Goal: Use online tool/utility: Utilize a website feature to perform a specific function

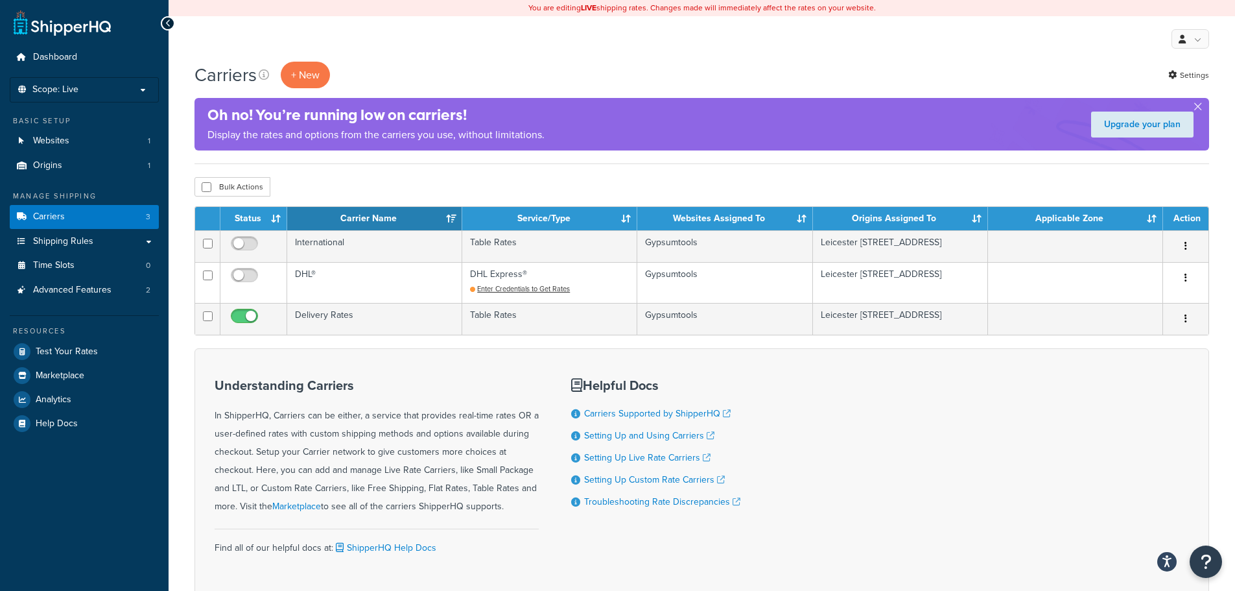
click at [494, 329] on td "Table Rates" at bounding box center [549, 319] width 175 height 32
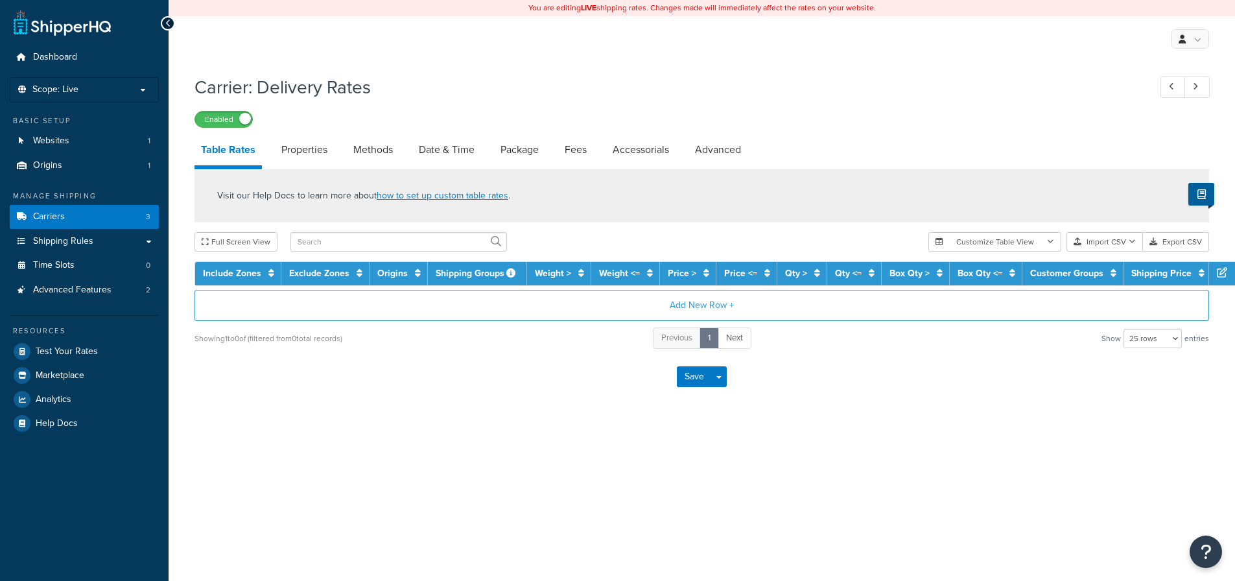
select select "25"
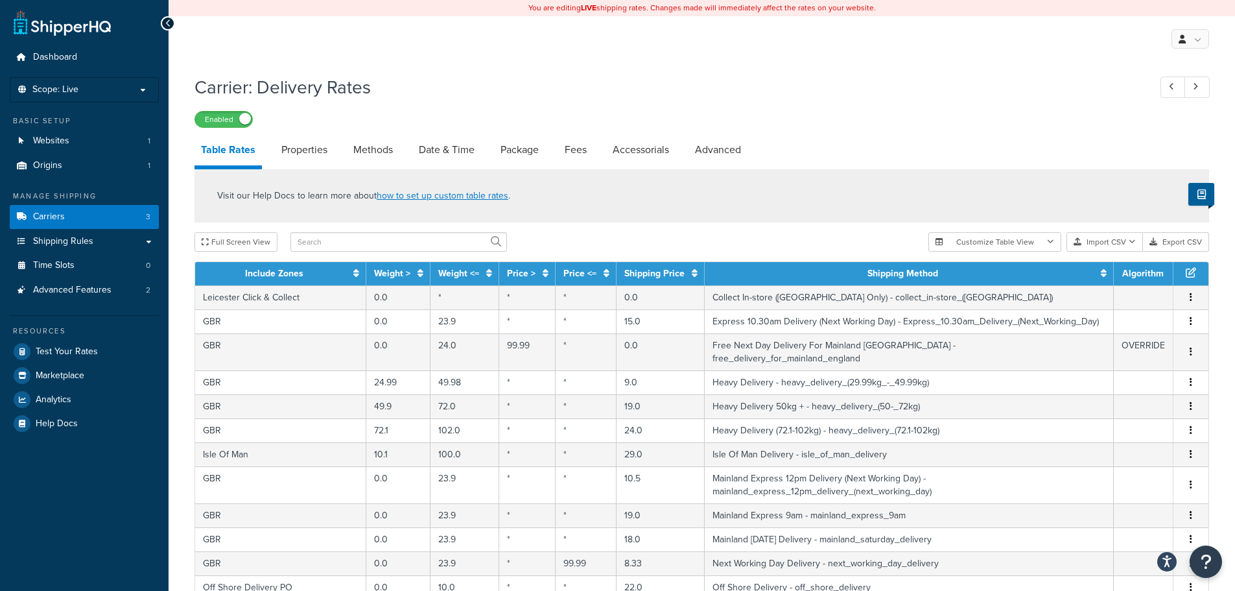
drag, startPoint x: 432, startPoint y: 456, endPoint x: 715, endPoint y: 238, distance: 357.0
click at [715, 238] on div "Full Screen View" at bounding box center [557, 241] width 724 height 19
click at [116, 232] on link "Shipping Rules" at bounding box center [84, 242] width 149 height 24
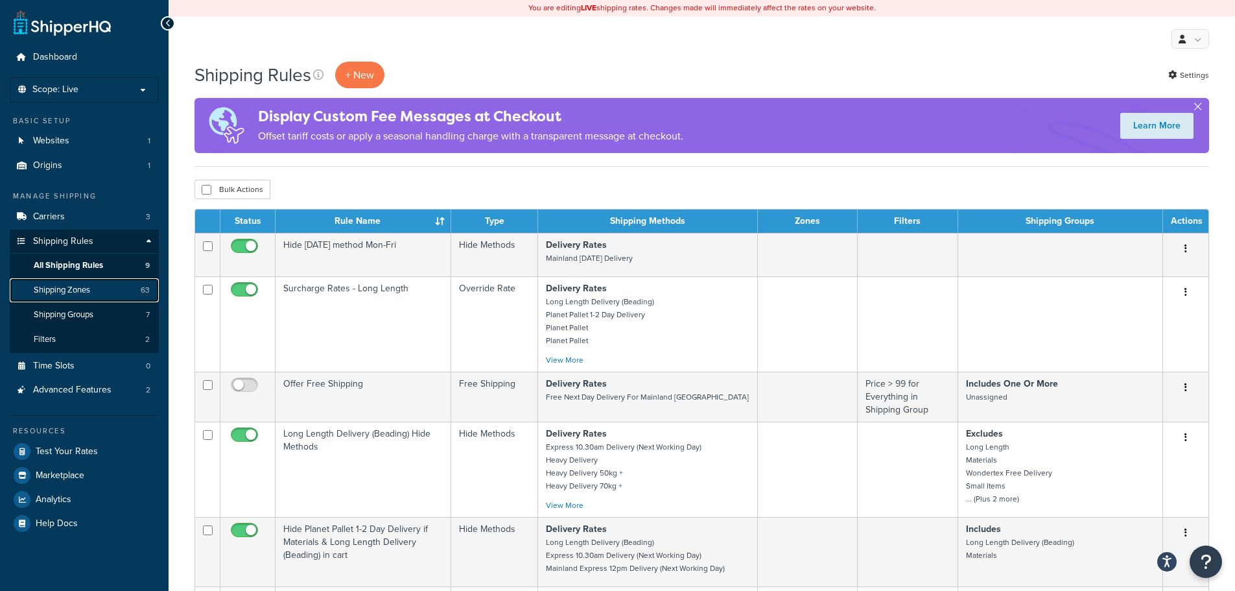
click at [108, 294] on link "Shipping Zones 63" at bounding box center [84, 290] width 149 height 24
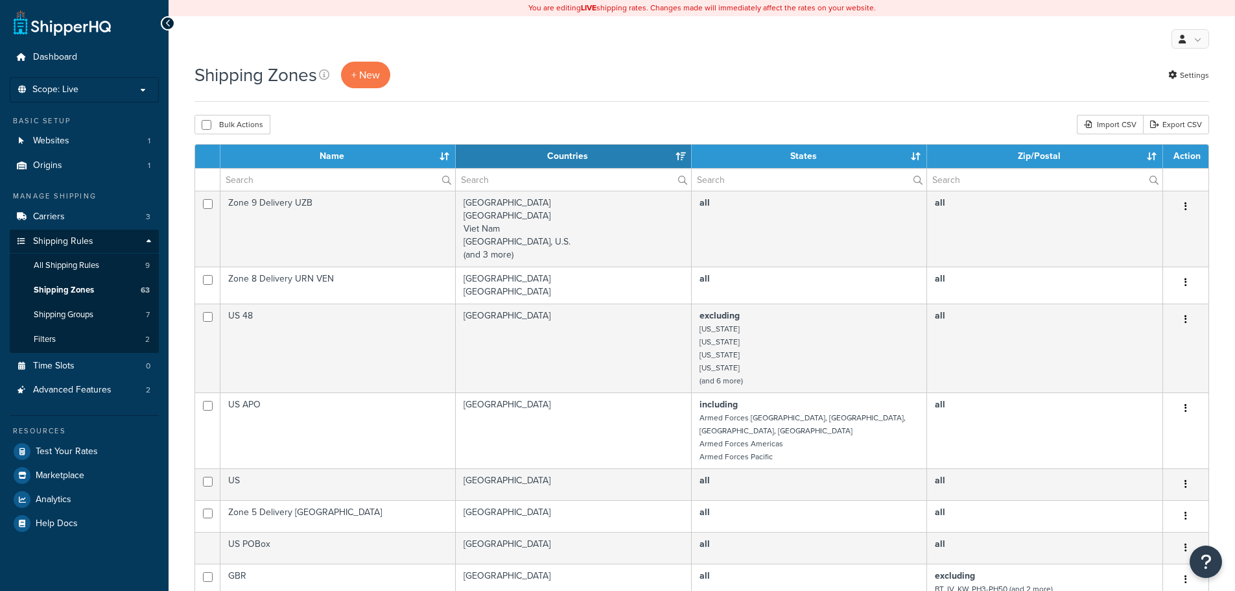
select select "15"
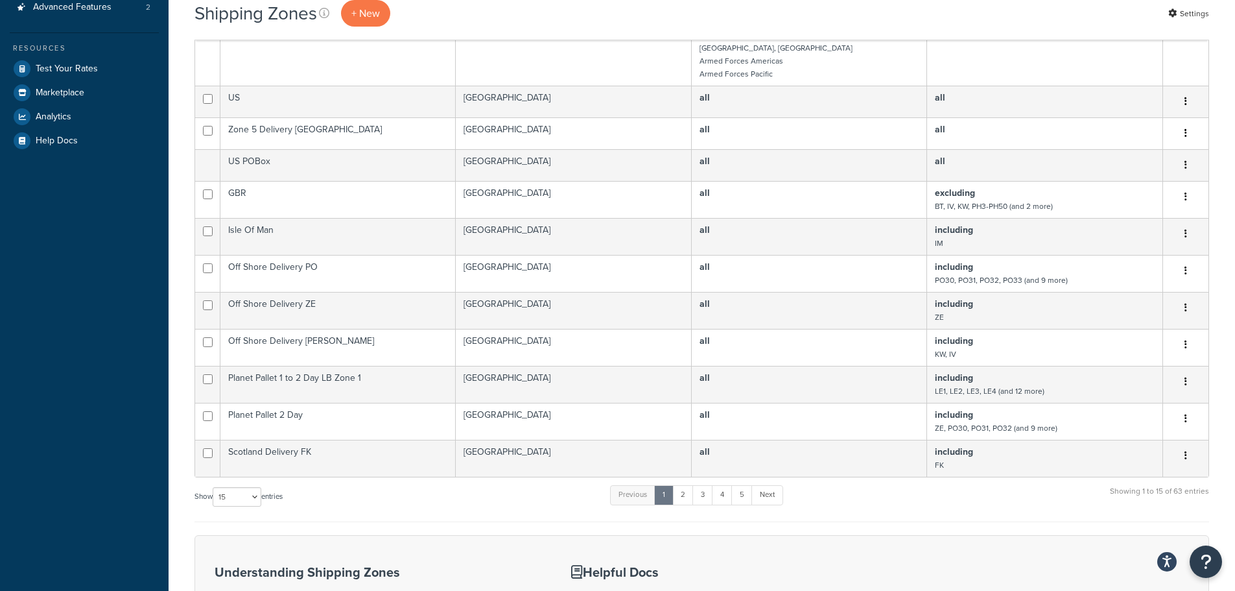
scroll to position [454, 0]
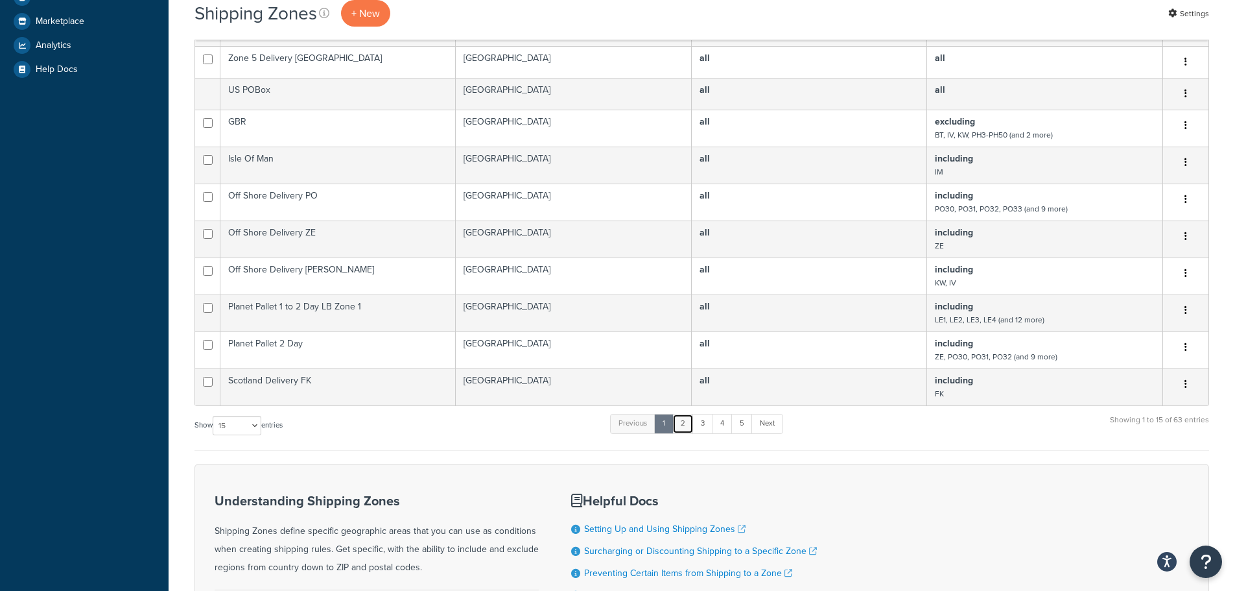
click at [690, 419] on link "2" at bounding box center [683, 423] width 21 height 19
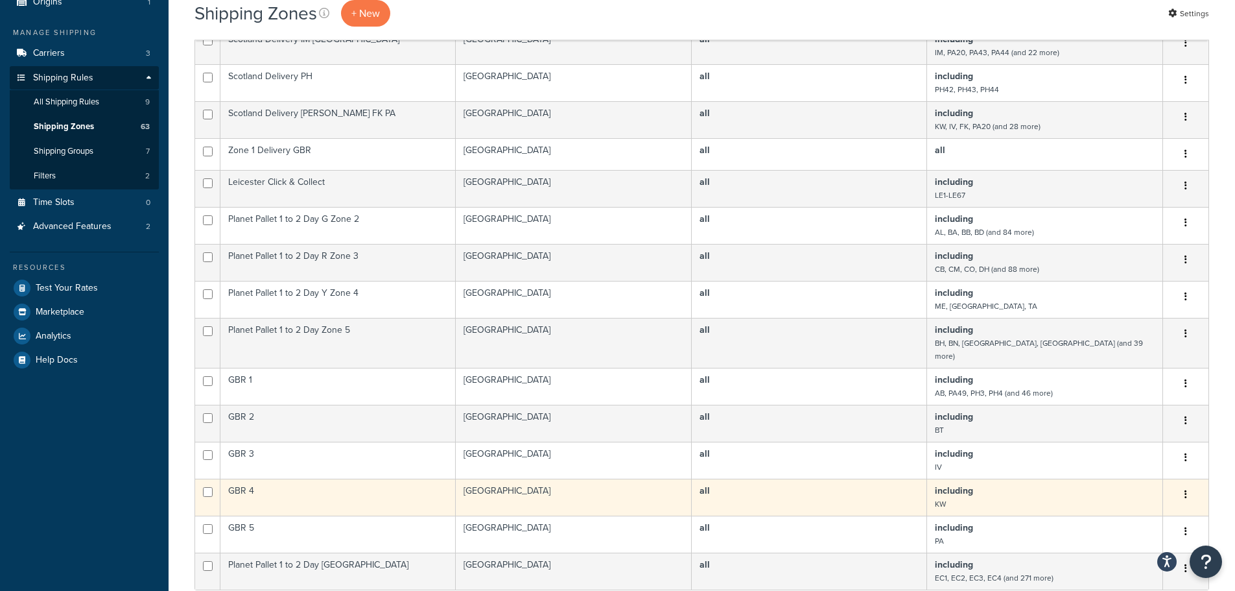
scroll to position [195, 0]
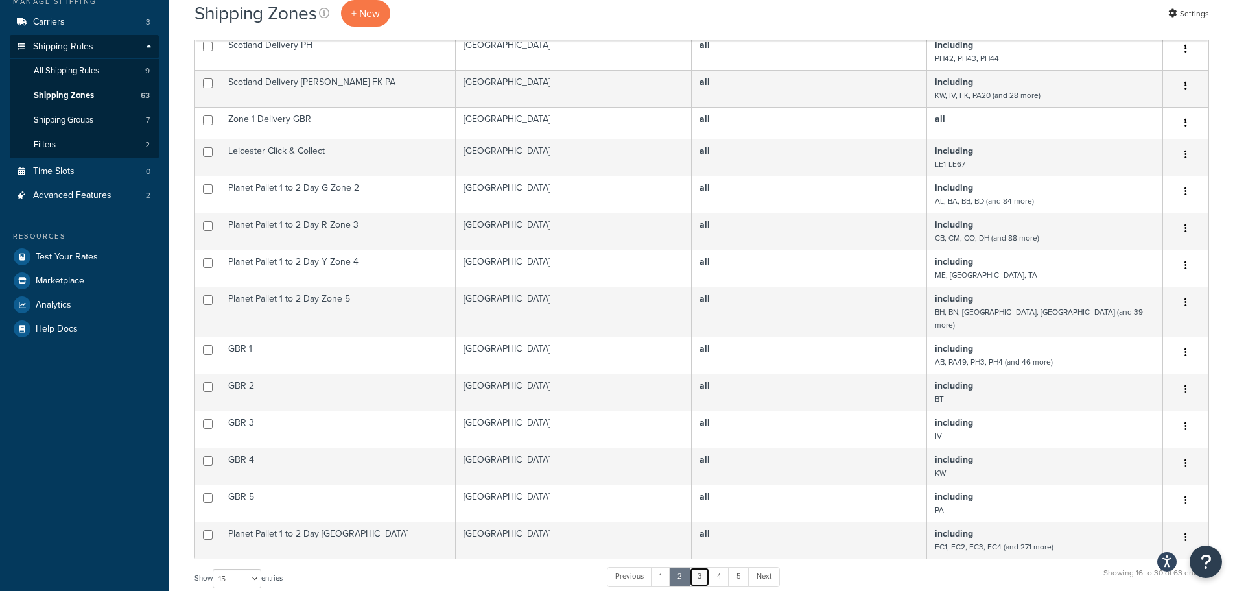
click at [704, 567] on link "3" at bounding box center [699, 576] width 21 height 19
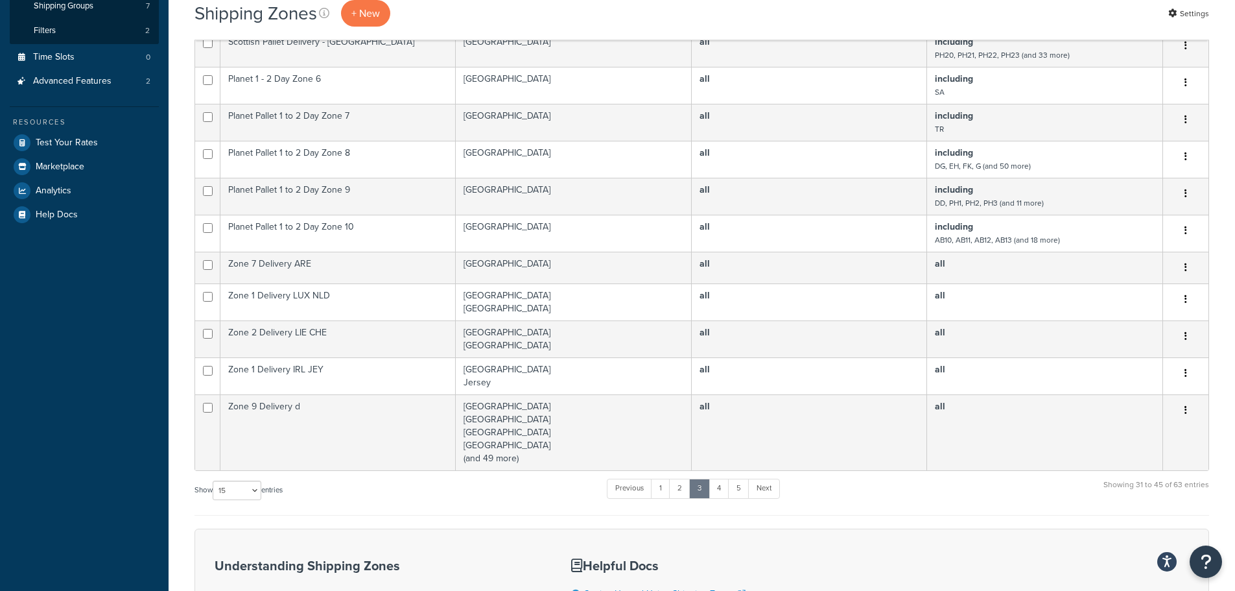
scroll to position [518, 0]
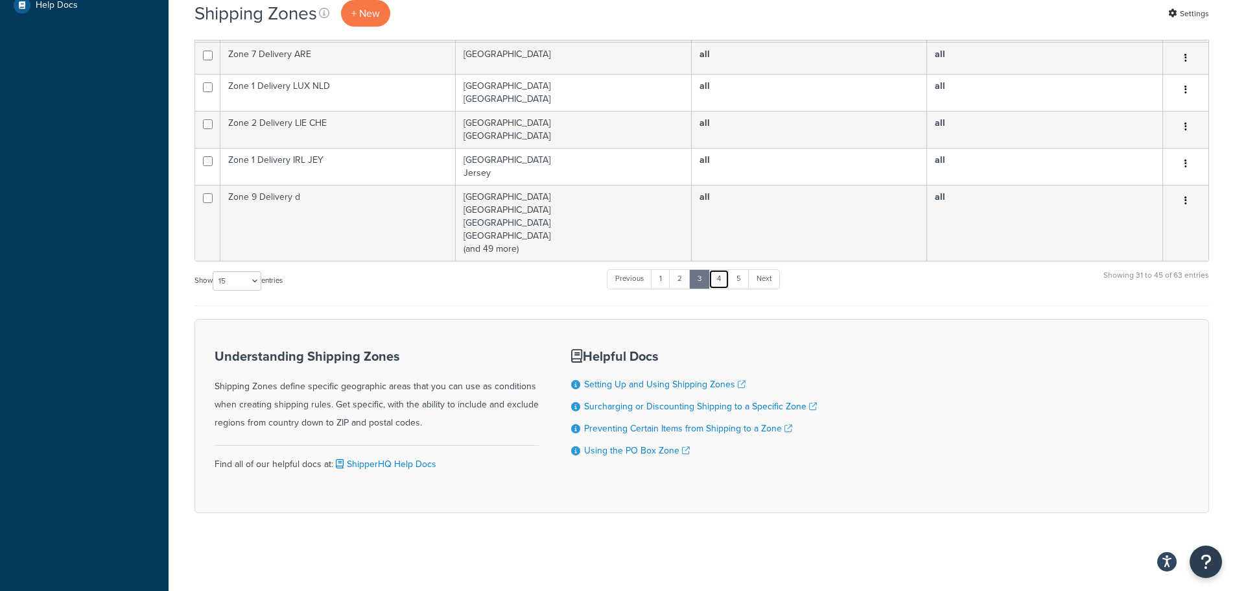
click at [730, 276] on link "4" at bounding box center [719, 278] width 21 height 19
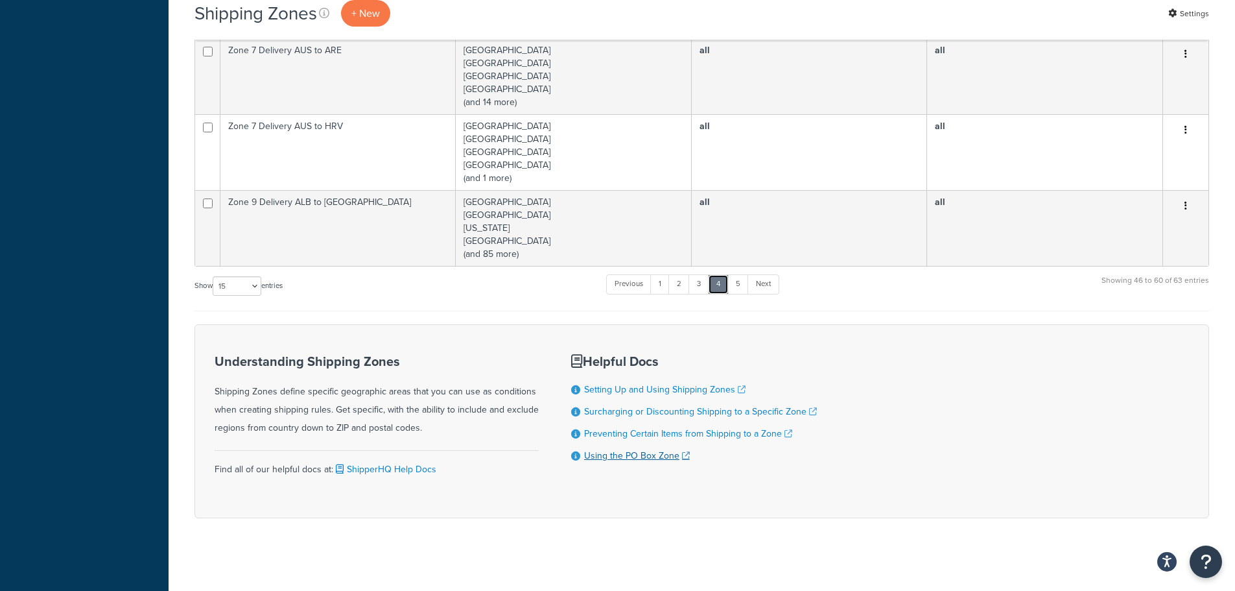
scroll to position [752, 0]
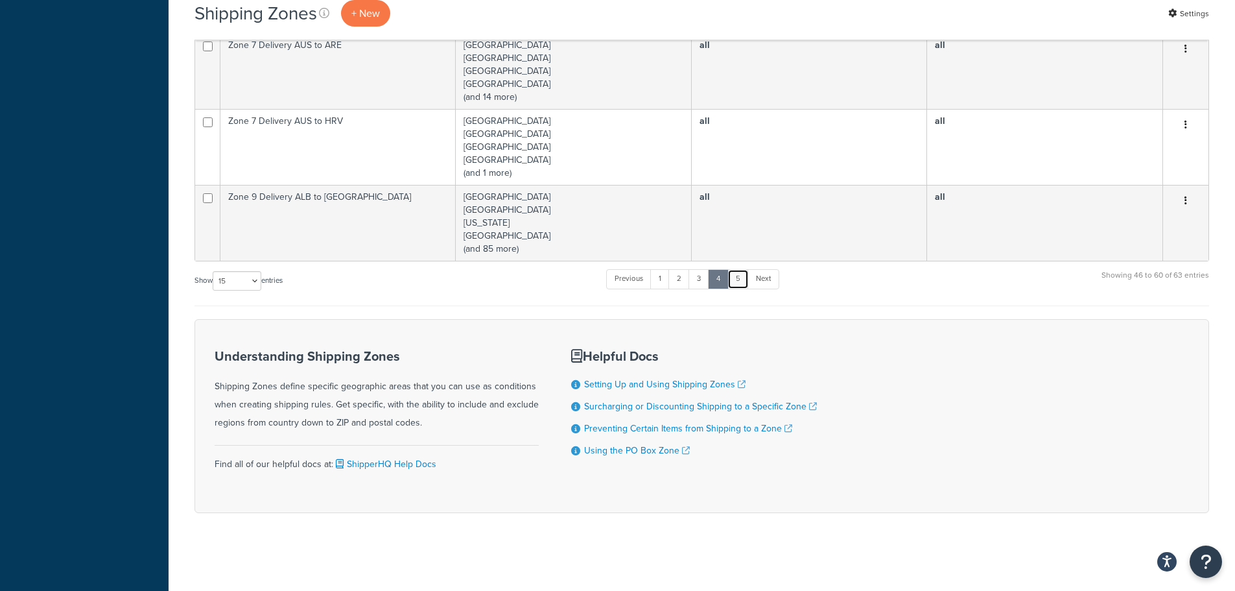
click at [744, 285] on link "5" at bounding box center [738, 278] width 21 height 19
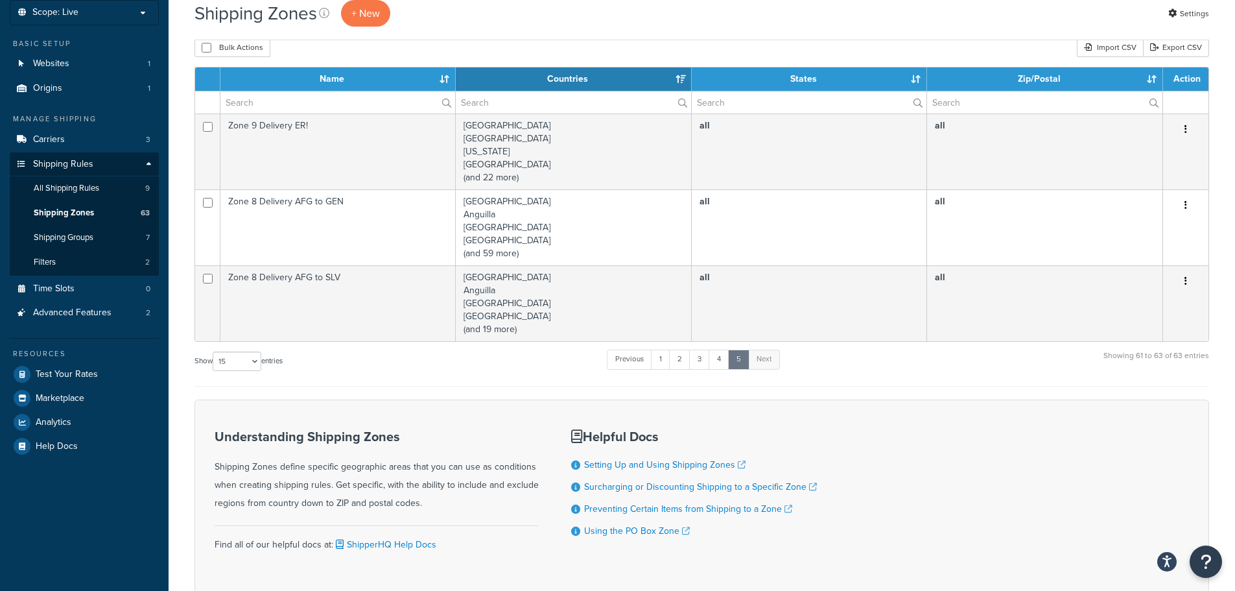
scroll to position [0, 0]
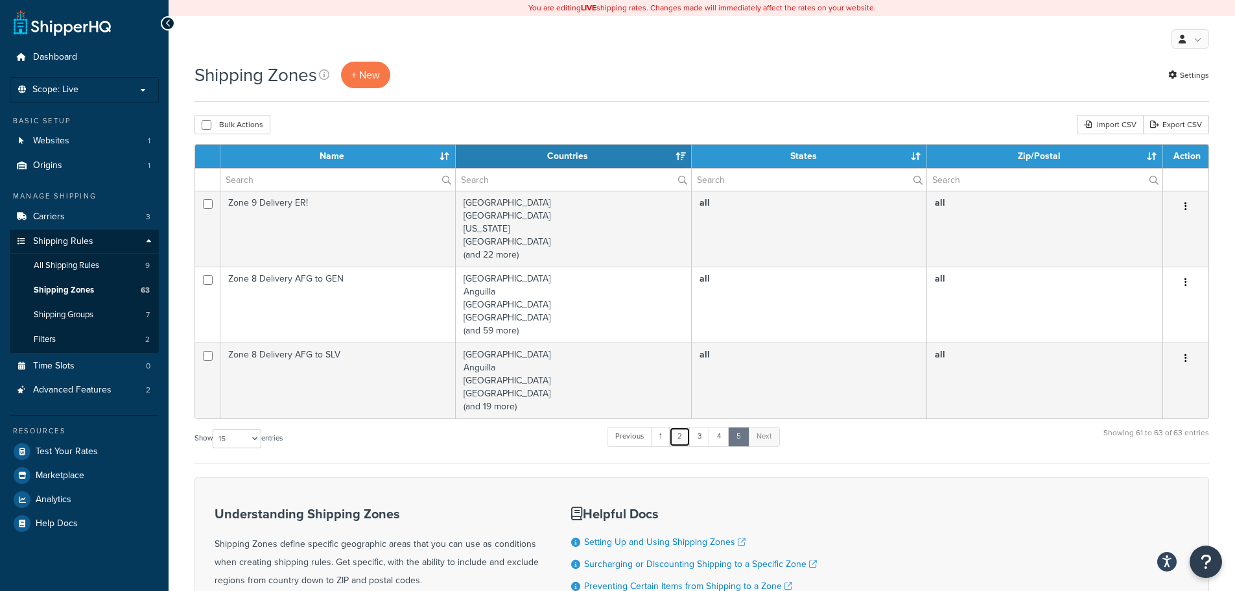
click at [687, 438] on link "2" at bounding box center [679, 436] width 21 height 19
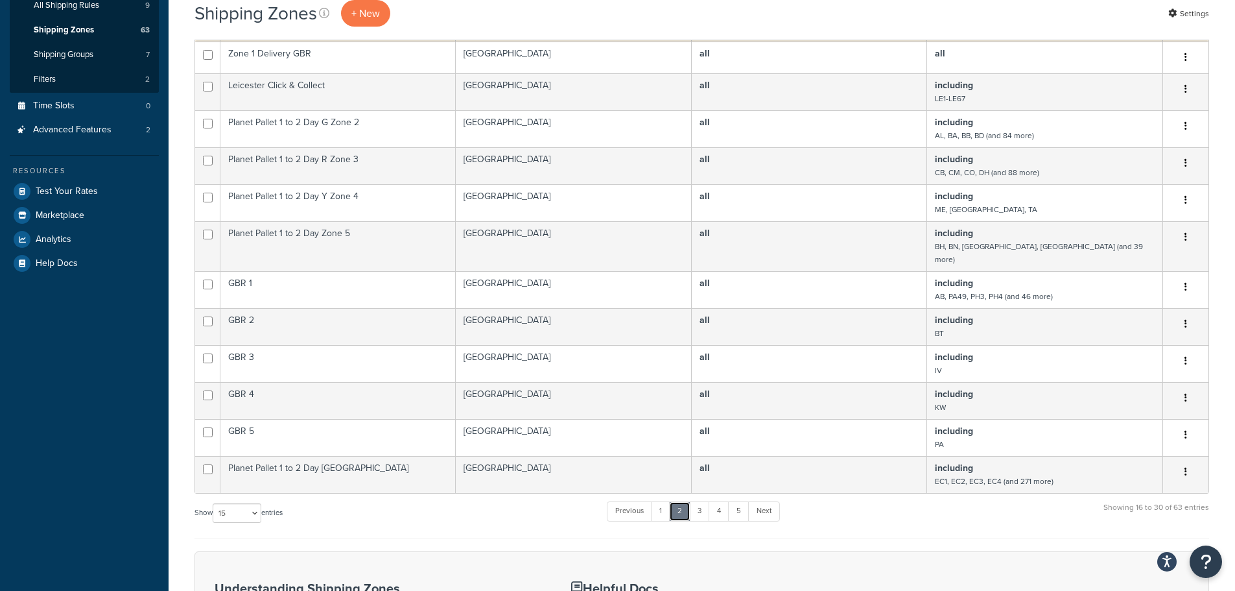
scroll to position [269, 0]
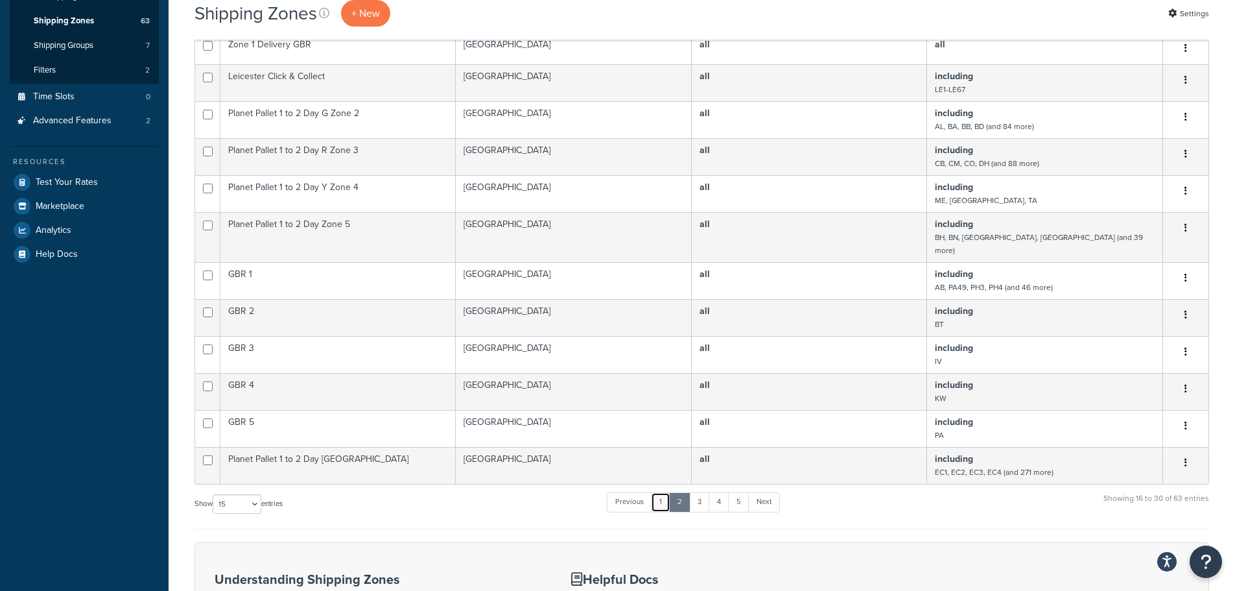
click at [667, 492] on link "1" at bounding box center [660, 501] width 19 height 19
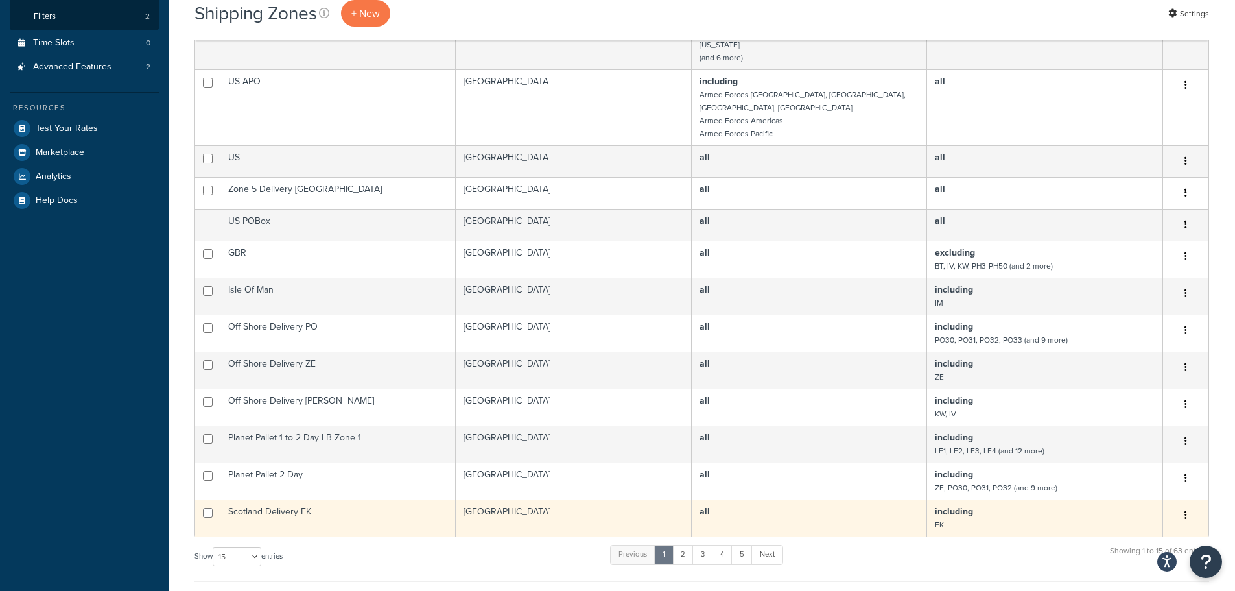
scroll to position [391, 0]
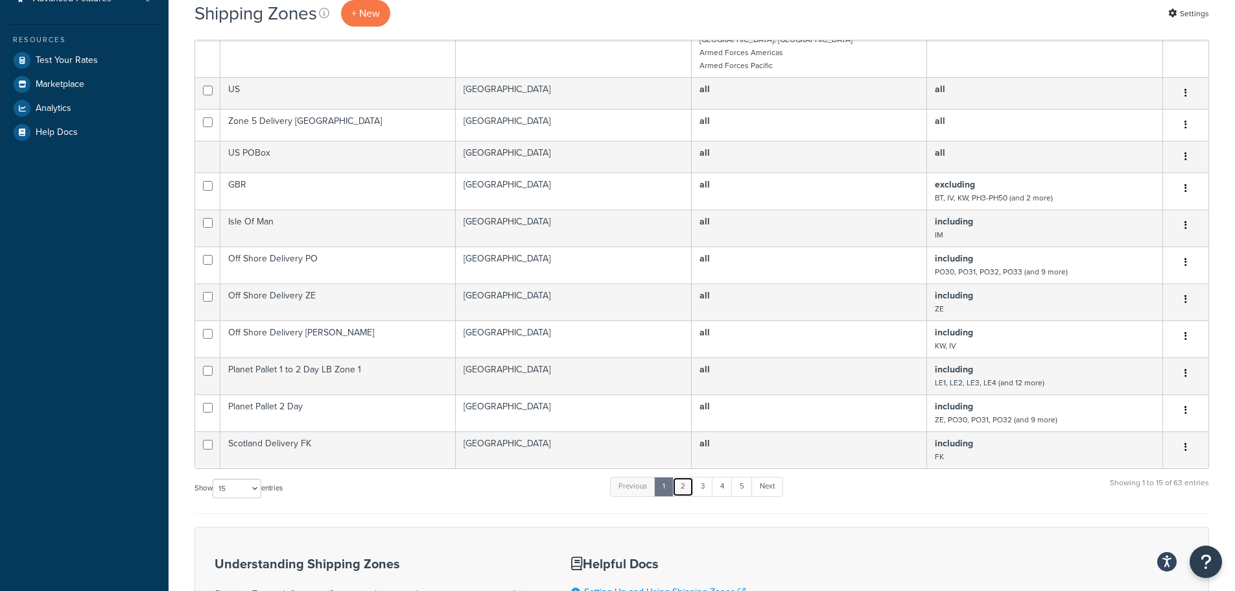
click at [693, 477] on link "2" at bounding box center [683, 486] width 21 height 19
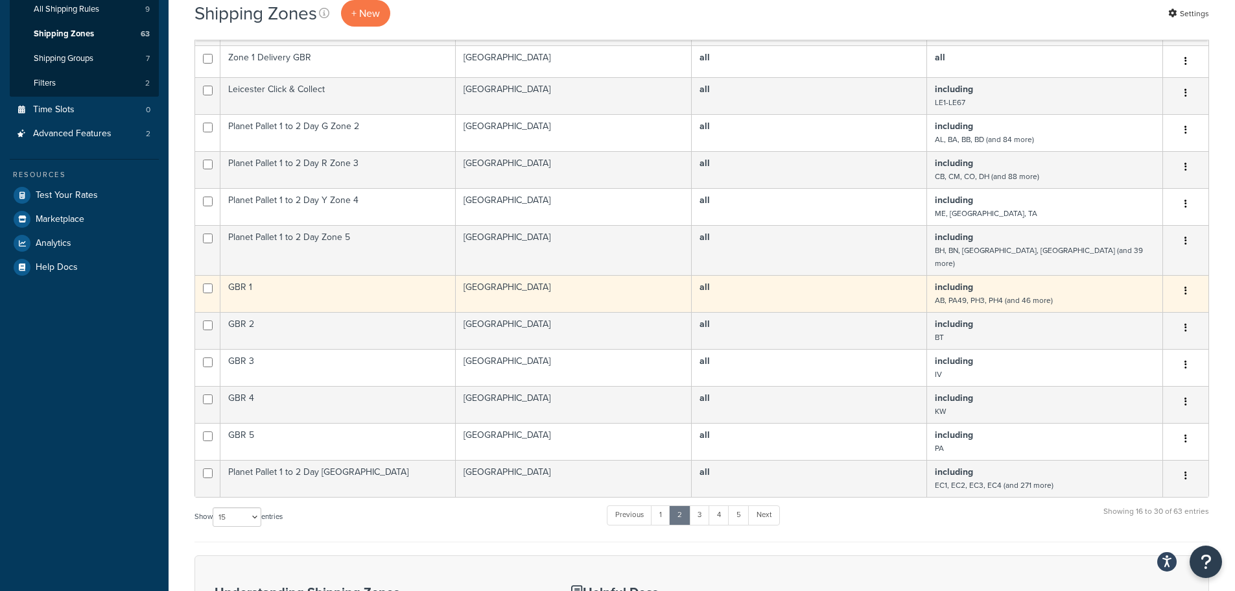
scroll to position [261, 0]
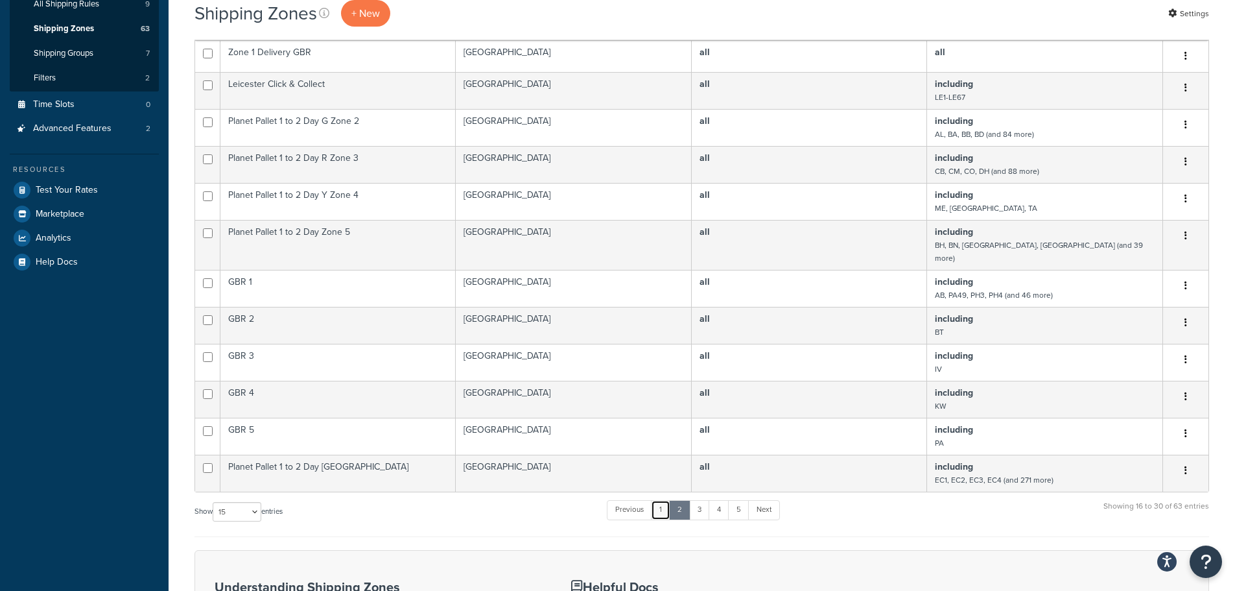
click at [663, 500] on link "1" at bounding box center [660, 509] width 19 height 19
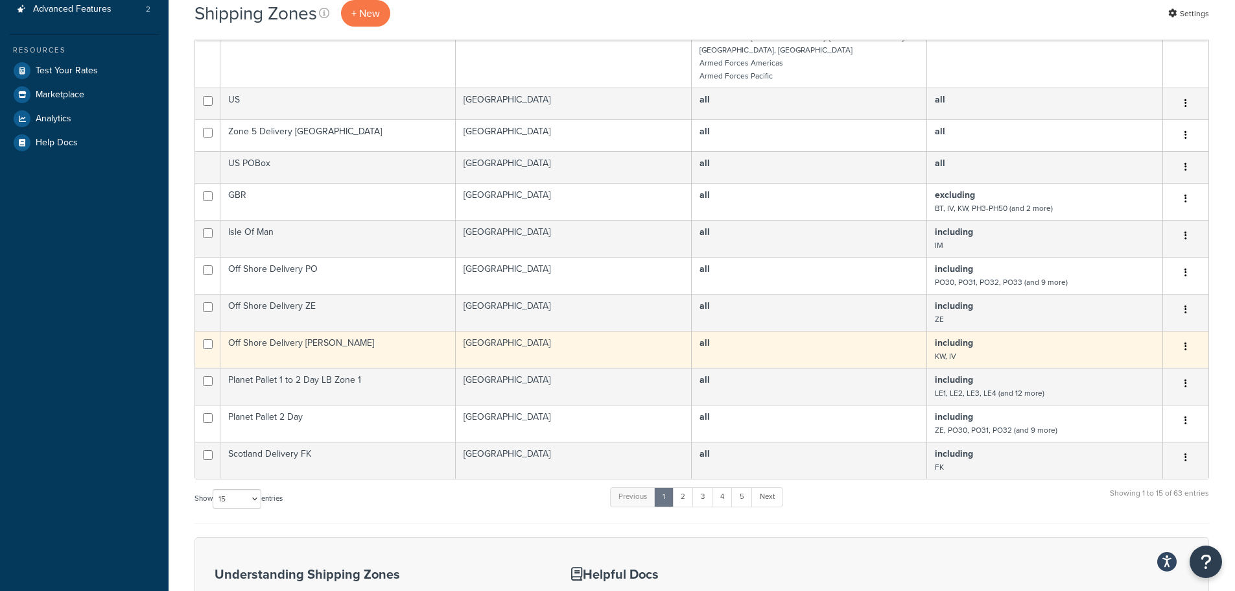
scroll to position [375, 0]
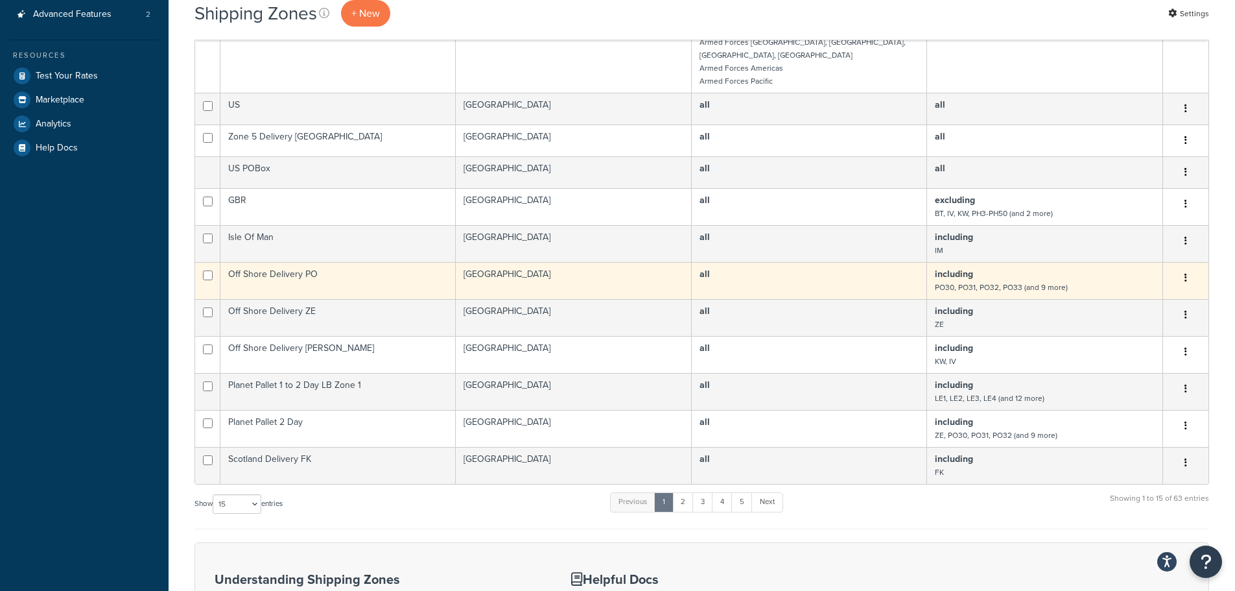
click at [373, 262] on td "Off Shore Delivery PO" at bounding box center [337, 280] width 235 height 37
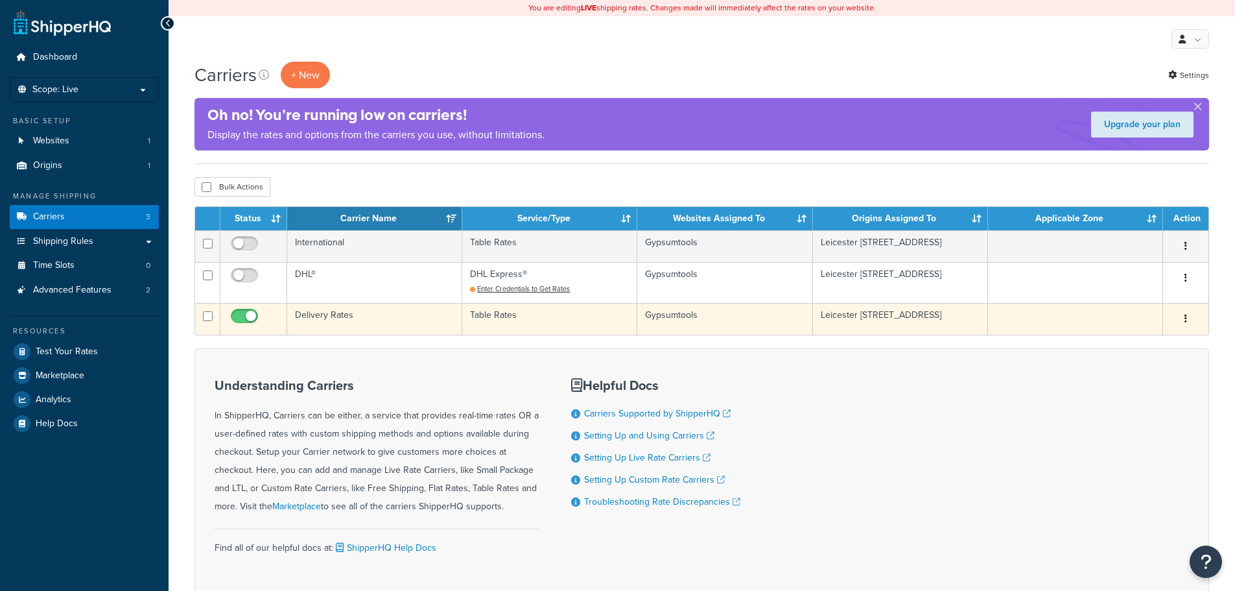
click at [322, 315] on td "Delivery Rates" at bounding box center [374, 319] width 175 height 32
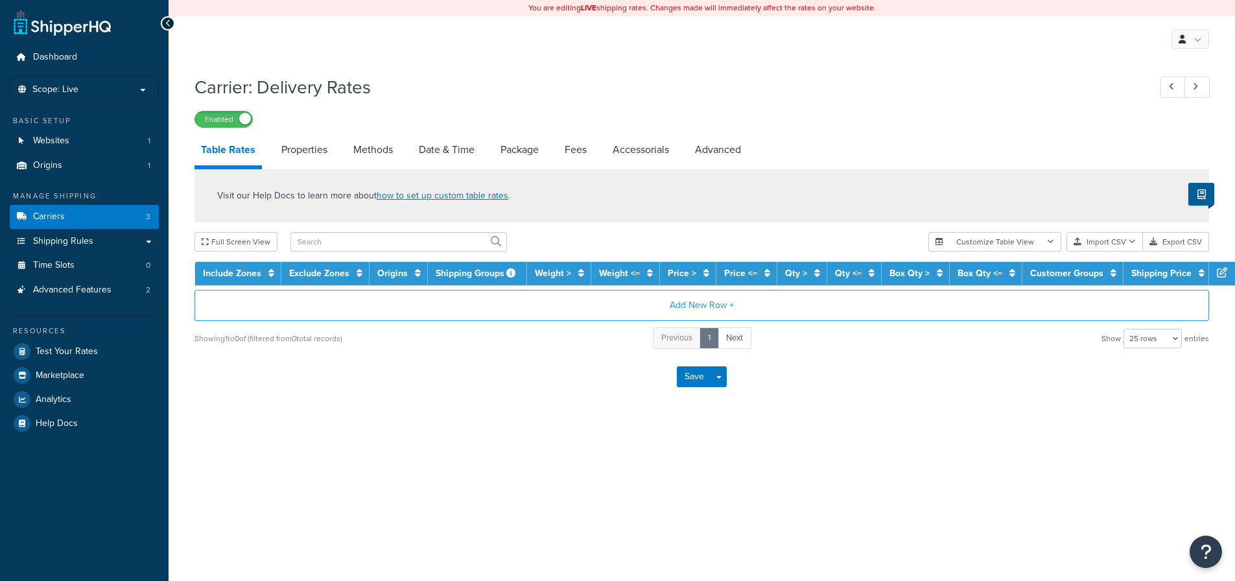
select select "25"
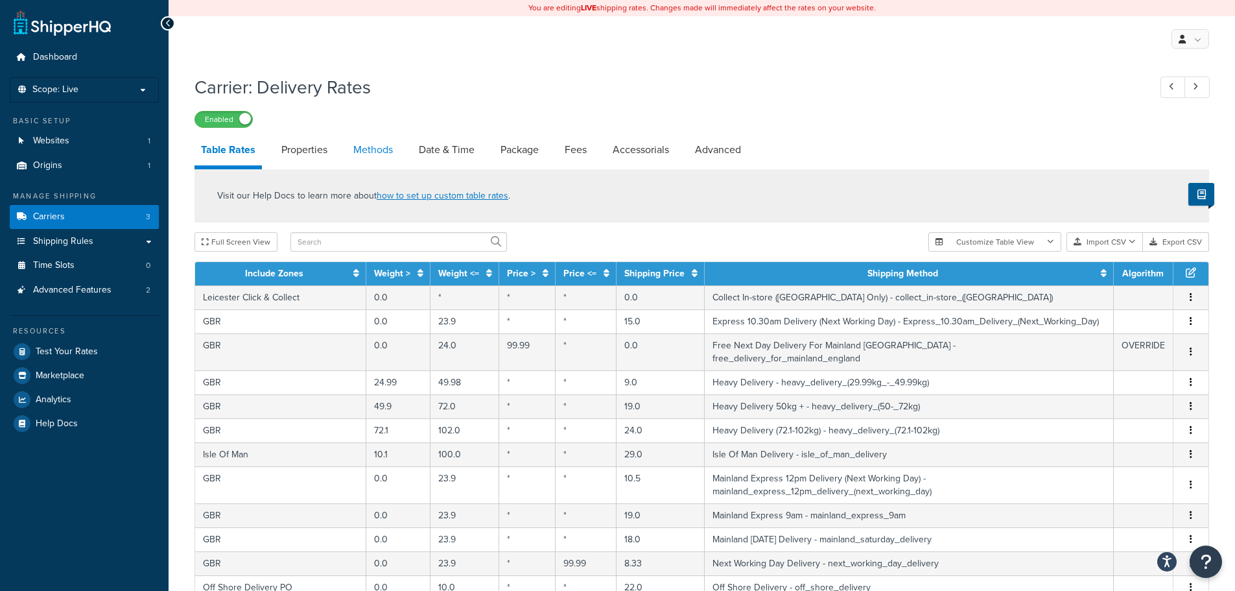
click at [371, 154] on link "Methods" at bounding box center [373, 149] width 53 height 31
select select "25"
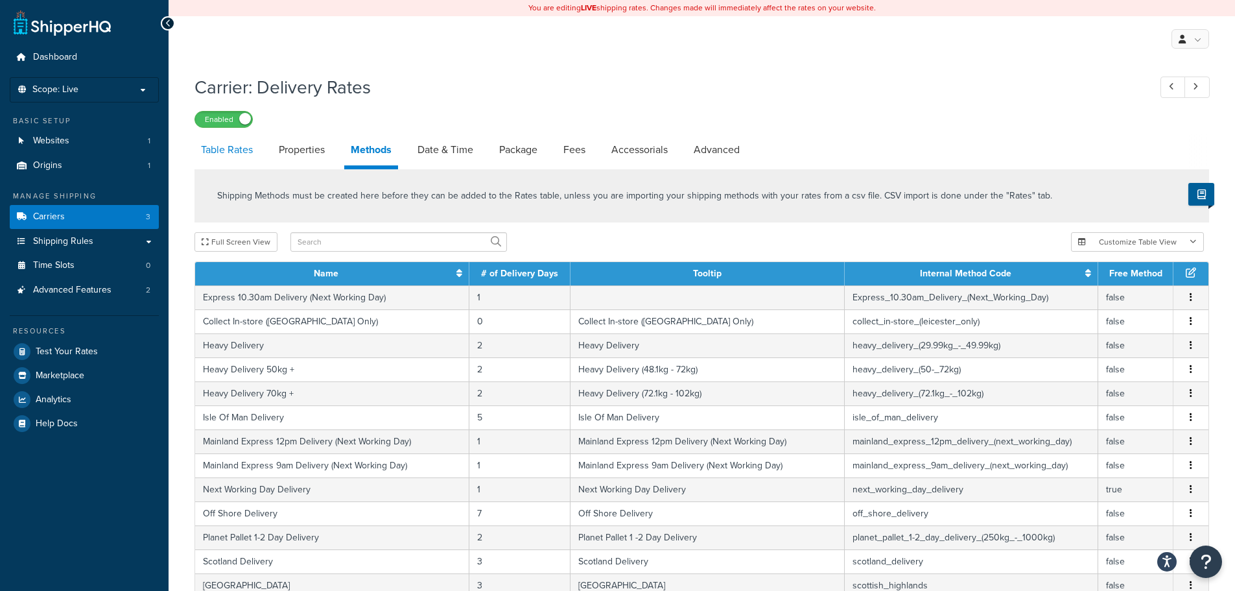
click at [226, 149] on link "Table Rates" at bounding box center [227, 149] width 65 height 31
select select "25"
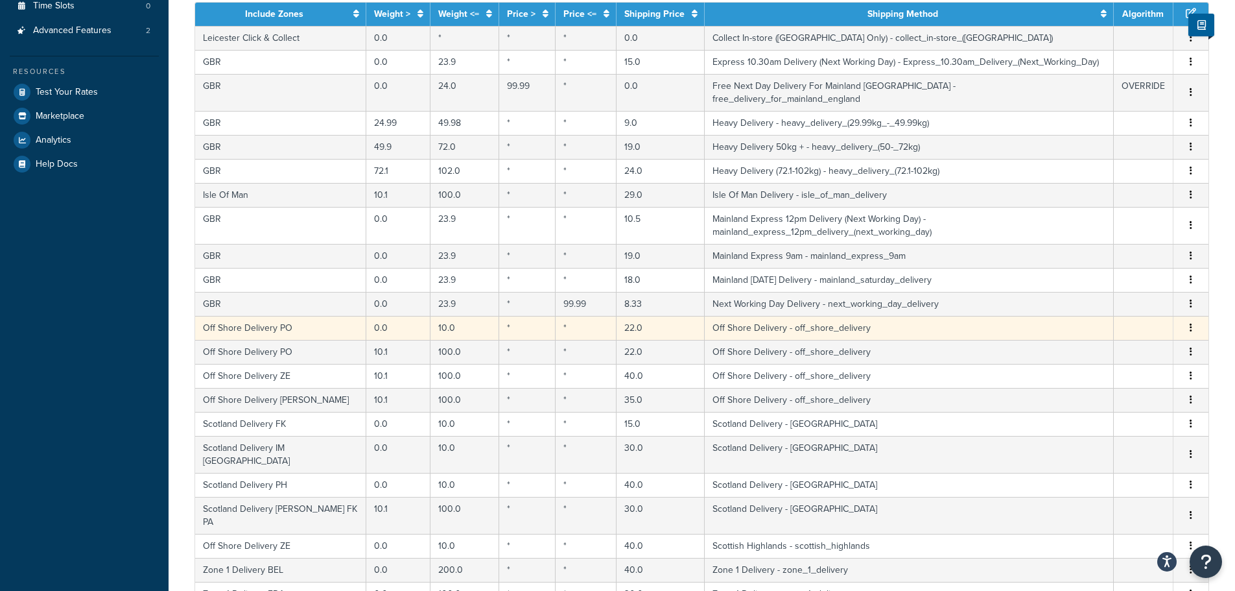
scroll to position [324, 0]
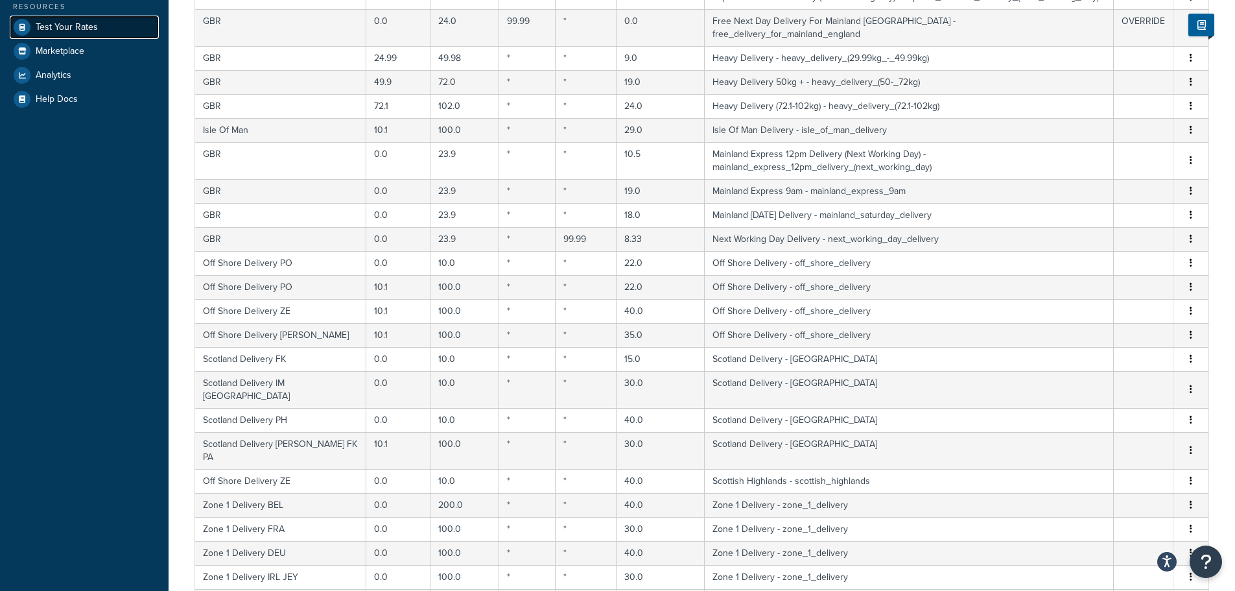
click at [97, 24] on link "Test Your Rates" at bounding box center [84, 27] width 149 height 23
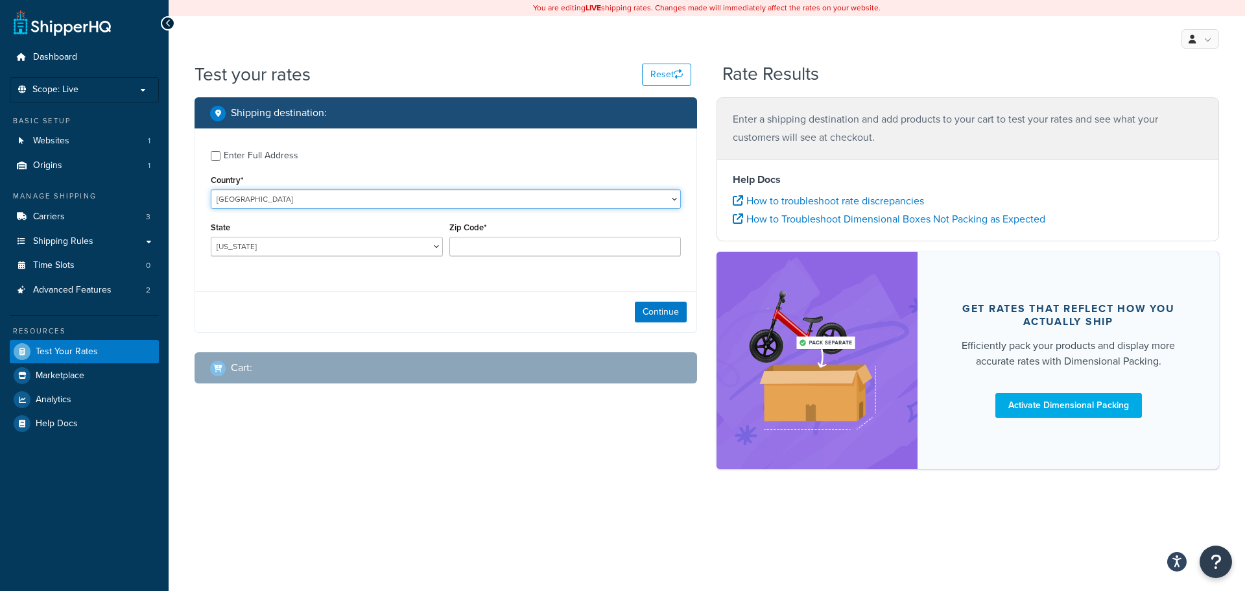
click at [287, 201] on select "[GEOGRAPHIC_DATA] [GEOGRAPHIC_DATA] [GEOGRAPHIC_DATA] [GEOGRAPHIC_DATA] [GEOGRA…" at bounding box center [446, 198] width 470 height 19
select select "GB"
click at [211, 189] on select "[GEOGRAPHIC_DATA] [GEOGRAPHIC_DATA] [GEOGRAPHIC_DATA] [GEOGRAPHIC_DATA] [GEOGRA…" at bounding box center [446, 198] width 470 height 19
type input "AL"
click at [509, 247] on input "Zip Code*" at bounding box center [565, 246] width 232 height 19
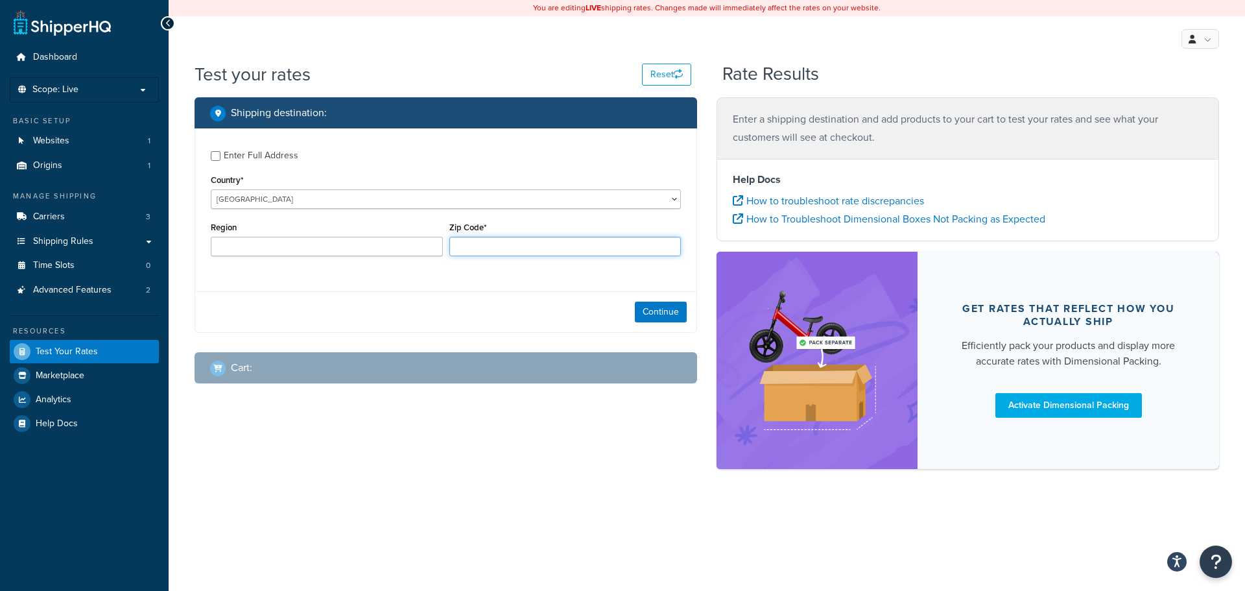
paste input "ZE2 9JU"
type input "ZE2 9JU"
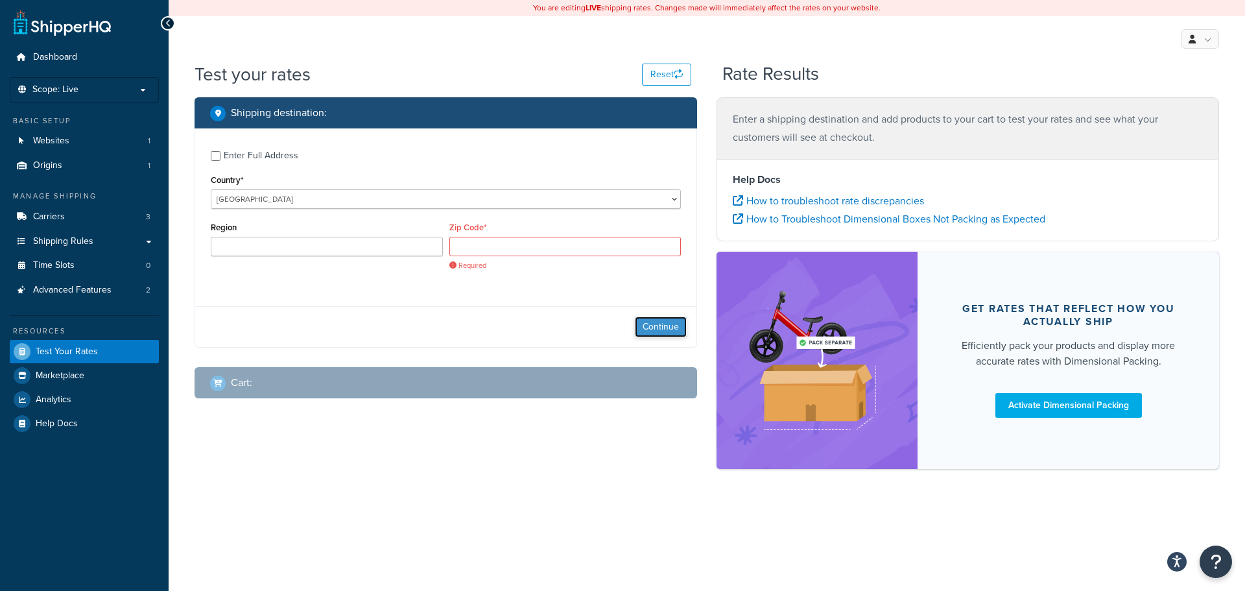
click at [657, 315] on div "Continue" at bounding box center [445, 326] width 501 height 41
click at [520, 246] on input "Zip Code*" at bounding box center [565, 246] width 232 height 19
paste input "ZE2 9JU"
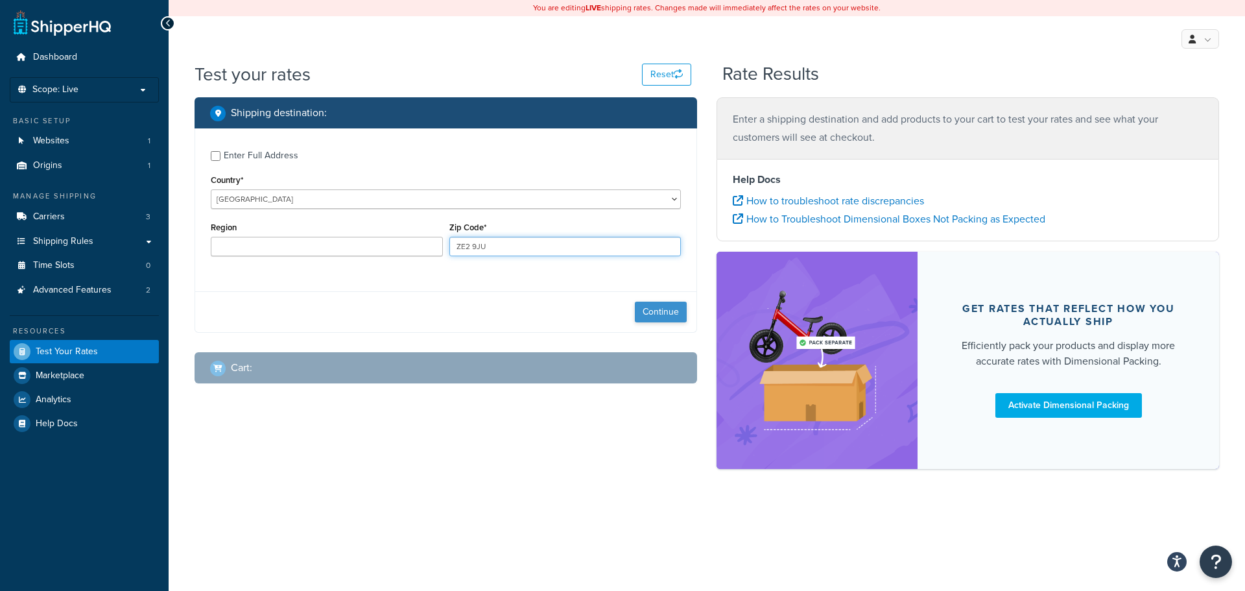
type input "ZE2 9JU"
click at [637, 304] on button "Continue" at bounding box center [661, 312] width 52 height 21
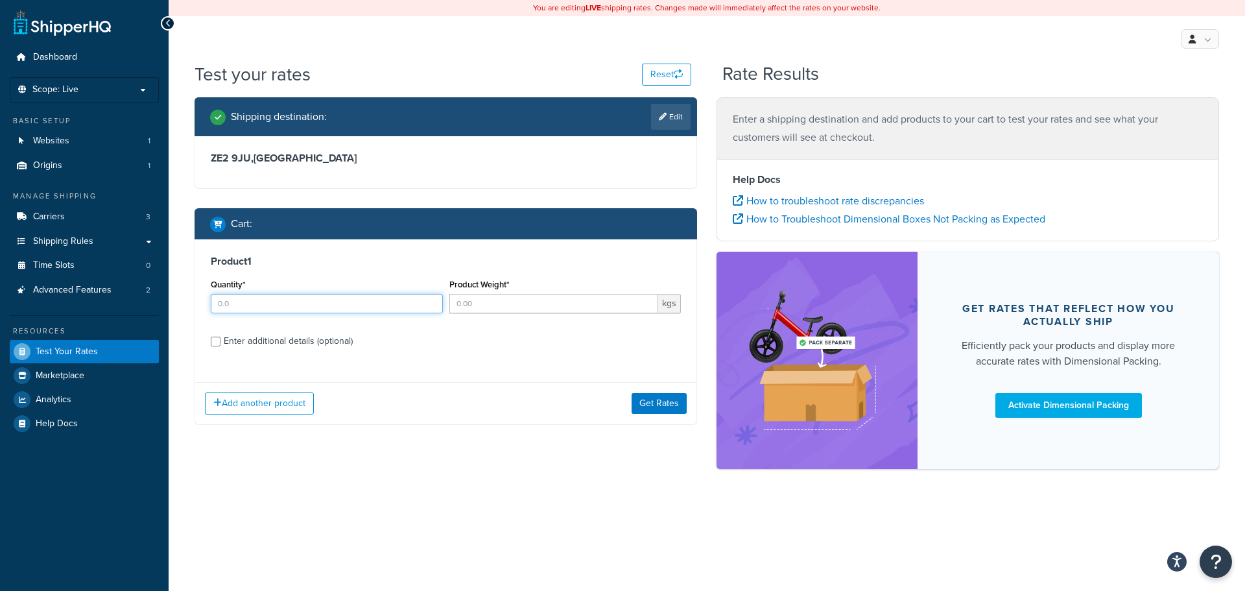
click at [339, 307] on input "Quantity*" at bounding box center [327, 303] width 232 height 19
type input "1"
click at [278, 342] on div "Enter additional details (optional)" at bounding box center [288, 341] width 129 height 18
click at [220, 342] on input "Enter additional details (optional)" at bounding box center [216, 342] width 10 height 10
checkbox input "true"
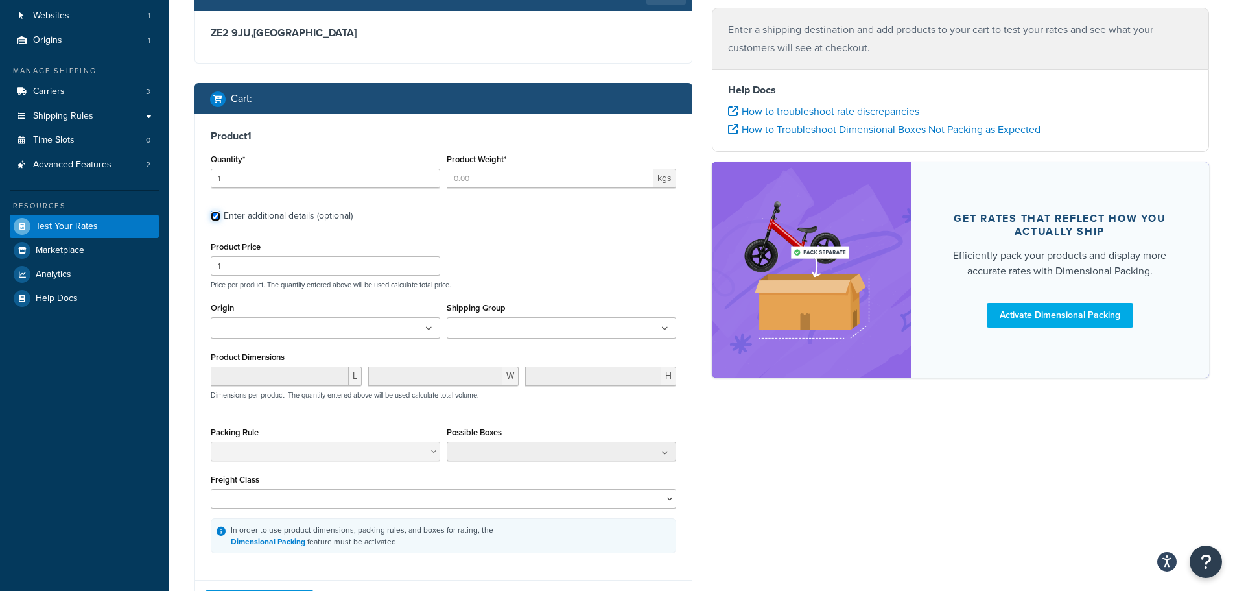
scroll to position [130, 0]
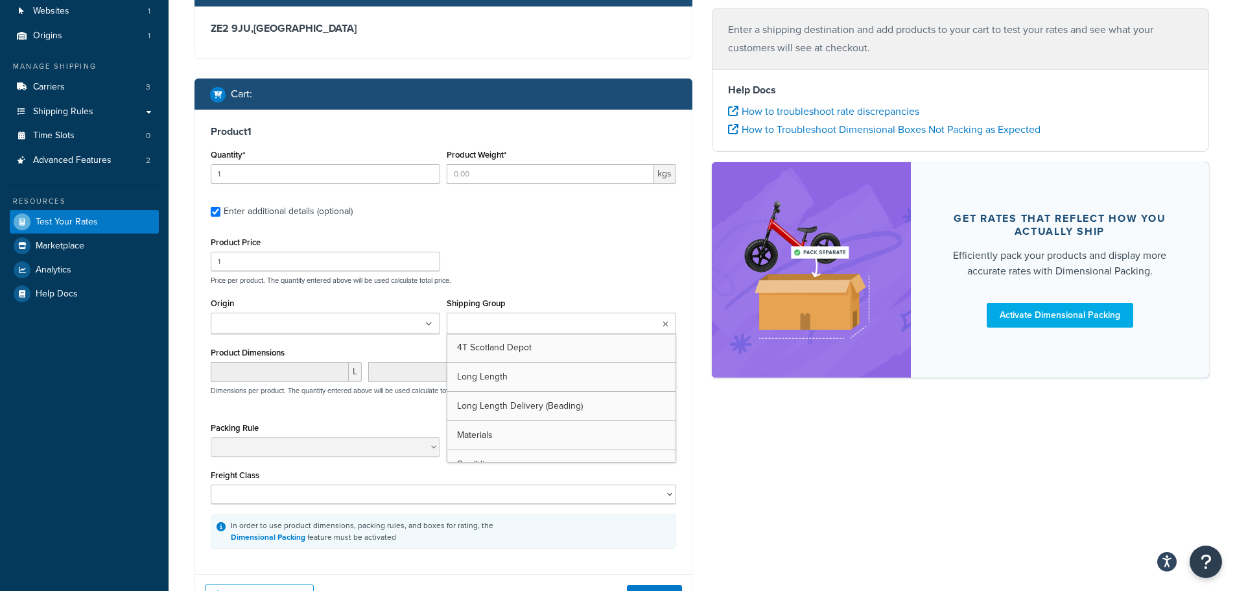
drag, startPoint x: 526, startPoint y: 325, endPoint x: 529, endPoint y: 333, distance: 8.8
click at [527, 325] on input "Shipping Group" at bounding box center [508, 324] width 115 height 14
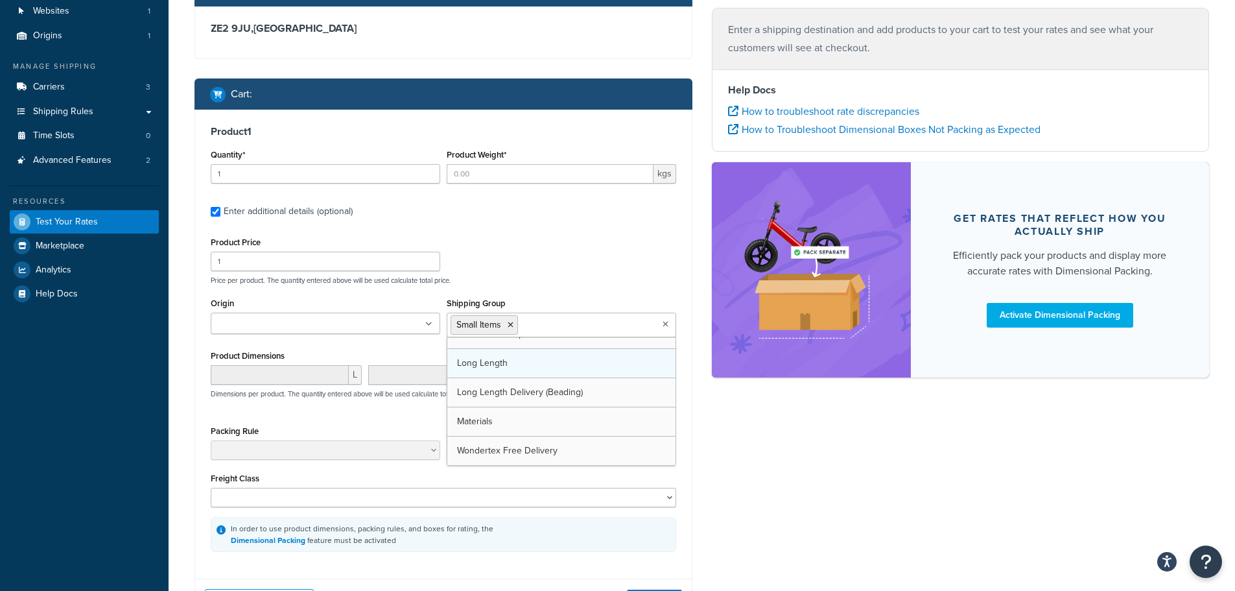
scroll to position [17, 0]
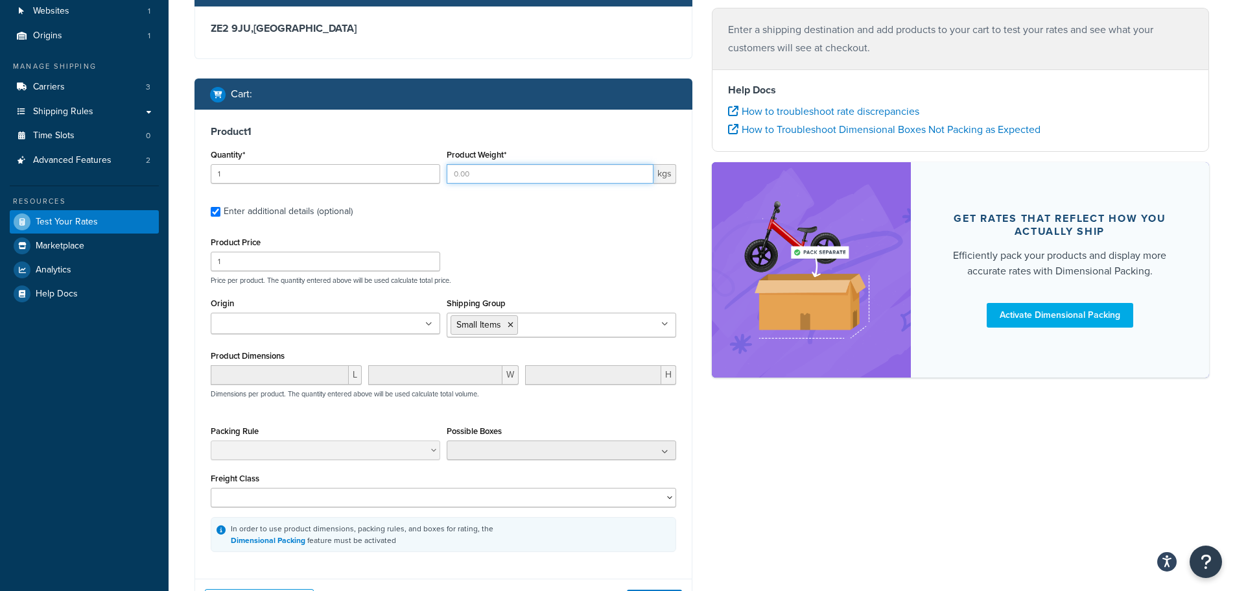
click at [510, 180] on input "Product Weight*" at bounding box center [550, 173] width 207 height 19
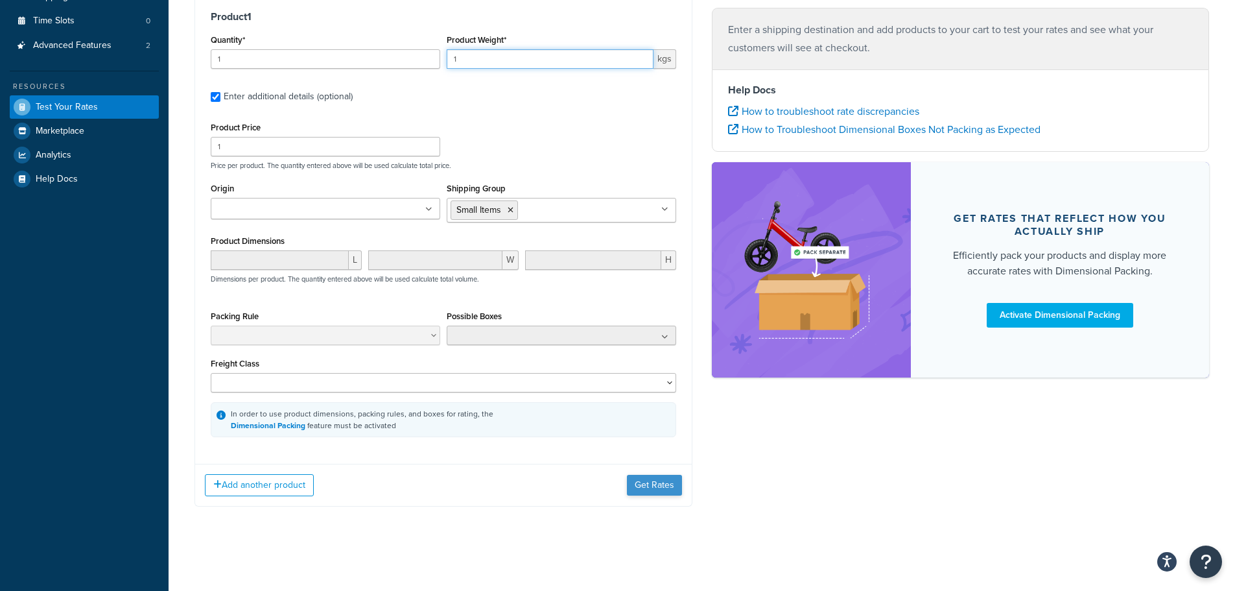
type input "1"
click at [652, 491] on button "Get Rates" at bounding box center [654, 485] width 55 height 21
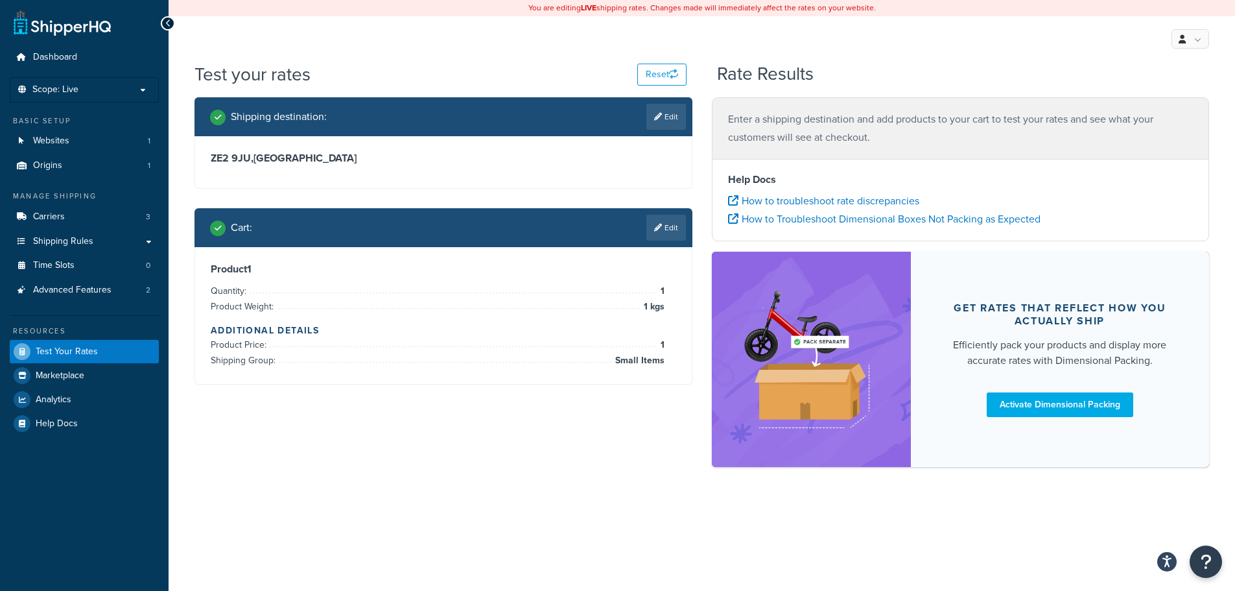
scroll to position [0, 0]
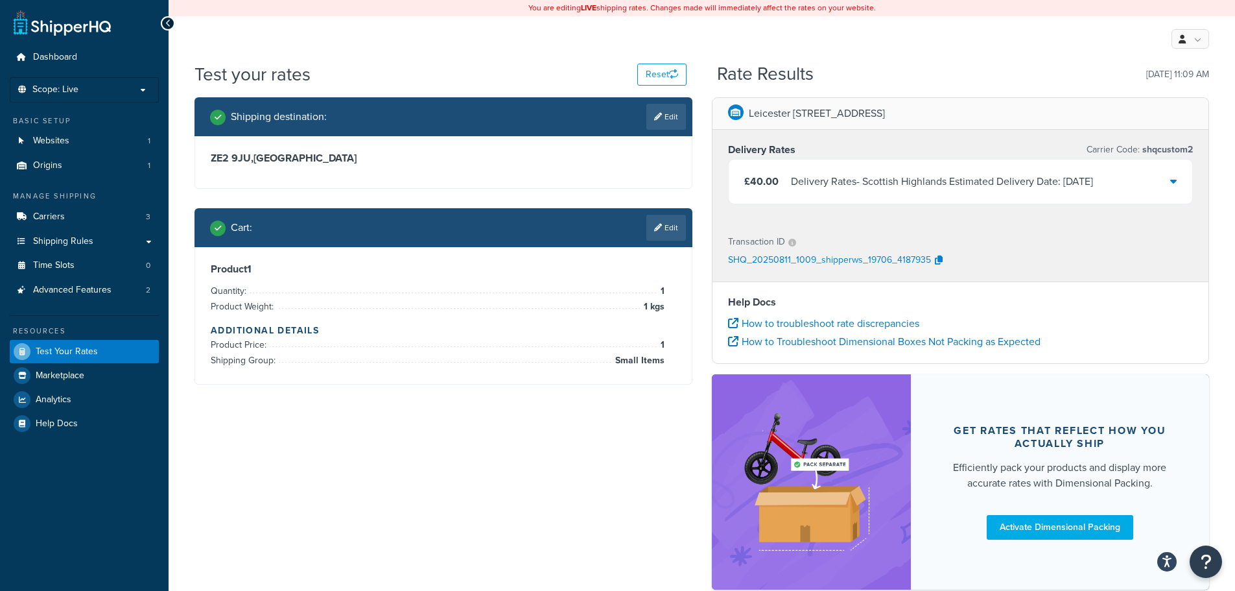
drag, startPoint x: 757, startPoint y: 344, endPoint x: 532, endPoint y: 458, distance: 252.0
click at [532, 458] on div "Shipping destination : Edit ZE2 9JU , United Kingdom Cart : Edit Product 1 Quan…" at bounding box center [702, 349] width 1034 height 505
click at [663, 116] on link "Edit" at bounding box center [667, 117] width 40 height 26
select select "GB"
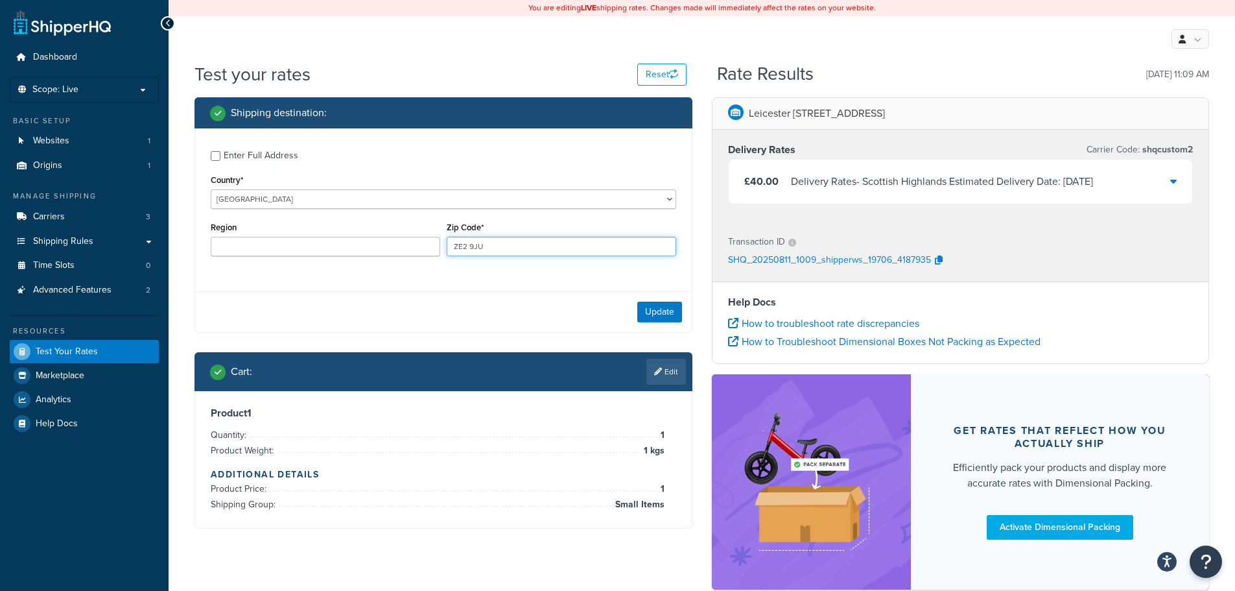
click at [521, 237] on input "ZE2 9JU" at bounding box center [562, 246] width 230 height 19
drag, startPoint x: 521, startPoint y: 244, endPoint x: 358, endPoint y: 248, distance: 162.8
click at [383, 248] on div "Region Zip Code* ZE2 9JU" at bounding box center [444, 242] width 472 height 47
paste input "Ka278fd"
click at [469, 250] on input "Ka278fd" at bounding box center [562, 246] width 230 height 19
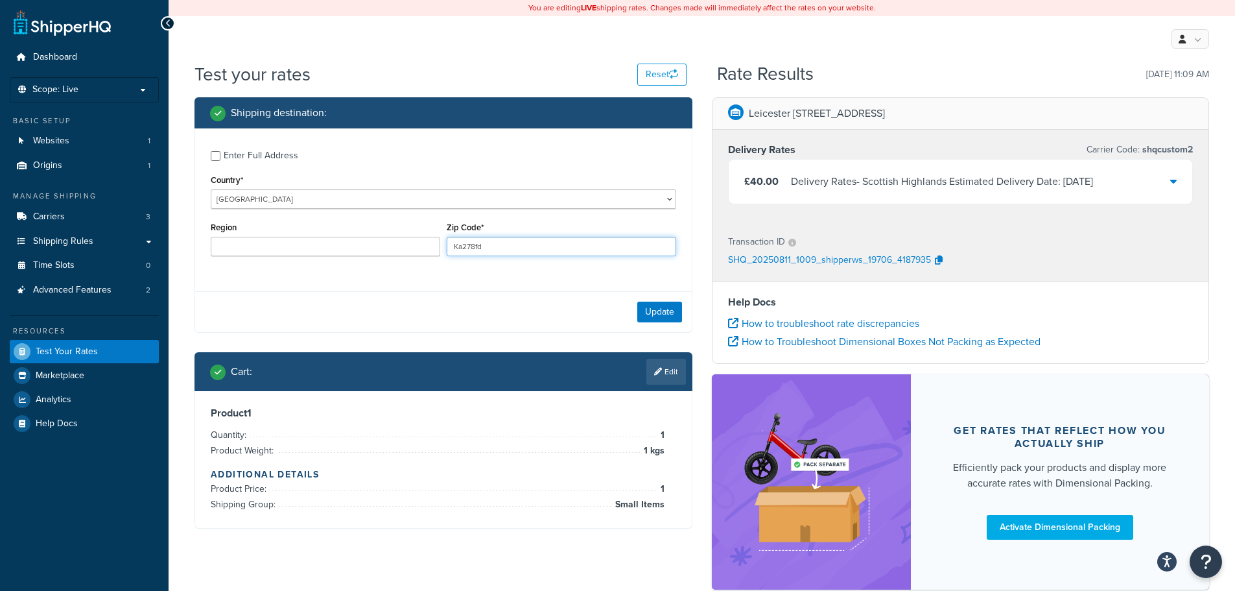
click at [473, 249] on input "Ka278fd" at bounding box center [562, 246] width 230 height 19
click at [471, 247] on input "Ka278fd" at bounding box center [562, 246] width 230 height 19
type input "Ka27 8fd"
click at [654, 307] on button "Update" at bounding box center [659, 312] width 45 height 21
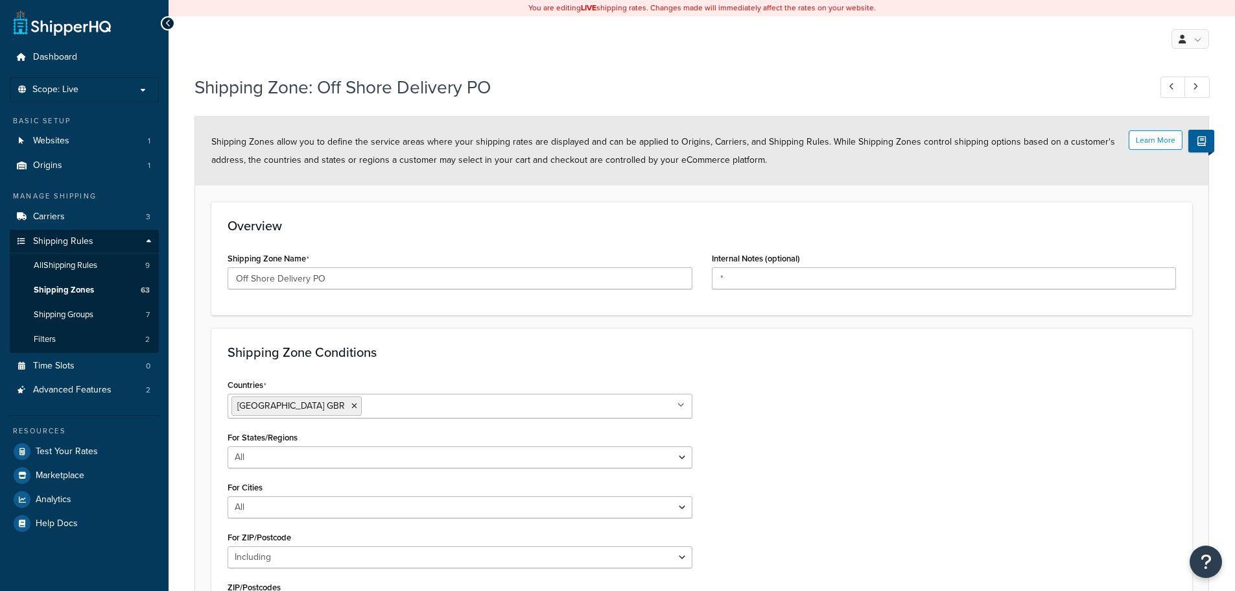
select select "including"
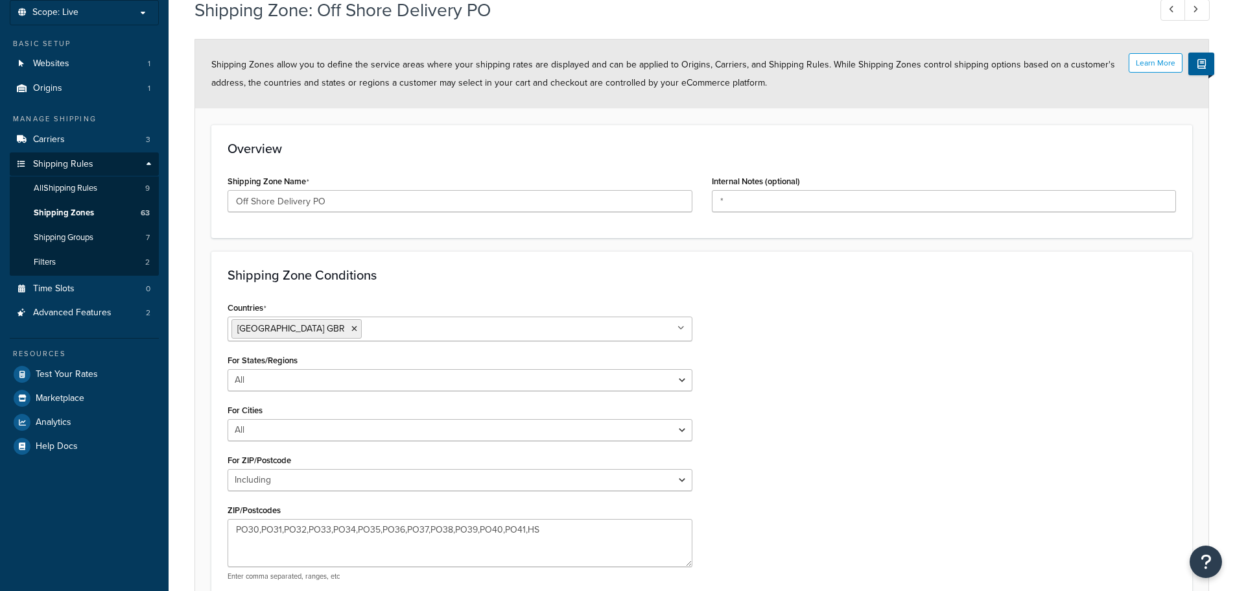
scroll to position [213, 0]
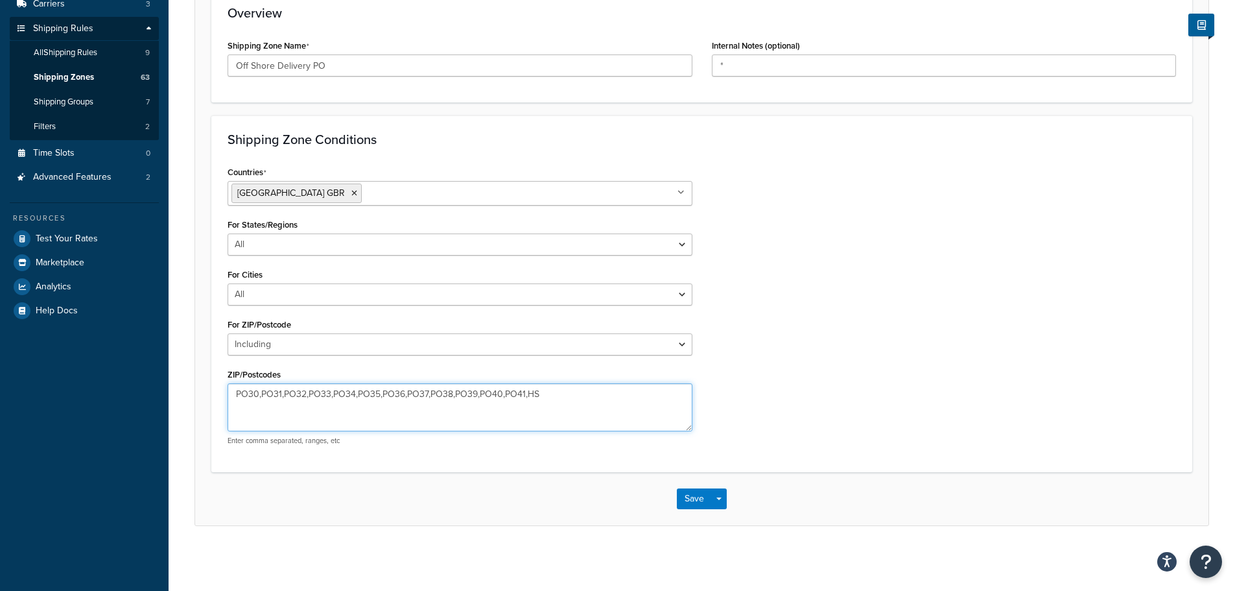
click at [562, 397] on textarea "PO30,PO31,PO32,PO33,PO34,PO35,PO36,PO37,PO38,PO39,PO40,PO41,HS" at bounding box center [460, 407] width 465 height 48
type textarea "PO30,PO31,PO32,PO33,PO34,PO35,PO36,PO37,PO38,PO39,PO40,PO41,HS,KA27,KA28"
click at [689, 494] on button "Save" at bounding box center [694, 498] width 35 height 21
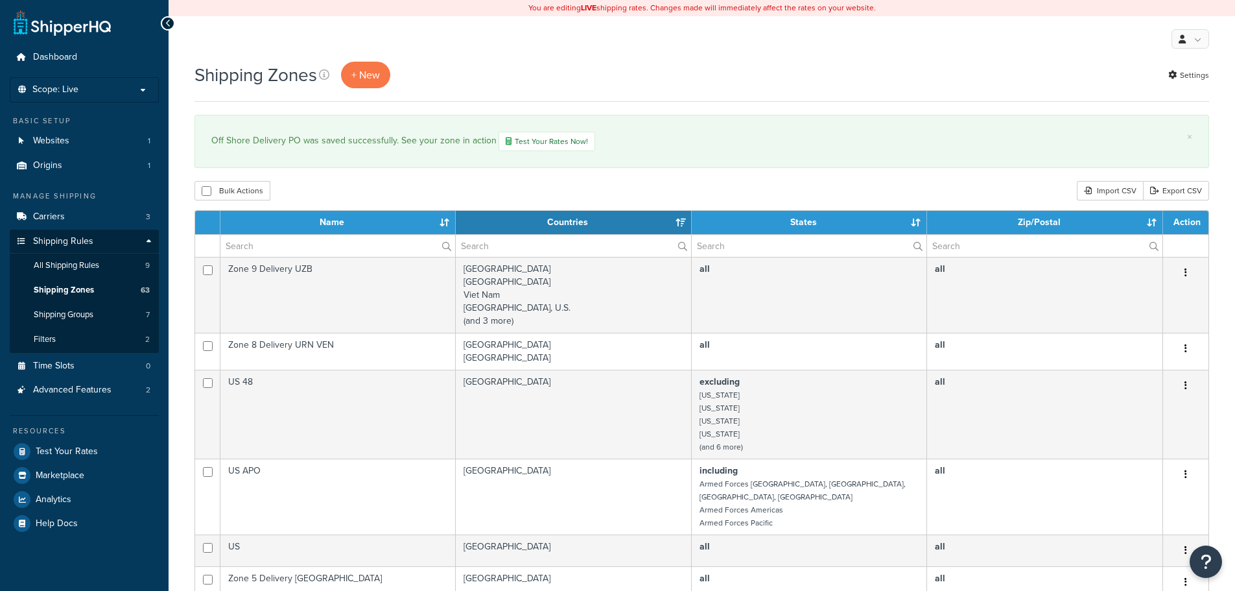
select select "15"
click at [85, 453] on span "Test Your Rates" at bounding box center [67, 451] width 62 height 11
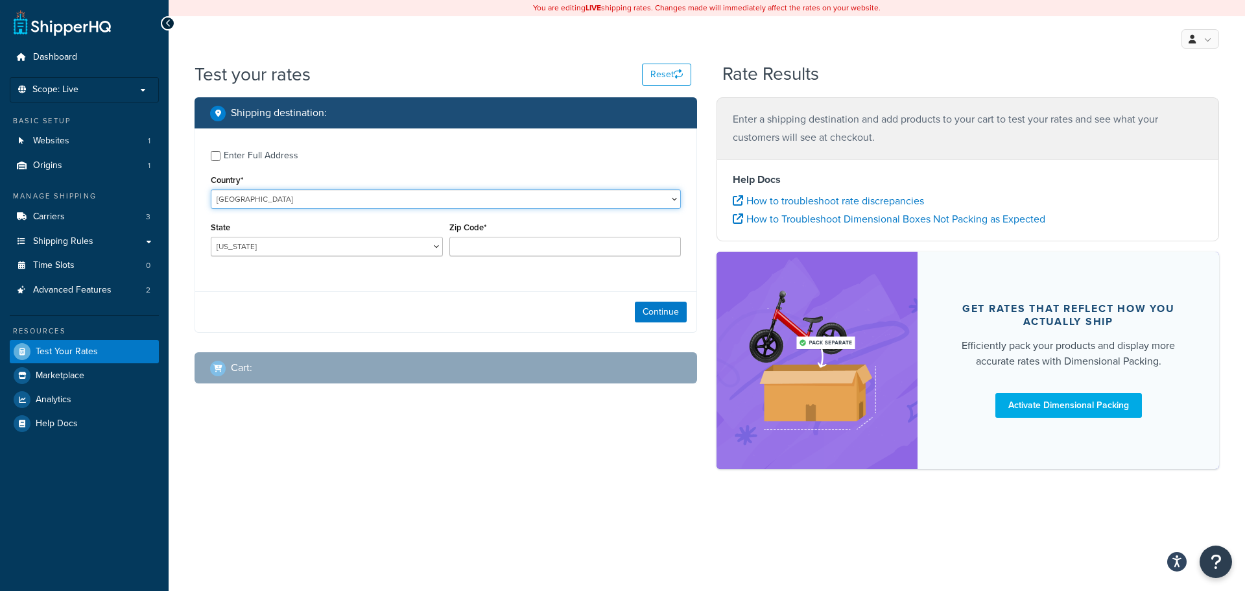
click at [298, 201] on select "[GEOGRAPHIC_DATA] [GEOGRAPHIC_DATA] [GEOGRAPHIC_DATA] [GEOGRAPHIC_DATA] [GEOGRA…" at bounding box center [446, 198] width 470 height 19
select select "GB"
click at [211, 189] on select "[GEOGRAPHIC_DATA] [GEOGRAPHIC_DATA] [GEOGRAPHIC_DATA] [GEOGRAPHIC_DATA] [GEOGRA…" at bounding box center [446, 198] width 470 height 19
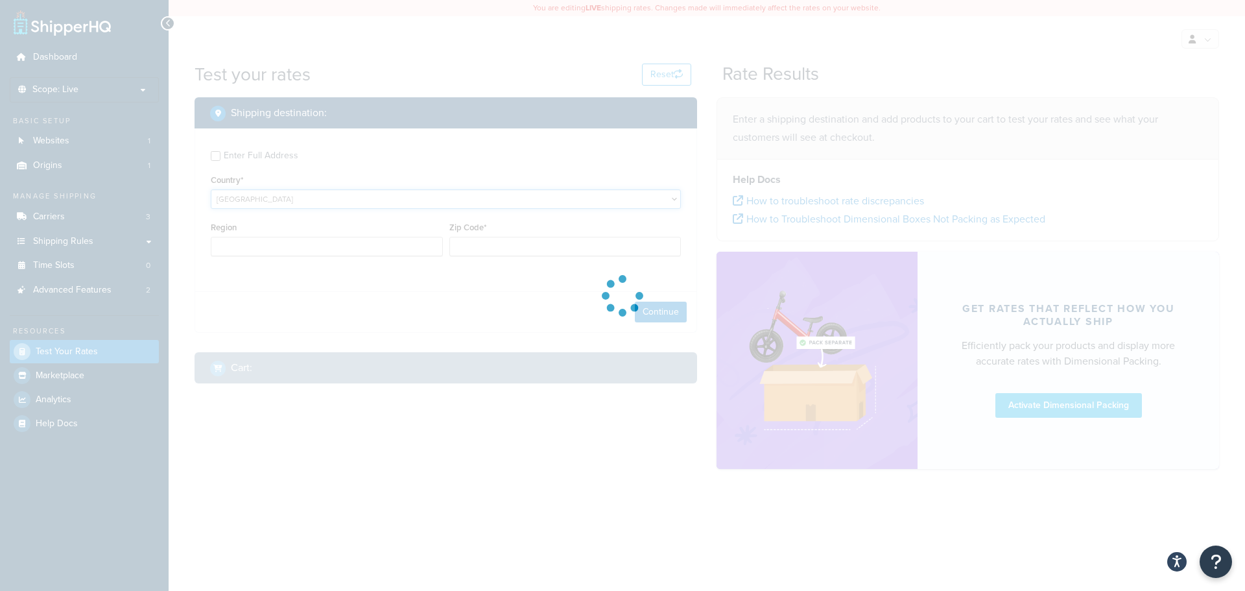
type input "AL"
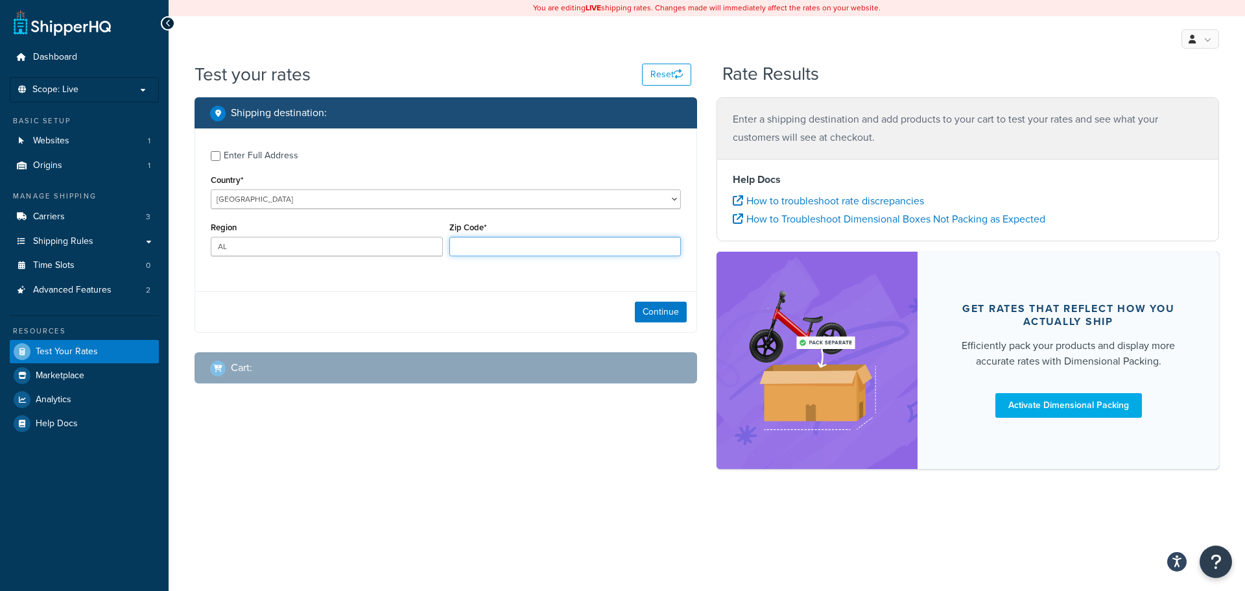
click at [511, 249] on input "Zip Code*" at bounding box center [565, 246] width 232 height 19
type input "K"
type input "A"
type input "KA28 8SE"
click at [654, 302] on button "Continue" at bounding box center [661, 312] width 52 height 21
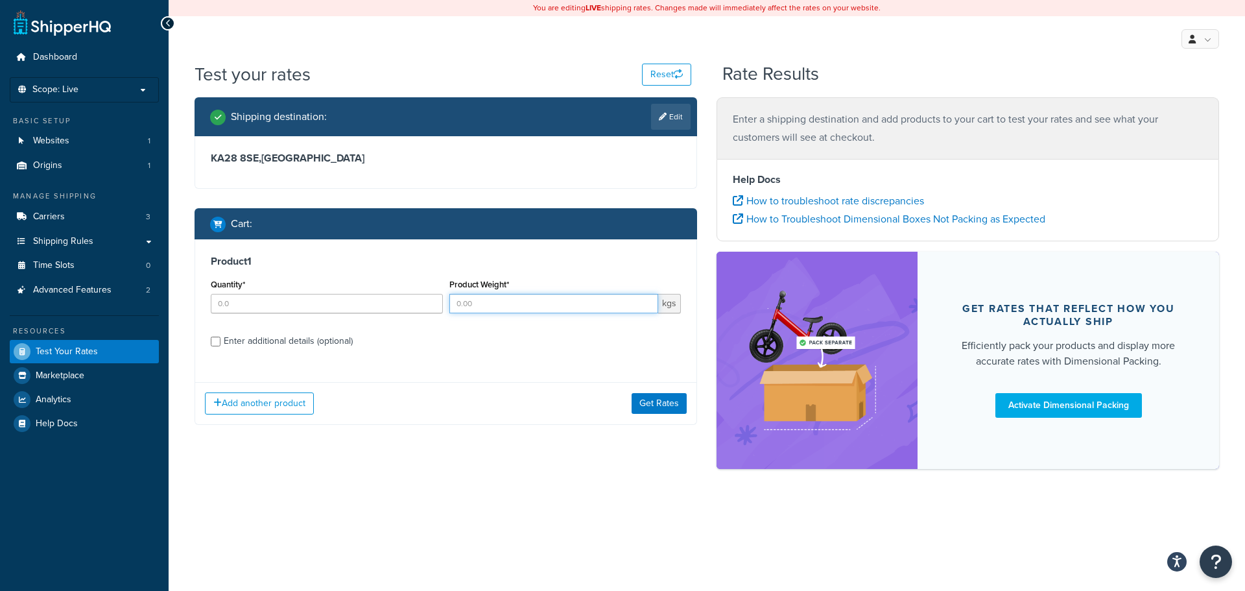
click at [523, 304] on input "Product Weight*" at bounding box center [553, 303] width 209 height 19
click at [665, 114] on icon at bounding box center [663, 117] width 8 height 8
select select "GB"
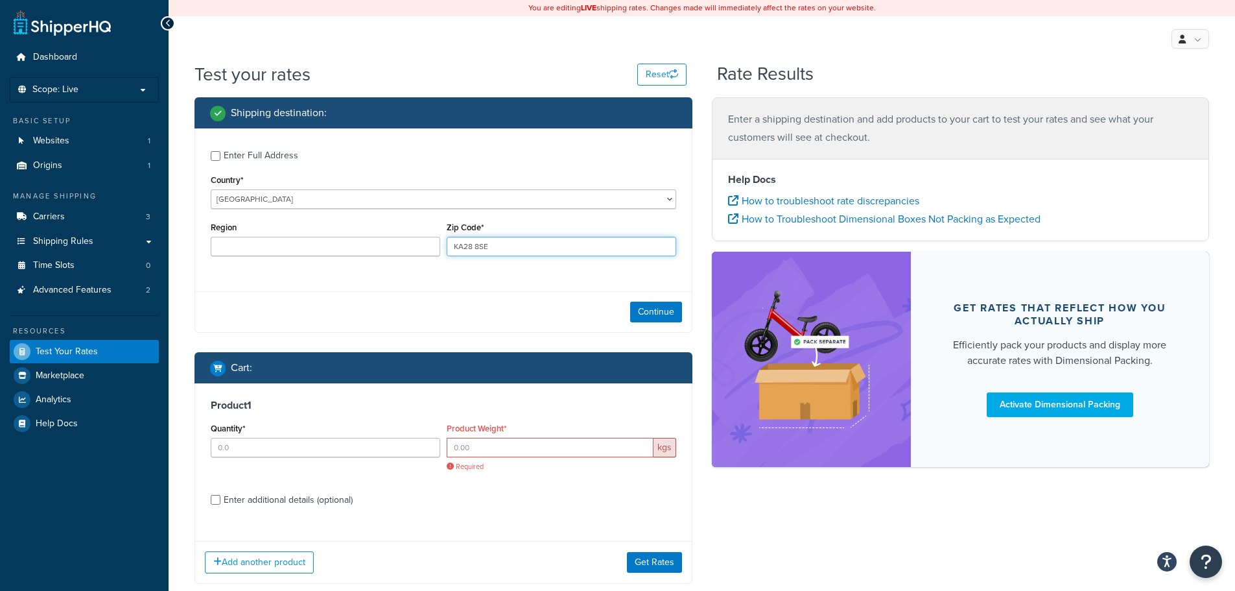
drag, startPoint x: 505, startPoint y: 245, endPoint x: 316, endPoint y: 241, distance: 188.1
click at [318, 241] on div "Region Zip Code* KA28 8SE" at bounding box center [444, 242] width 472 height 47
paste input "a278fd"
click at [470, 249] on input "Ka278fd" at bounding box center [562, 246] width 230 height 19
type input "Ka27 8fd"
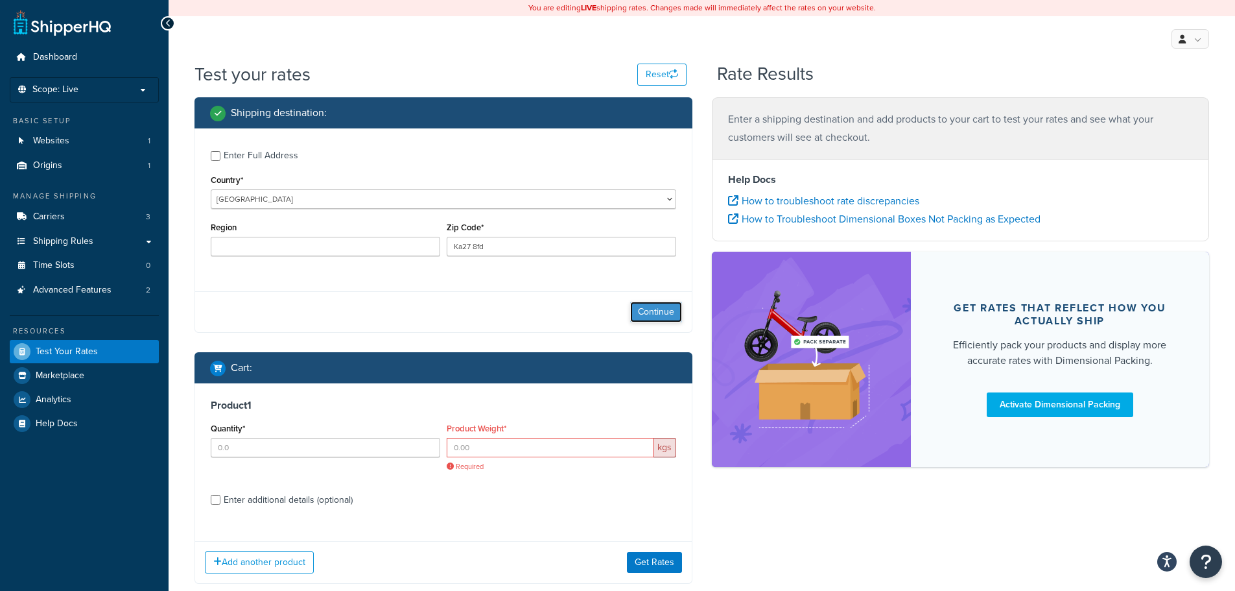
click at [670, 321] on button "Continue" at bounding box center [656, 312] width 52 height 21
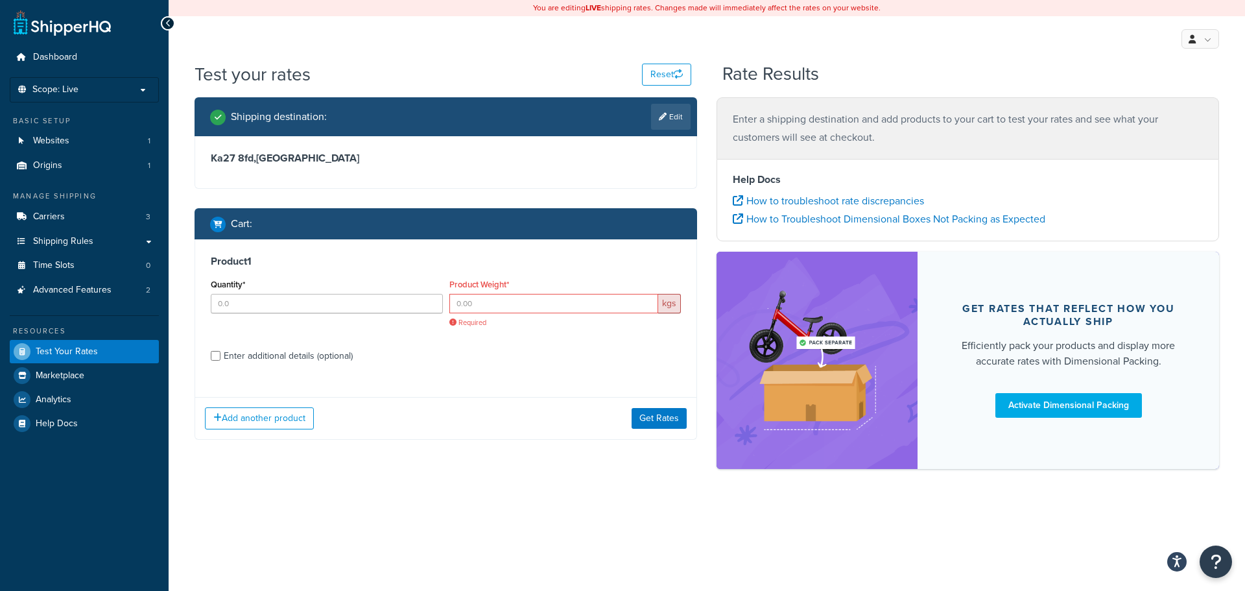
click at [311, 293] on div "Quantity*" at bounding box center [327, 295] width 232 height 38
click at [263, 353] on div "Enter additional details (optional)" at bounding box center [288, 356] width 129 height 18
click at [220, 353] on input "Enter additional details (optional)" at bounding box center [216, 356] width 10 height 10
checkbox input "true"
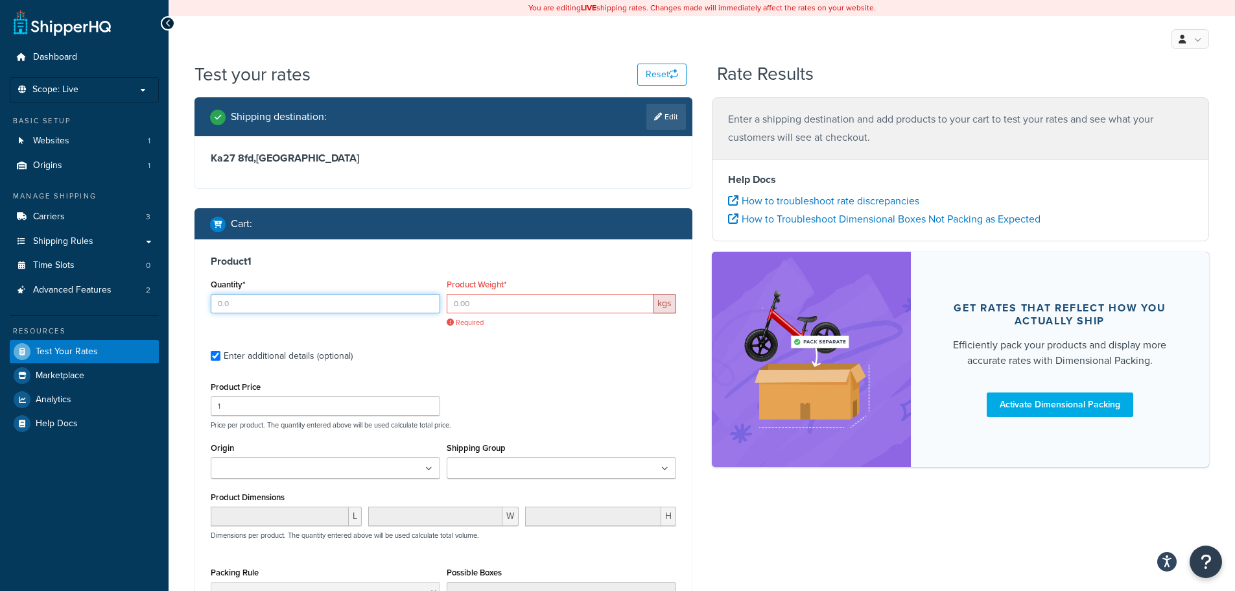
click at [254, 294] on input "Quantity*" at bounding box center [326, 303] width 230 height 19
type input "1"
click at [507, 460] on ul at bounding box center [562, 467] width 230 height 21
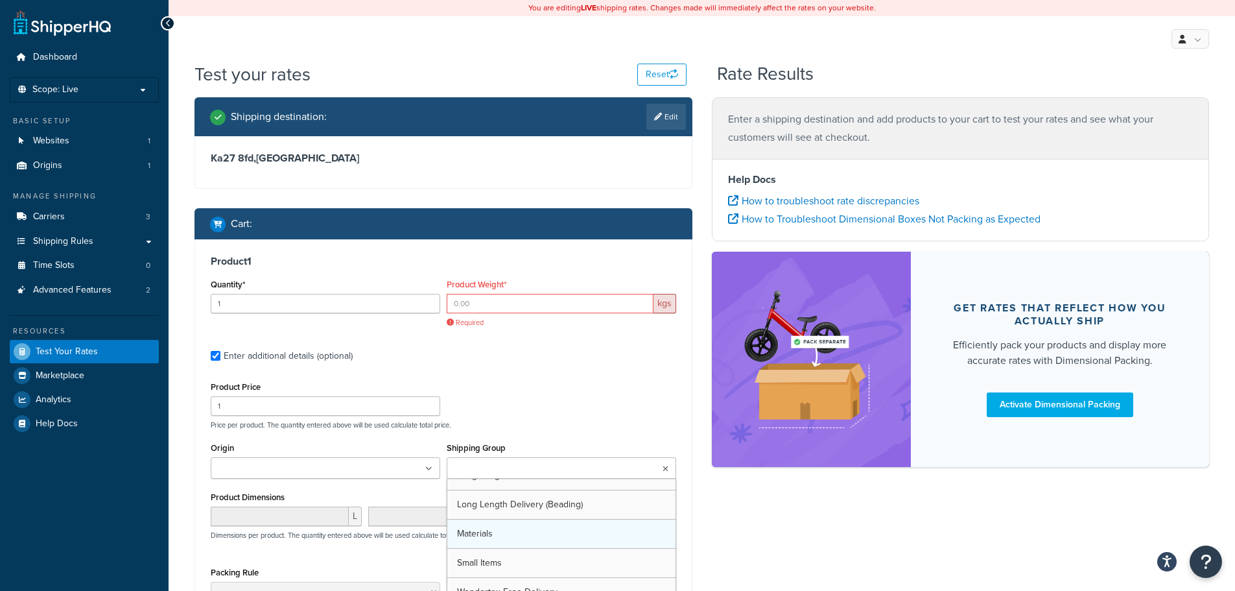
scroll to position [17, 0]
click at [519, 320] on span "Required" at bounding box center [562, 323] width 230 height 10
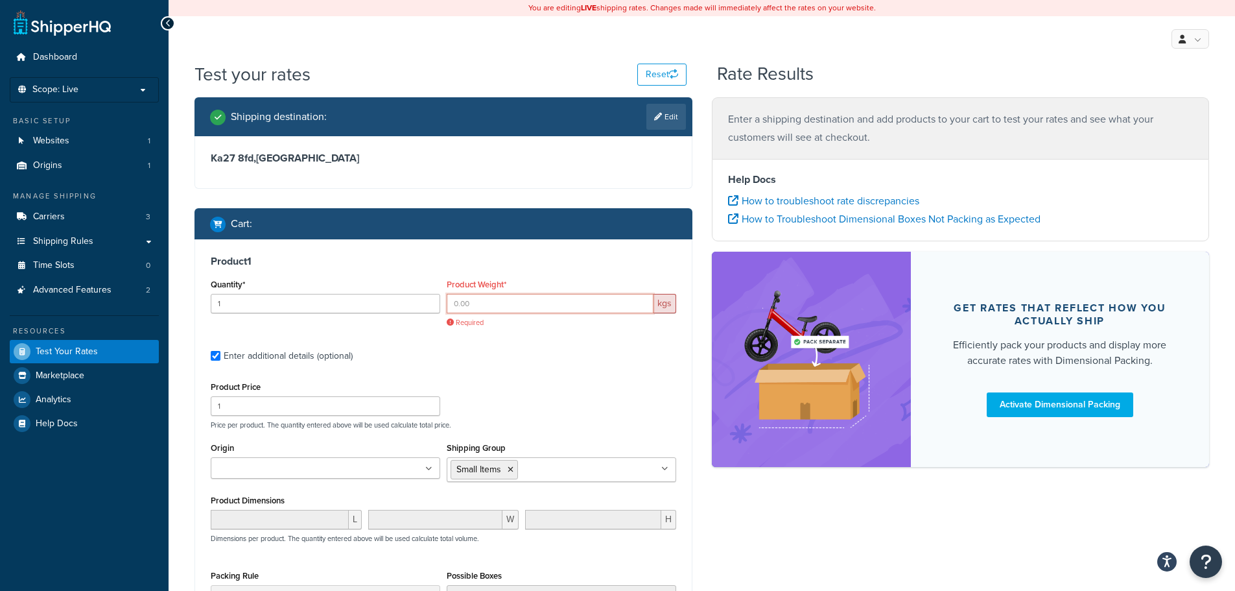
click at [515, 302] on input "Product Weight*" at bounding box center [550, 303] width 207 height 19
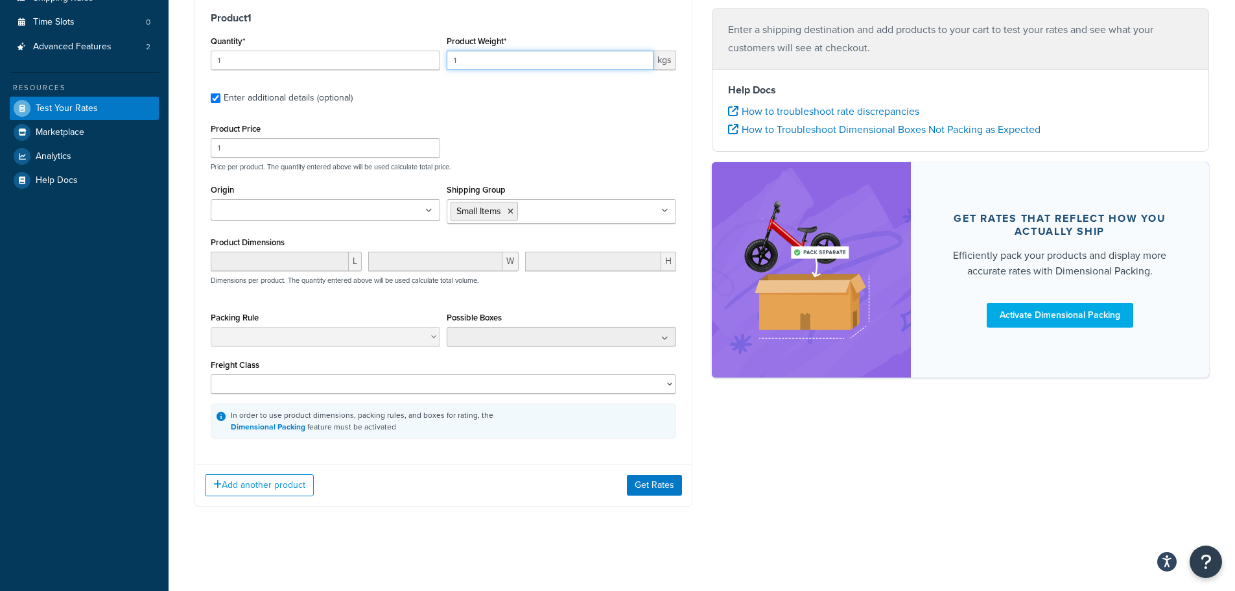
type input "1"
click at [648, 481] on button "Get Rates" at bounding box center [654, 485] width 55 height 21
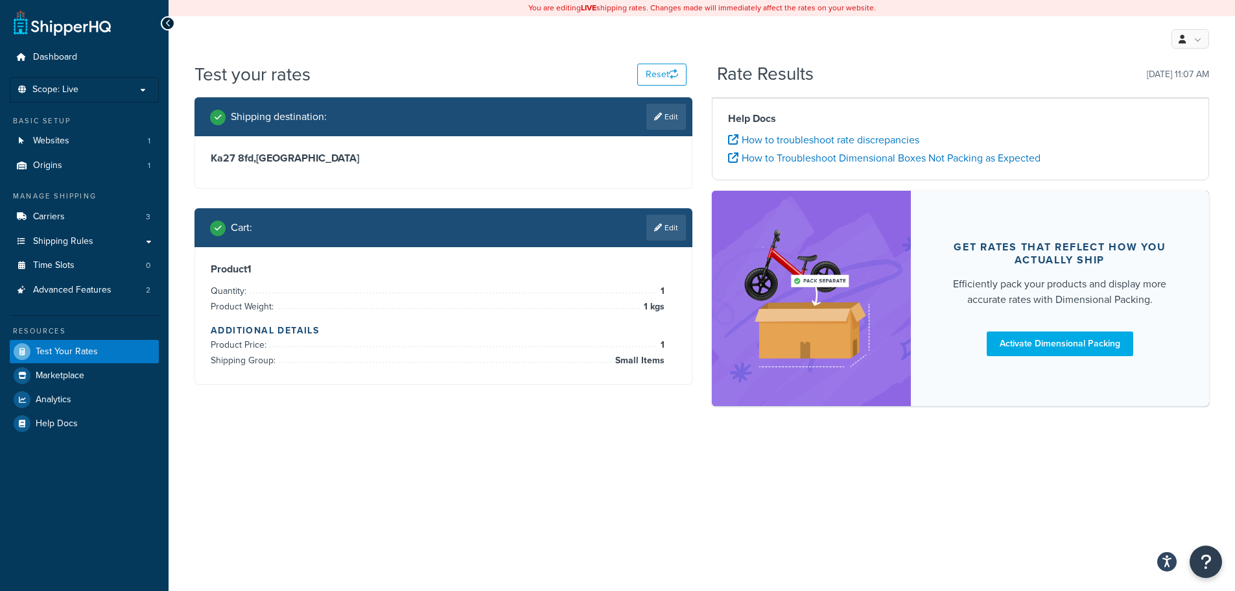
scroll to position [0, 0]
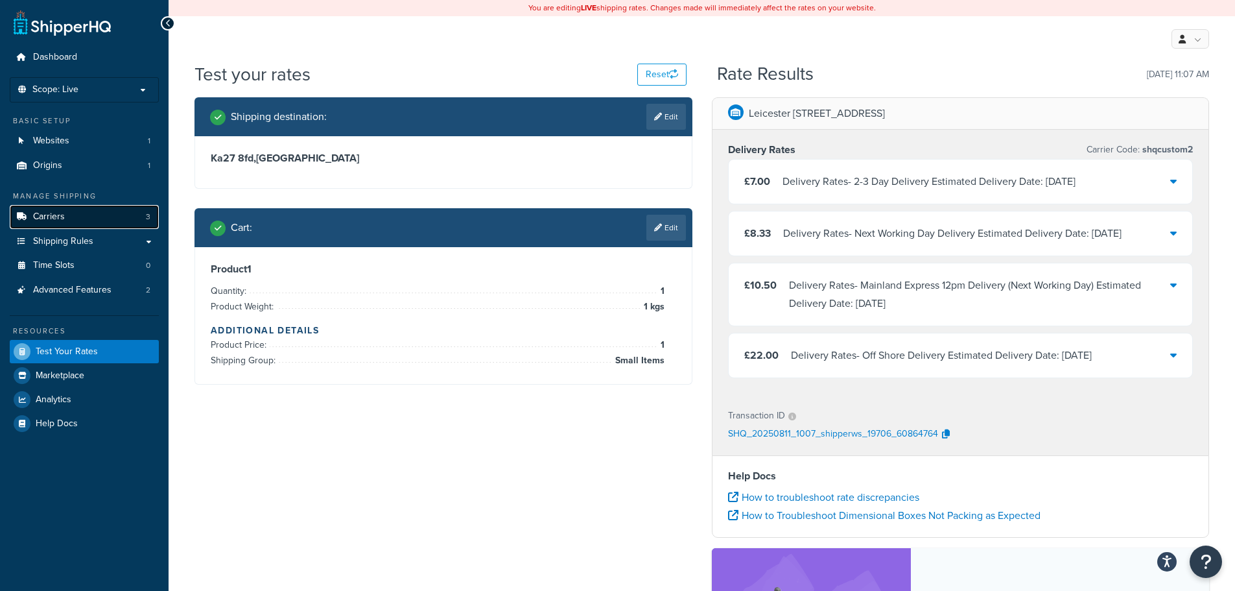
click at [110, 220] on link "Carriers 3" at bounding box center [84, 217] width 149 height 24
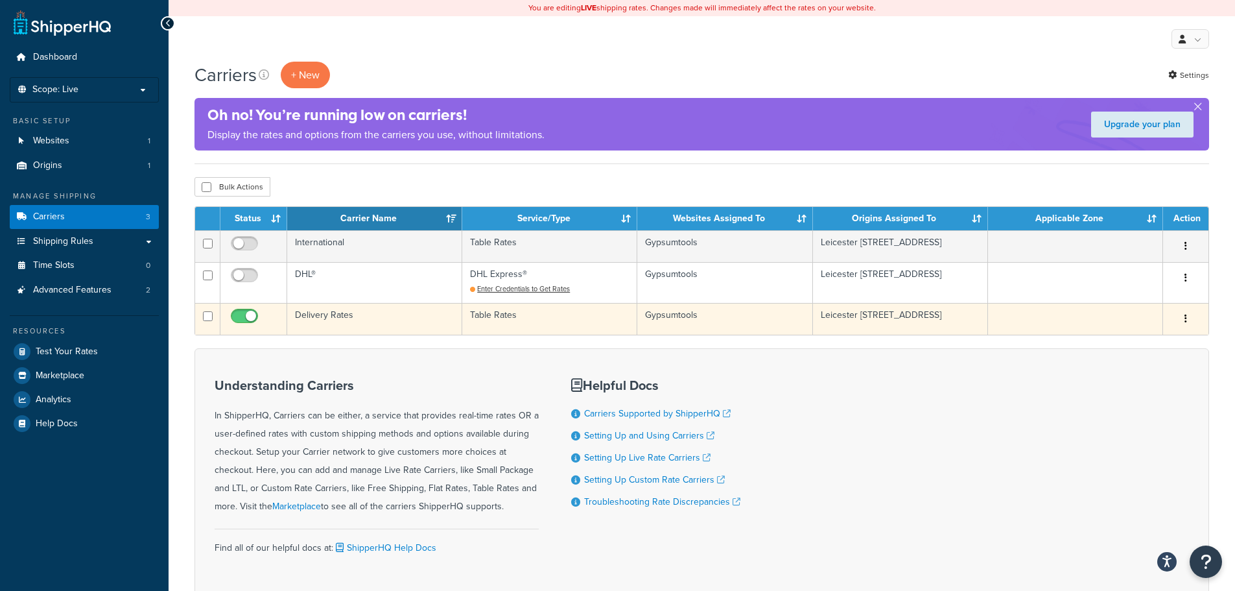
click at [386, 324] on td "Delivery Rates" at bounding box center [374, 319] width 175 height 32
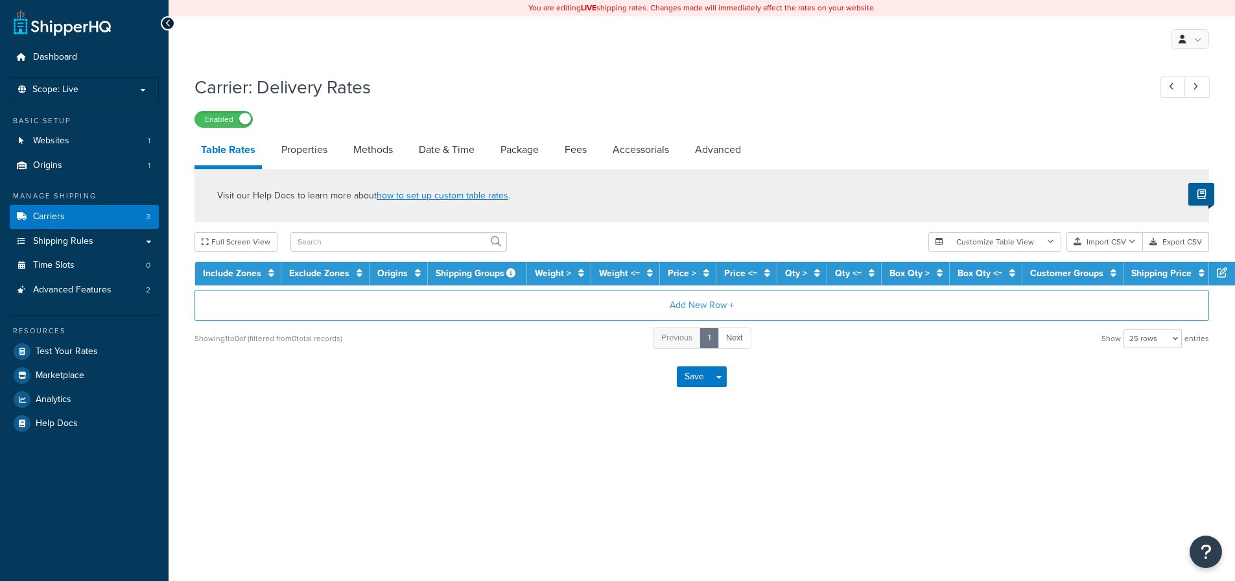
select select "25"
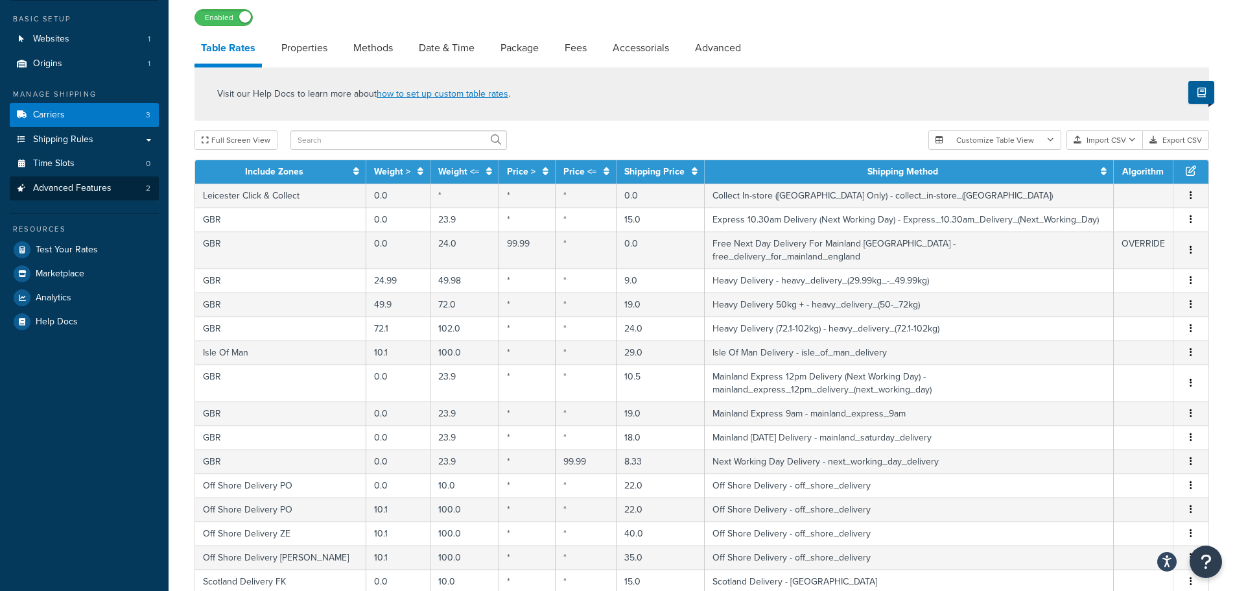
scroll to position [65, 0]
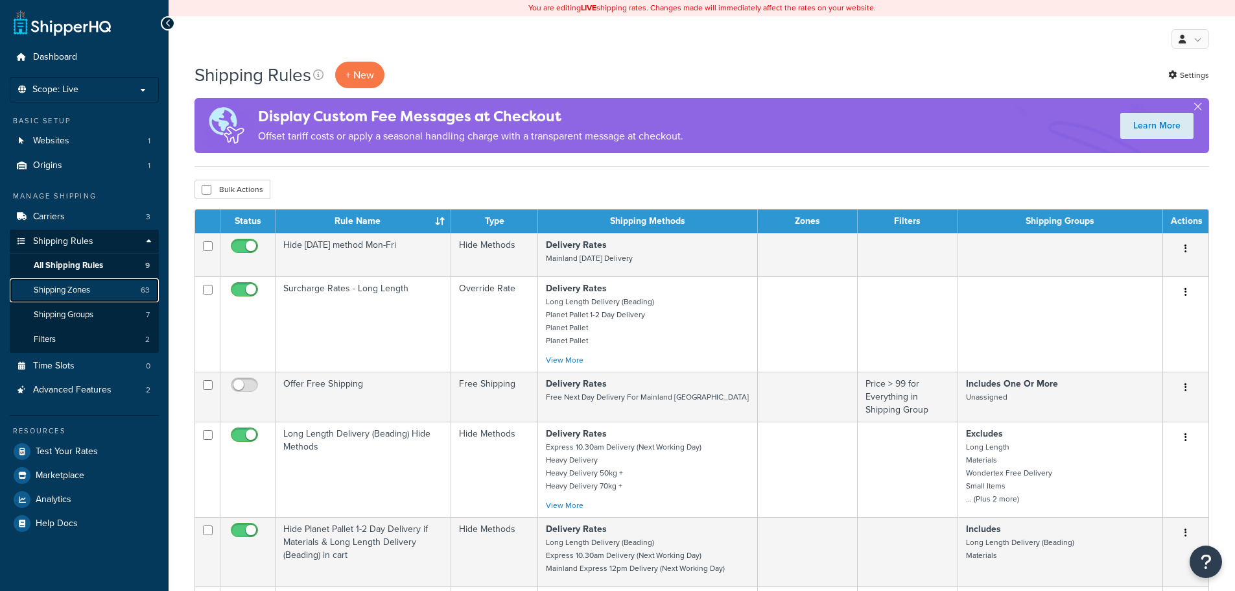
click at [65, 293] on span "Shipping Zones" at bounding box center [62, 290] width 56 height 11
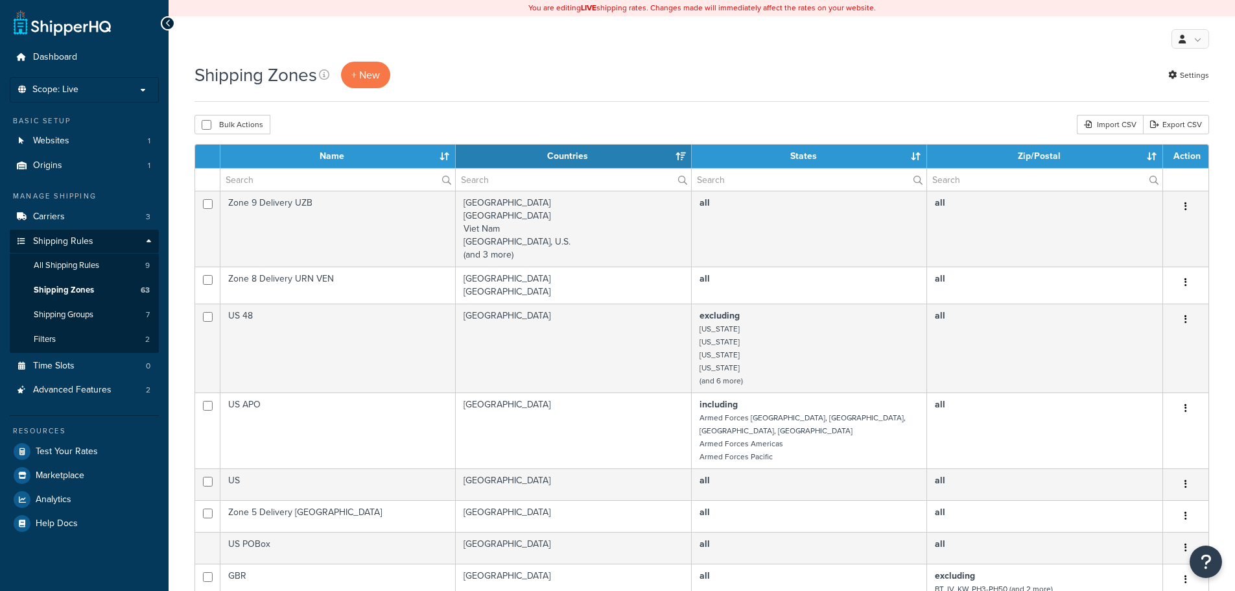
select select "15"
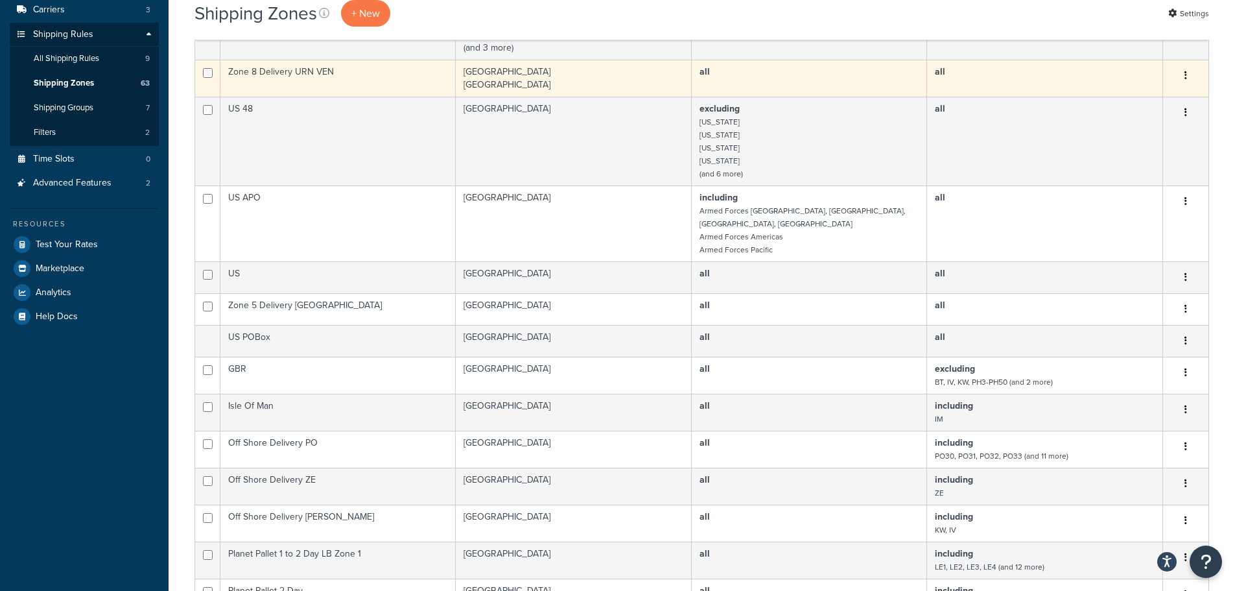
scroll to position [259, 0]
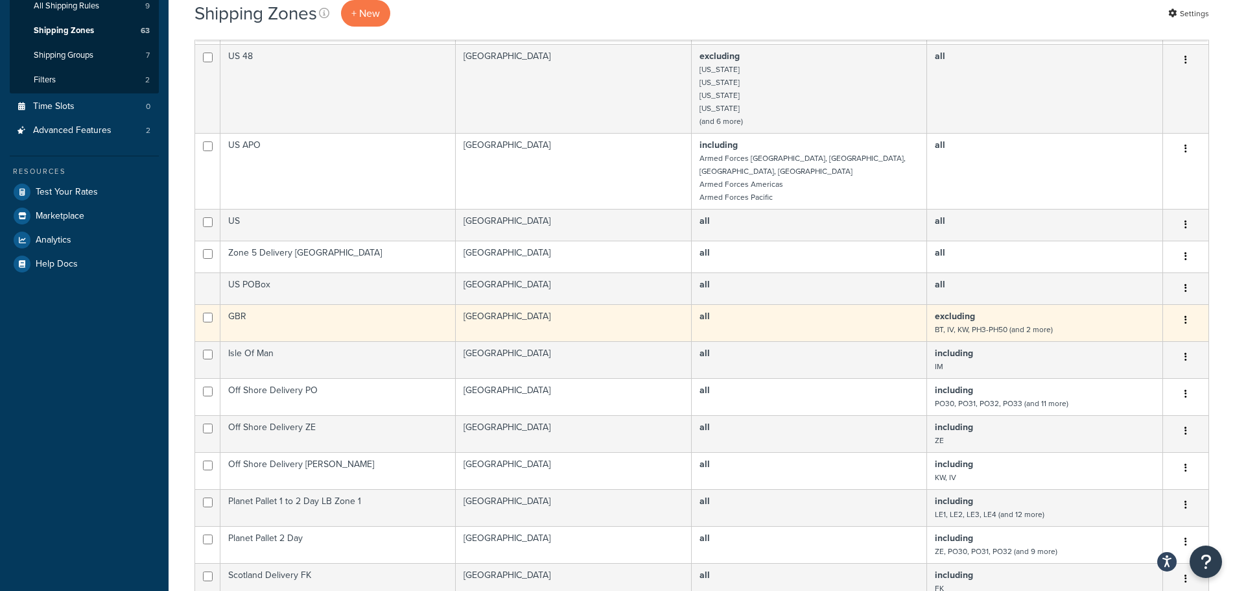
click at [371, 322] on td "GBR" at bounding box center [337, 322] width 235 height 37
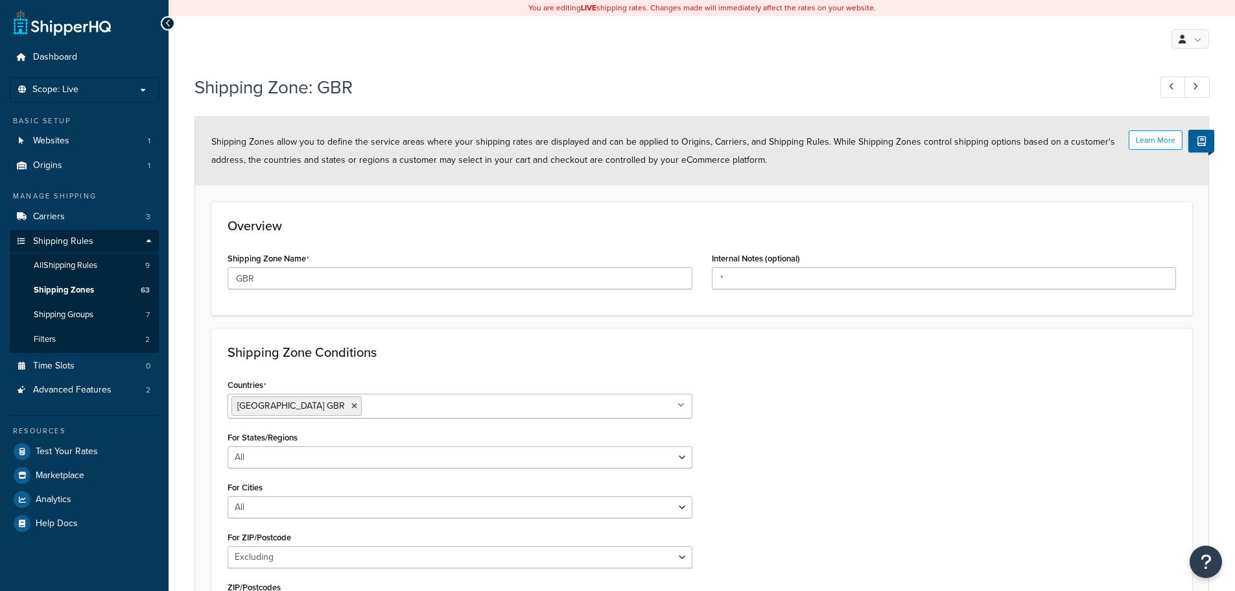
select select "excluding"
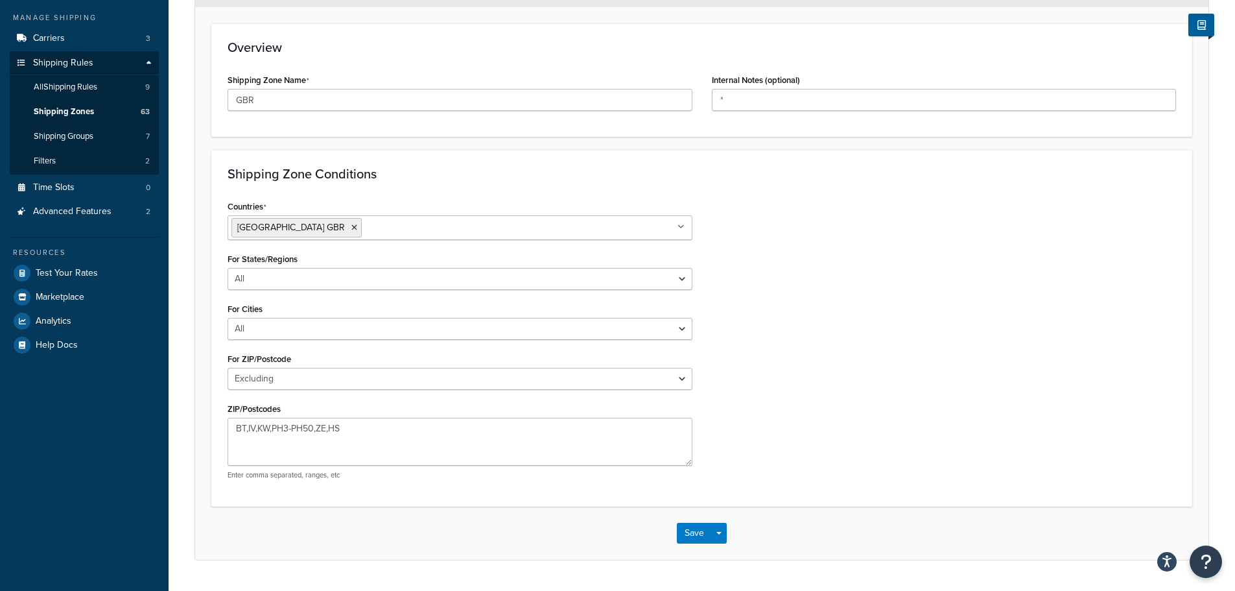
scroll to position [148, 0]
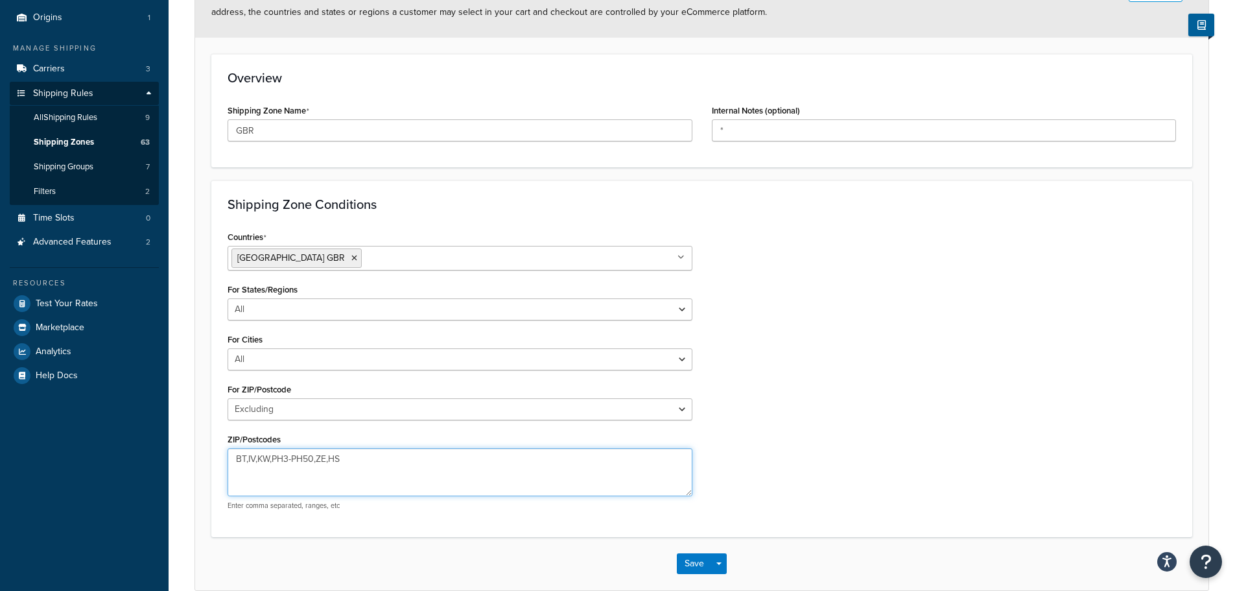
click at [364, 460] on textarea "BT,IV,KW,PH3-PH50,ZE,HS" at bounding box center [460, 472] width 465 height 48
type textarea "BT,IV,KW,PH3-PH50,ZE,HS,KA27,KA28"
click at [689, 560] on button "Save" at bounding box center [694, 563] width 35 height 21
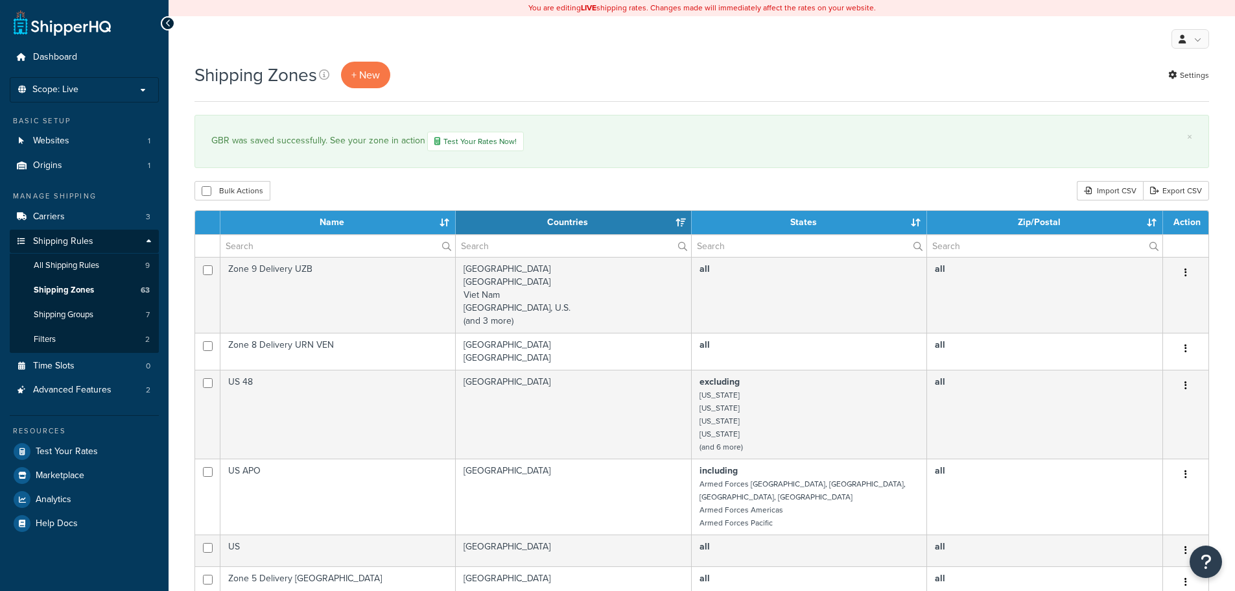
select select "15"
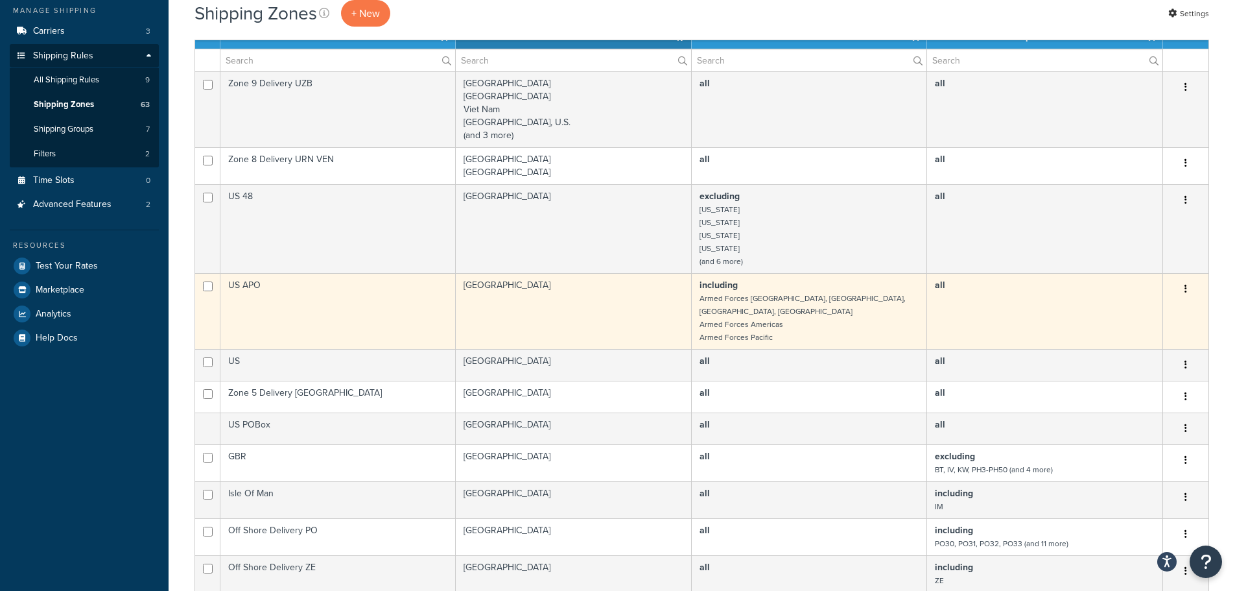
scroll to position [259, 0]
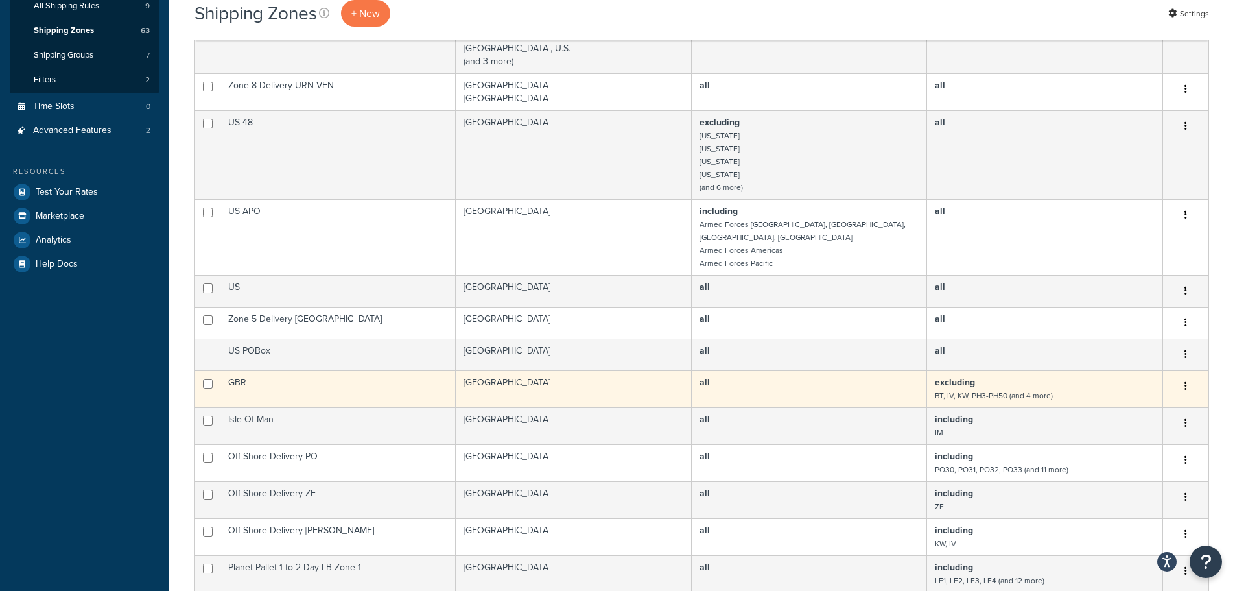
click at [424, 381] on td "GBR" at bounding box center [337, 388] width 235 height 37
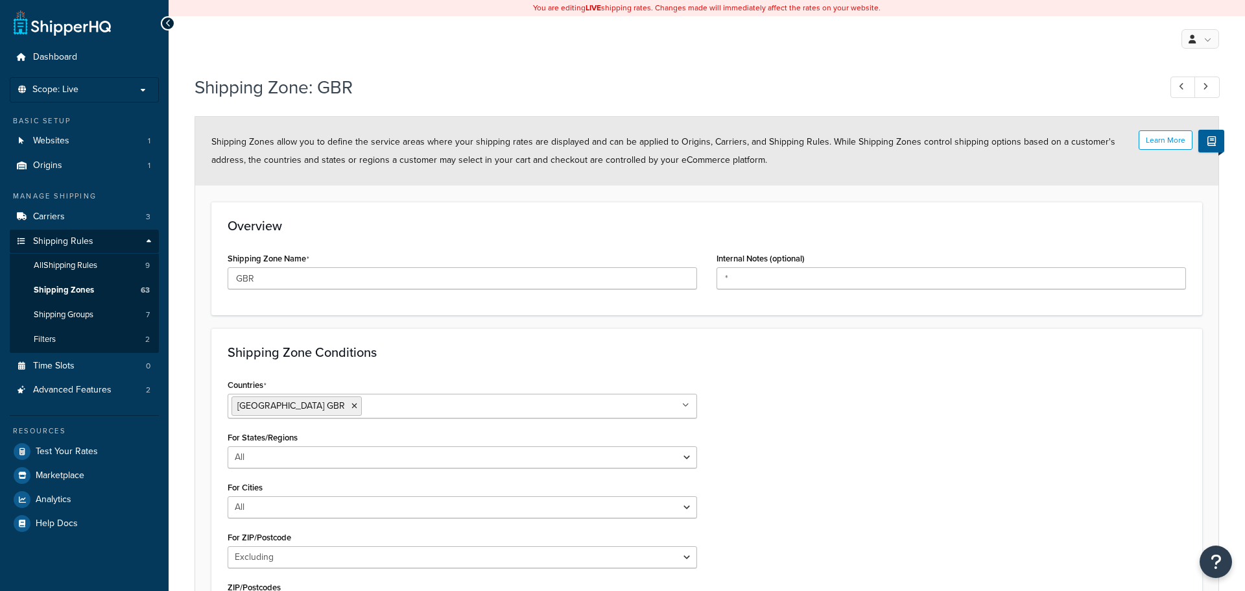
select select "excluding"
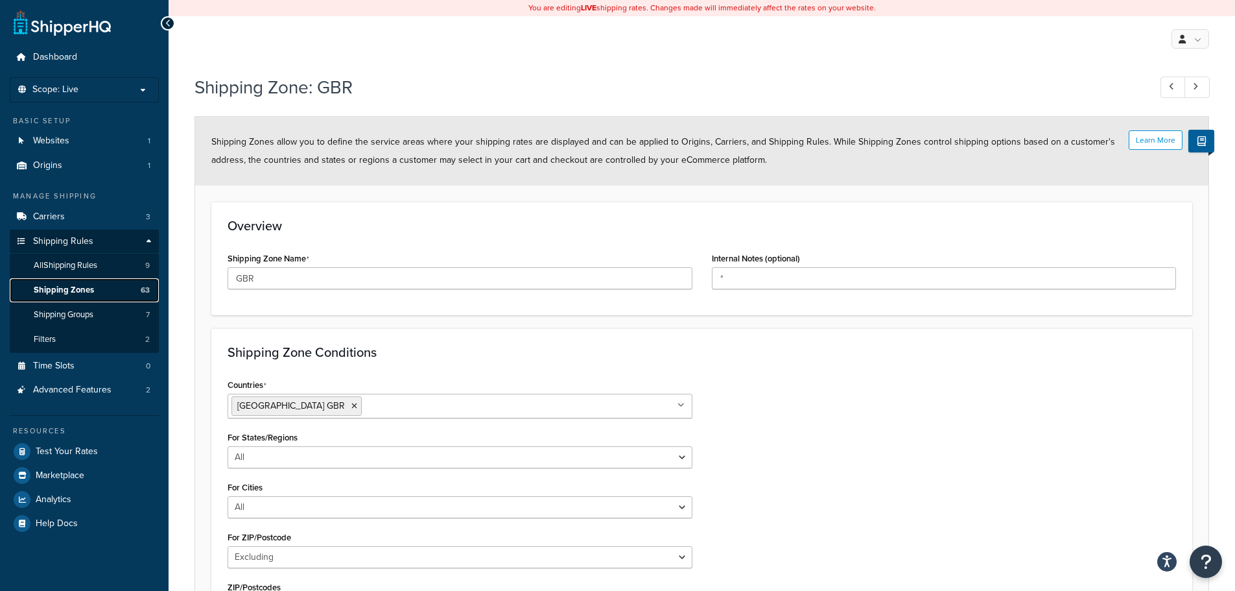
click at [97, 289] on link "Shipping Zones 63" at bounding box center [84, 290] width 149 height 24
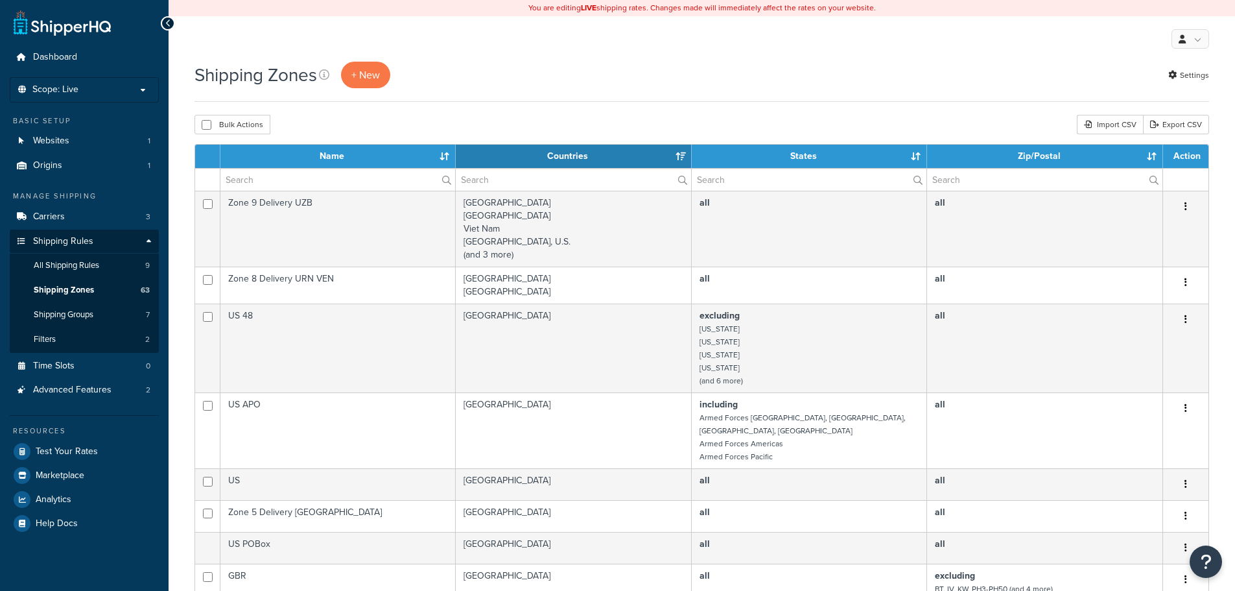
select select "15"
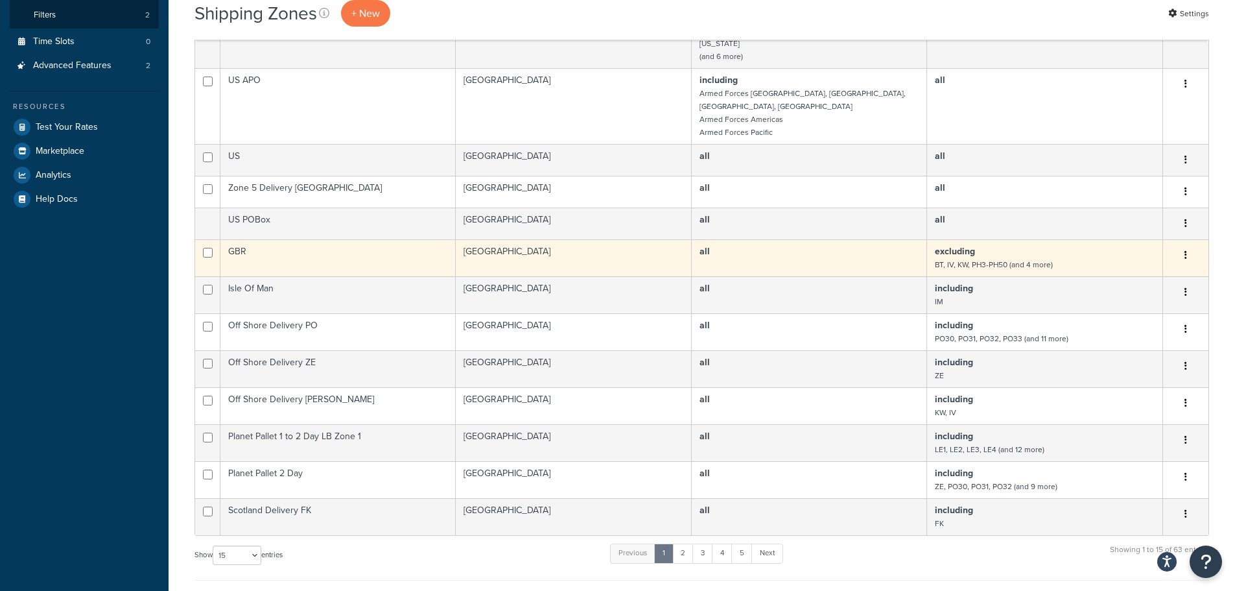
click at [542, 239] on td "[GEOGRAPHIC_DATA]" at bounding box center [574, 257] width 236 height 37
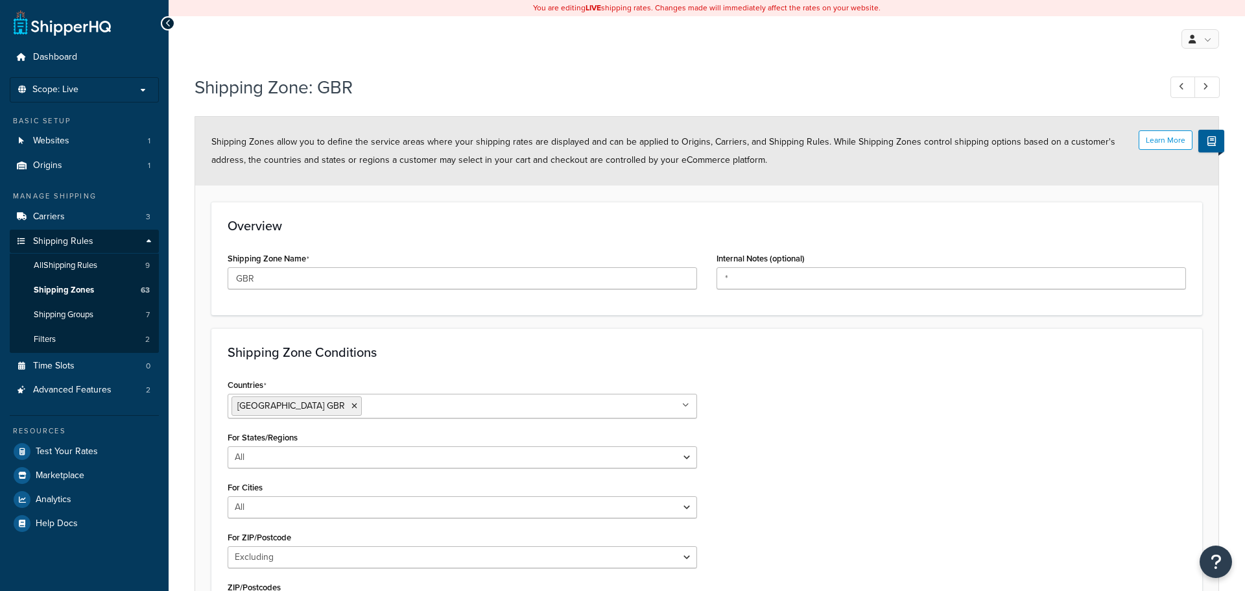
select select "excluding"
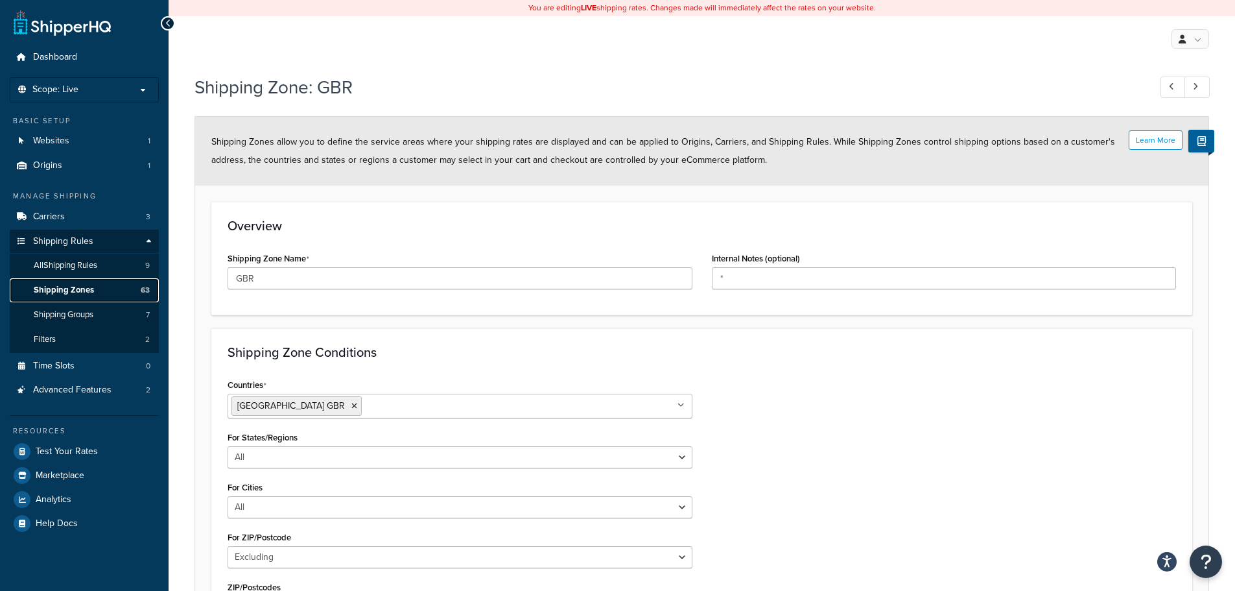
click at [95, 294] on link "Shipping Zones 63" at bounding box center [84, 290] width 149 height 24
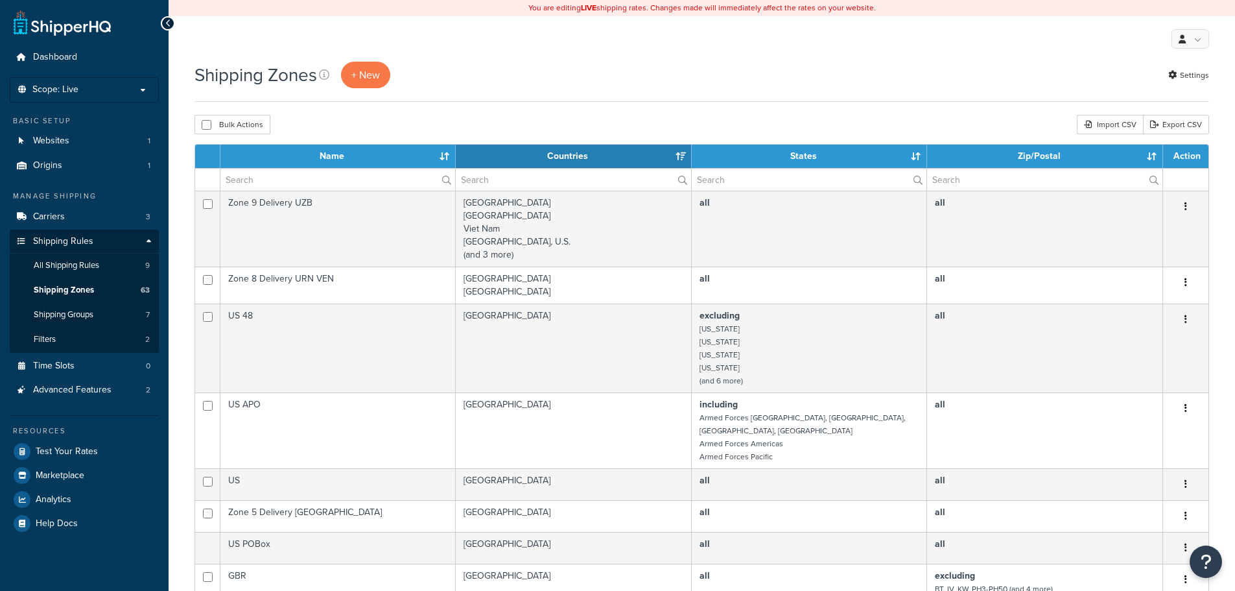
select select "15"
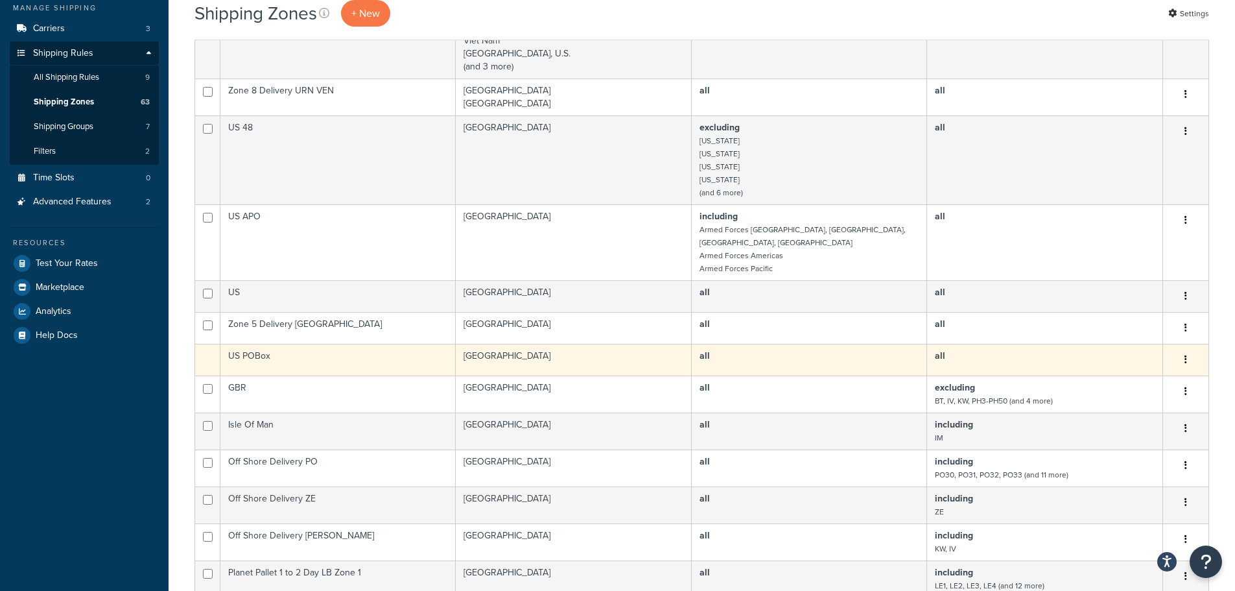
scroll to position [195, 0]
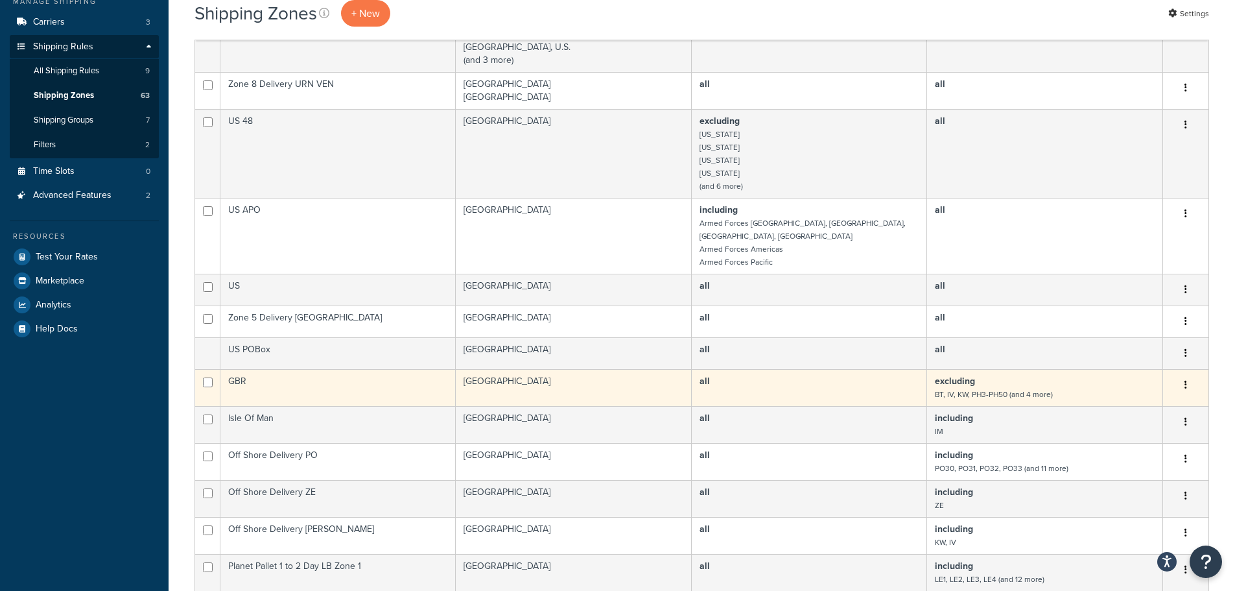
click at [644, 374] on td "United Kingdom" at bounding box center [574, 387] width 236 height 37
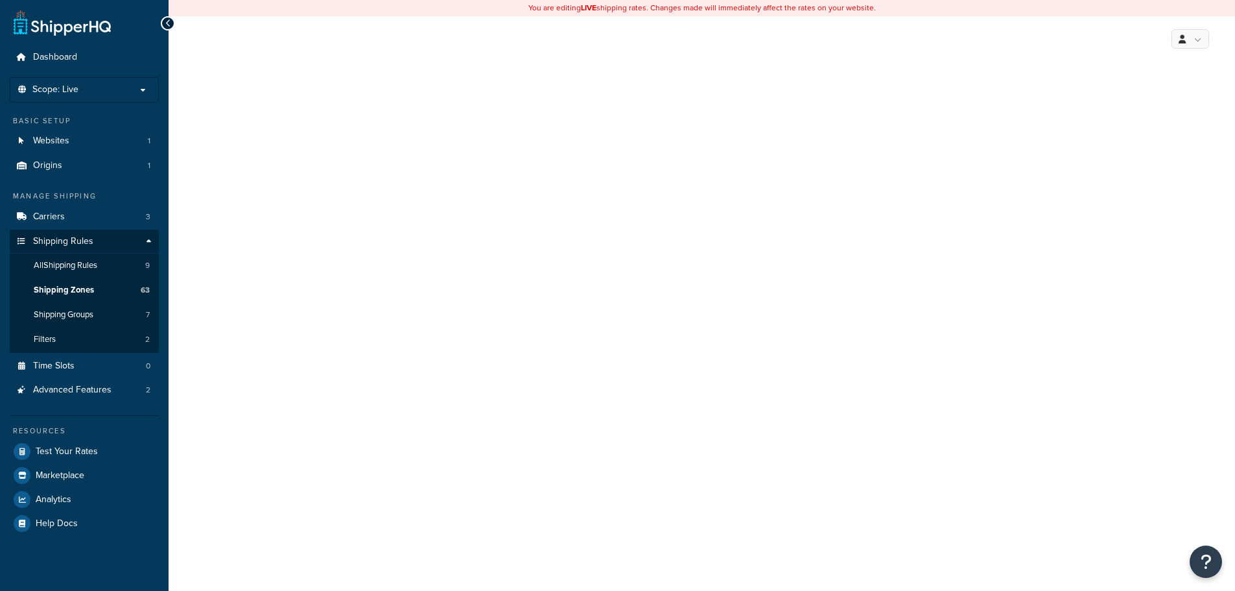
select select "excluding"
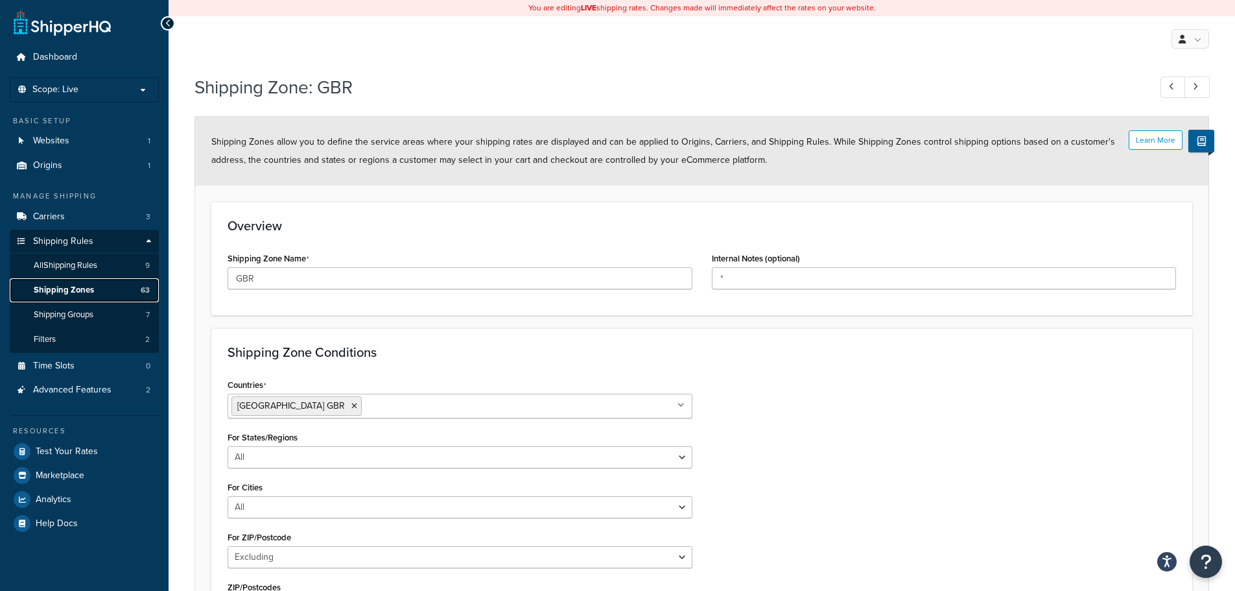
click at [99, 292] on link "Shipping Zones 63" at bounding box center [84, 290] width 149 height 24
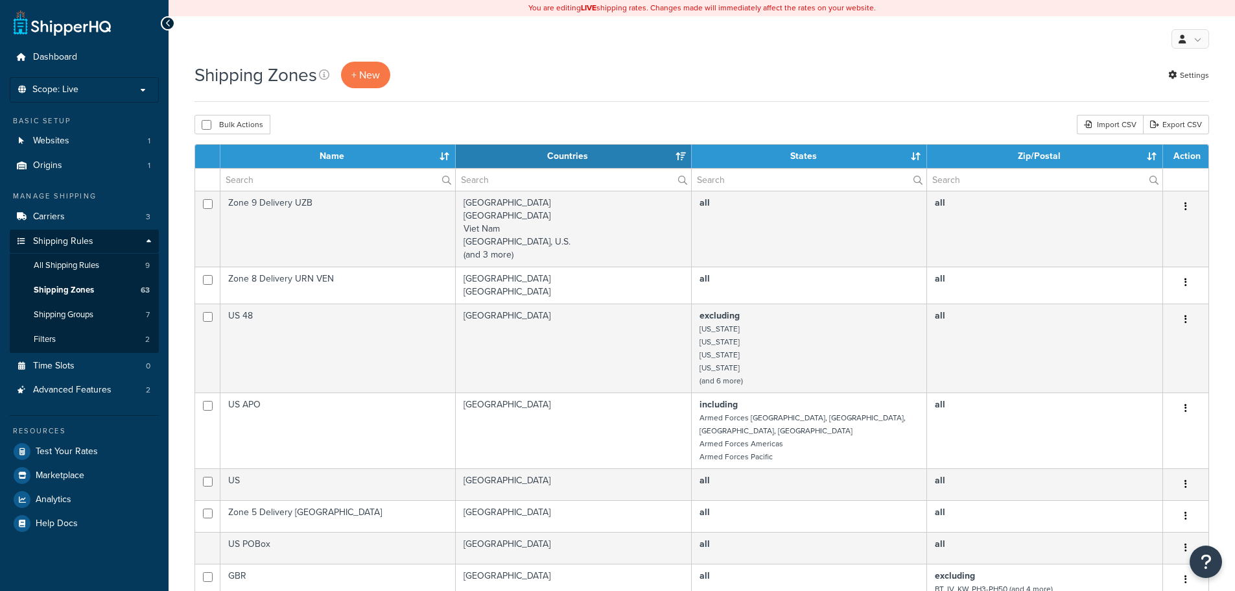
select select "15"
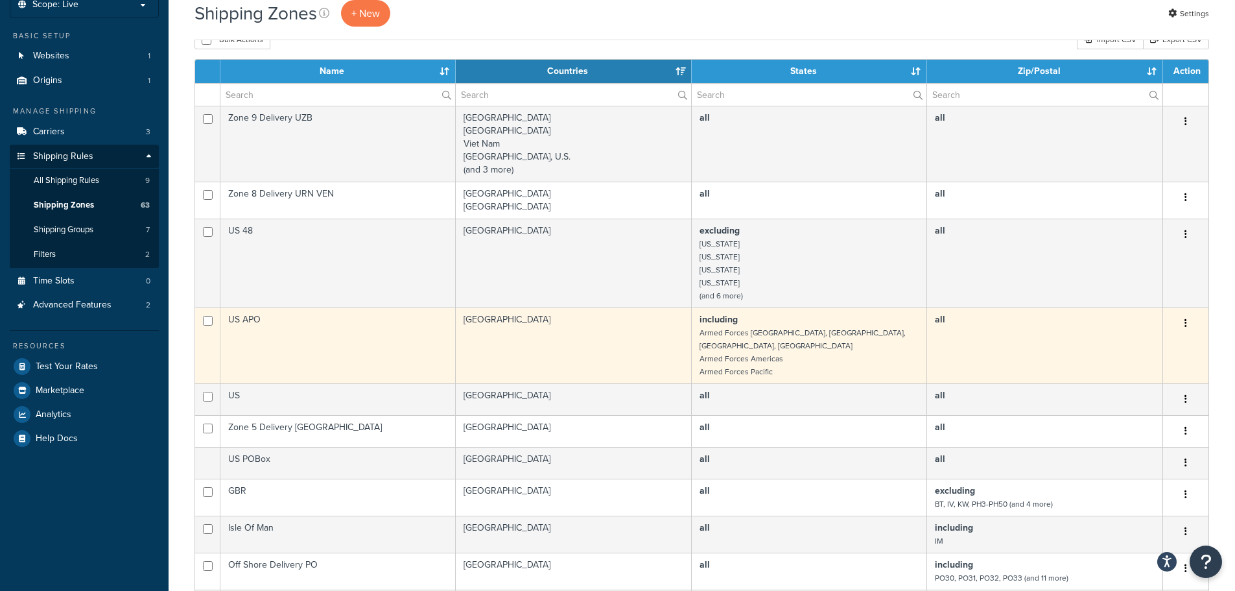
scroll to position [259, 0]
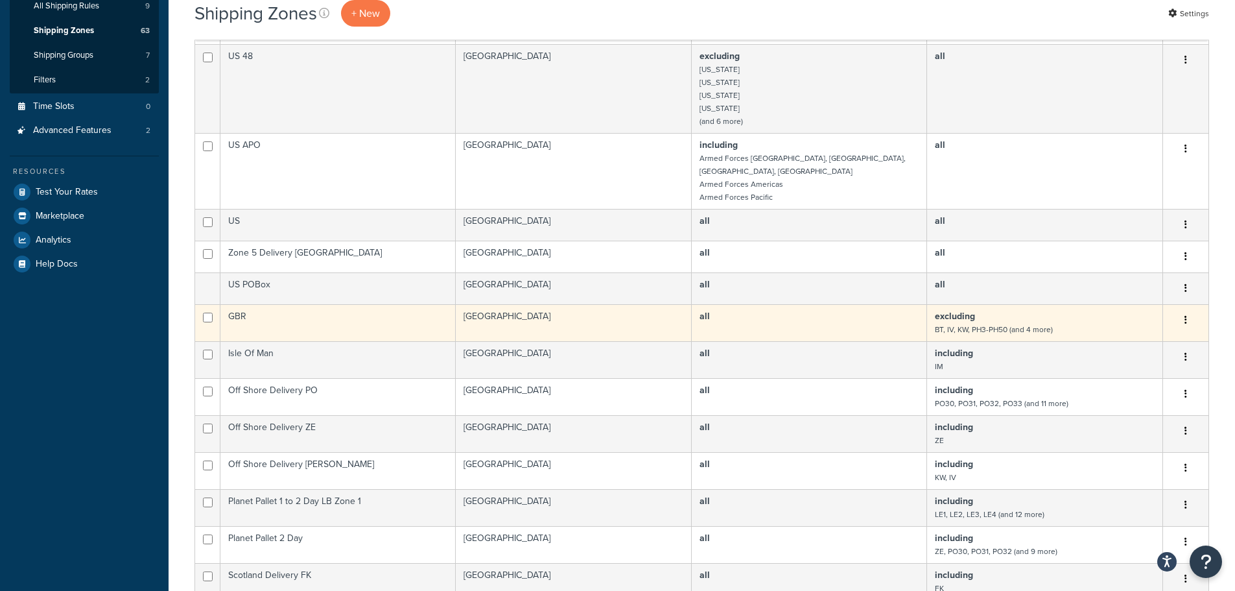
click at [566, 309] on td "United Kingdom" at bounding box center [574, 322] width 236 height 37
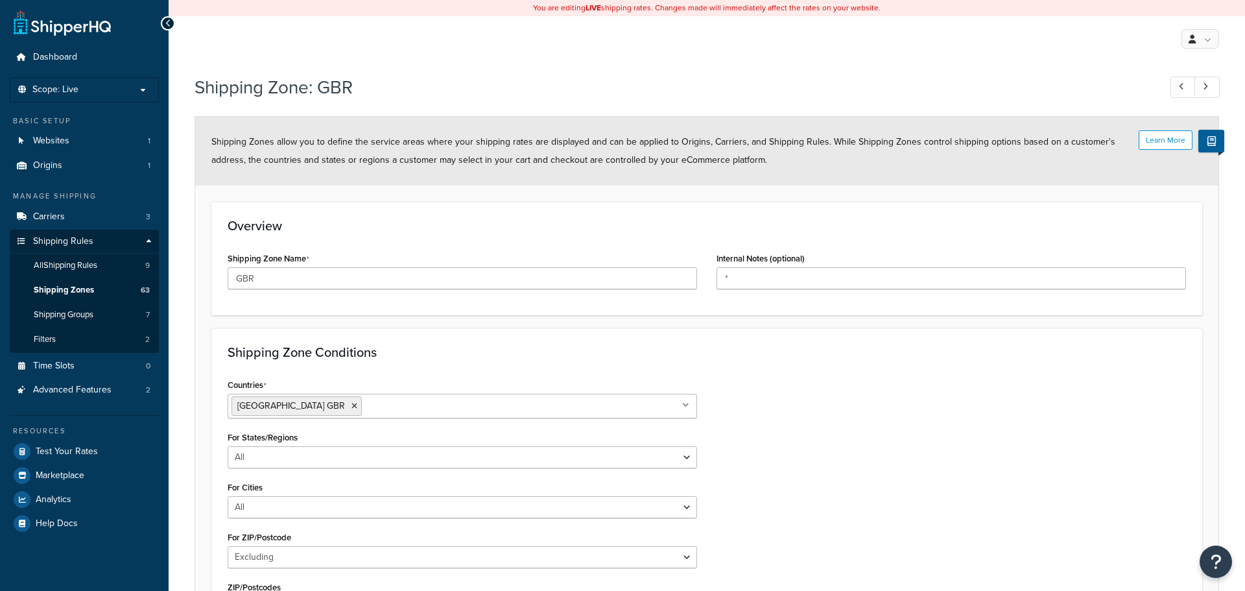
select select "excluding"
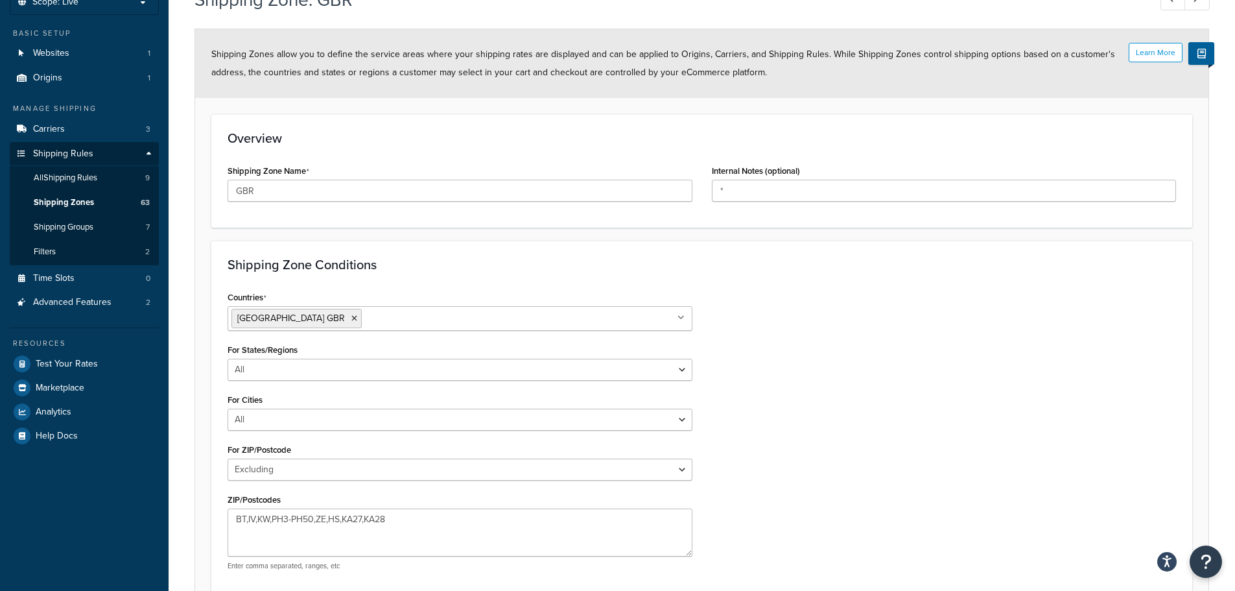
scroll to position [213, 0]
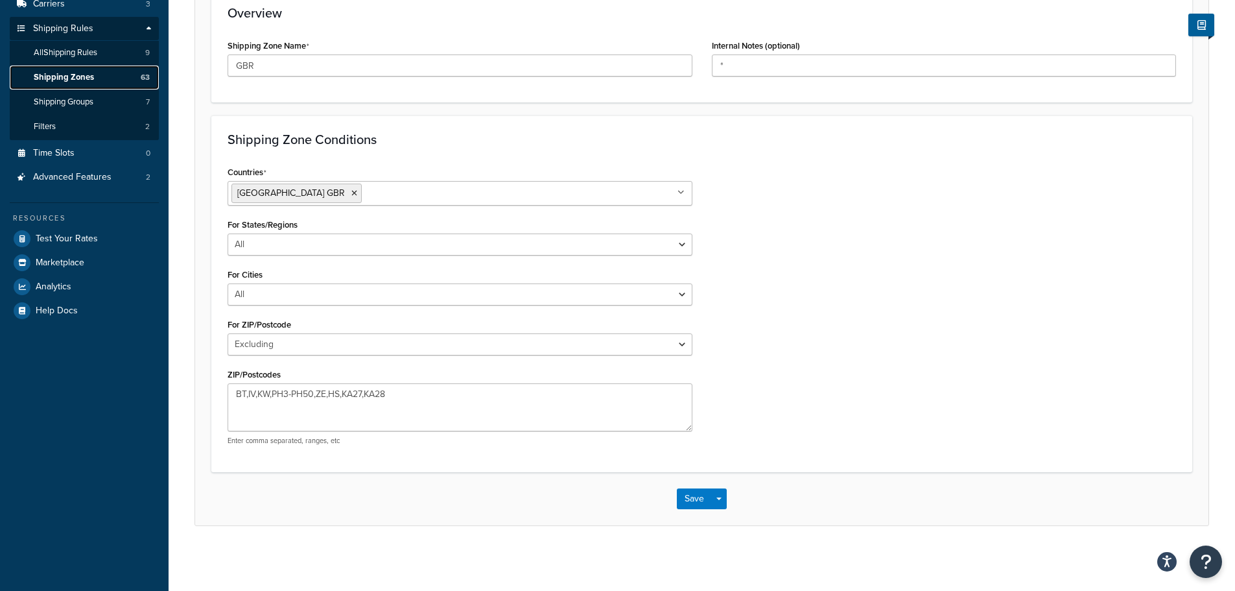
click at [100, 74] on link "Shipping Zones 63" at bounding box center [84, 77] width 149 height 24
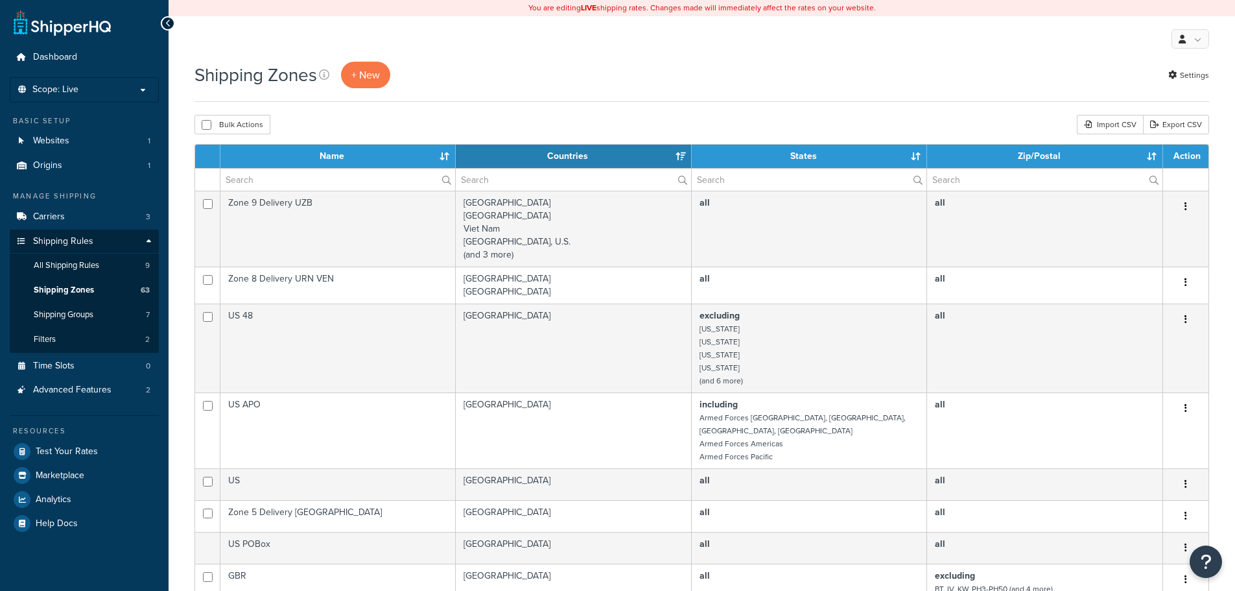
select select "15"
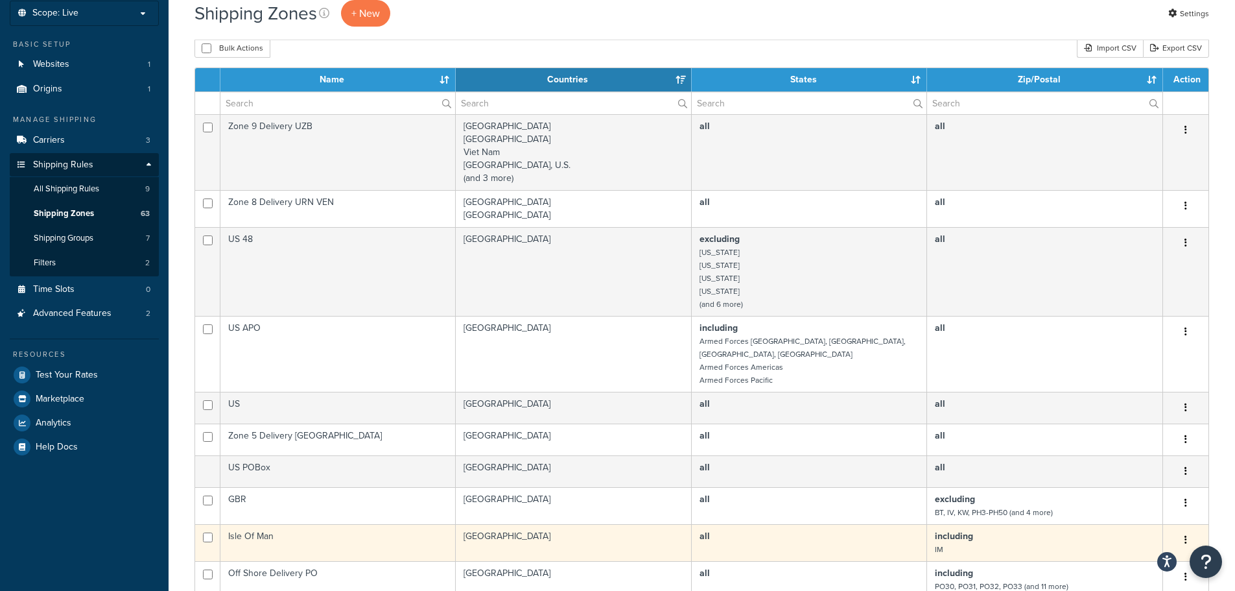
scroll to position [259, 0]
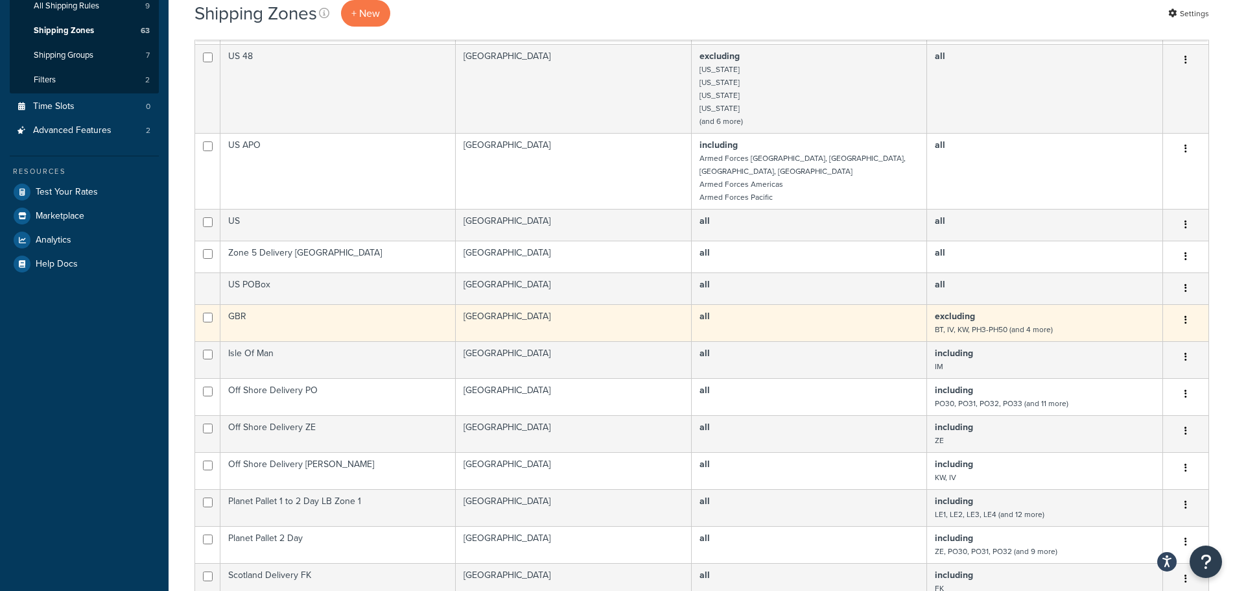
click at [404, 305] on td "GBR" at bounding box center [337, 322] width 235 height 37
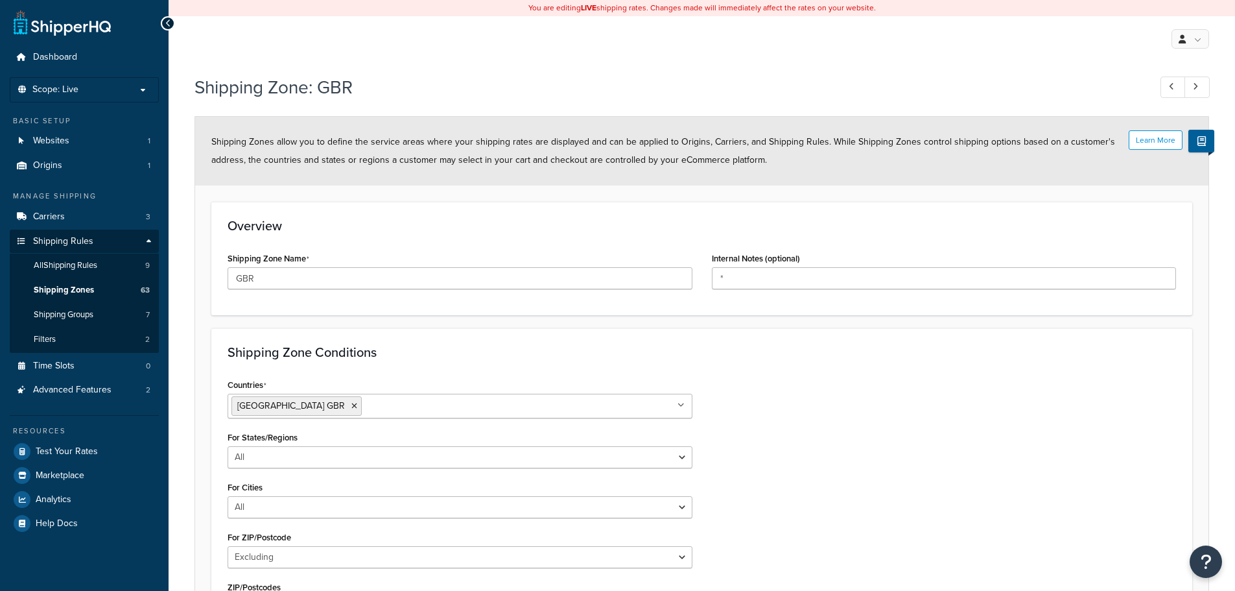
select select "excluding"
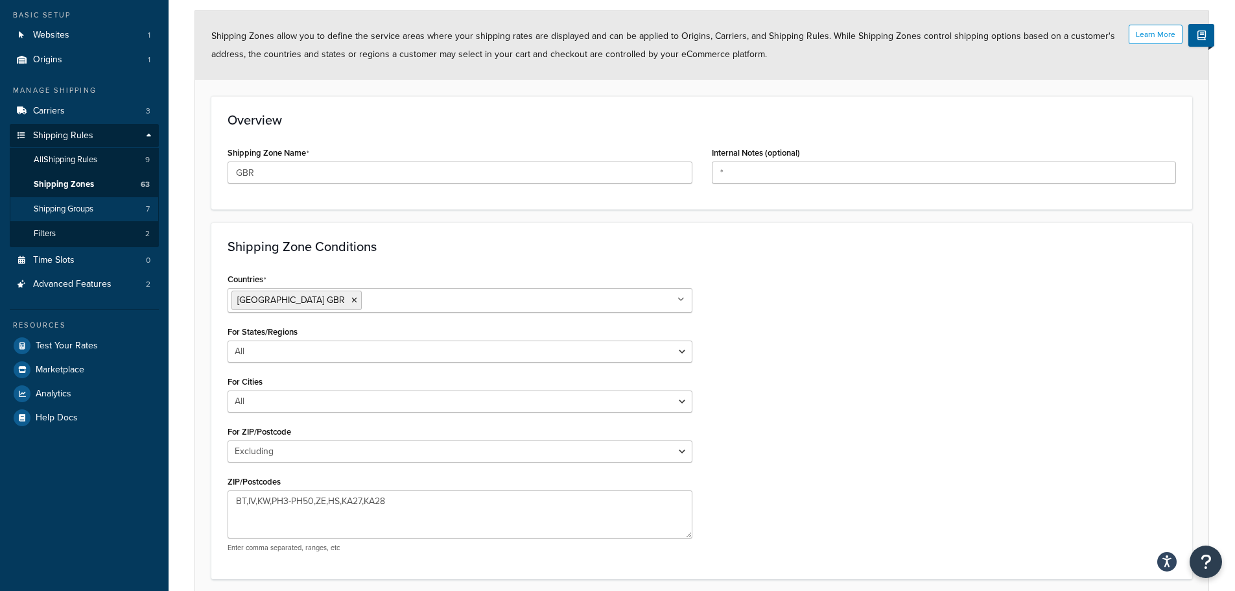
scroll to position [83, 0]
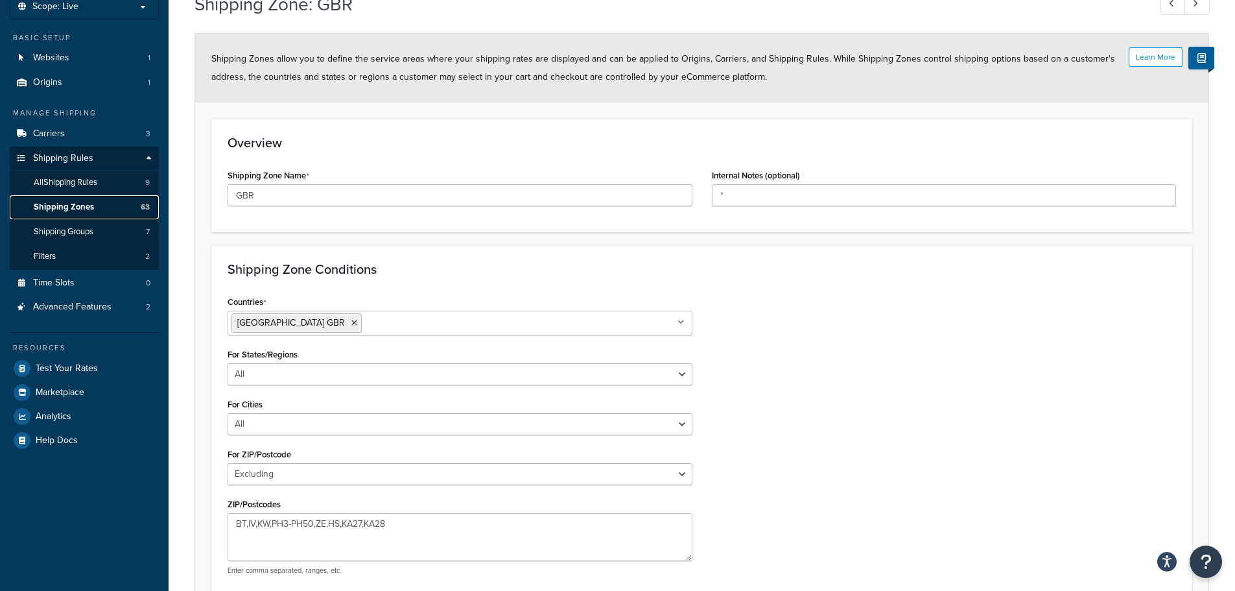
click at [75, 202] on span "Shipping Zones" at bounding box center [64, 207] width 60 height 11
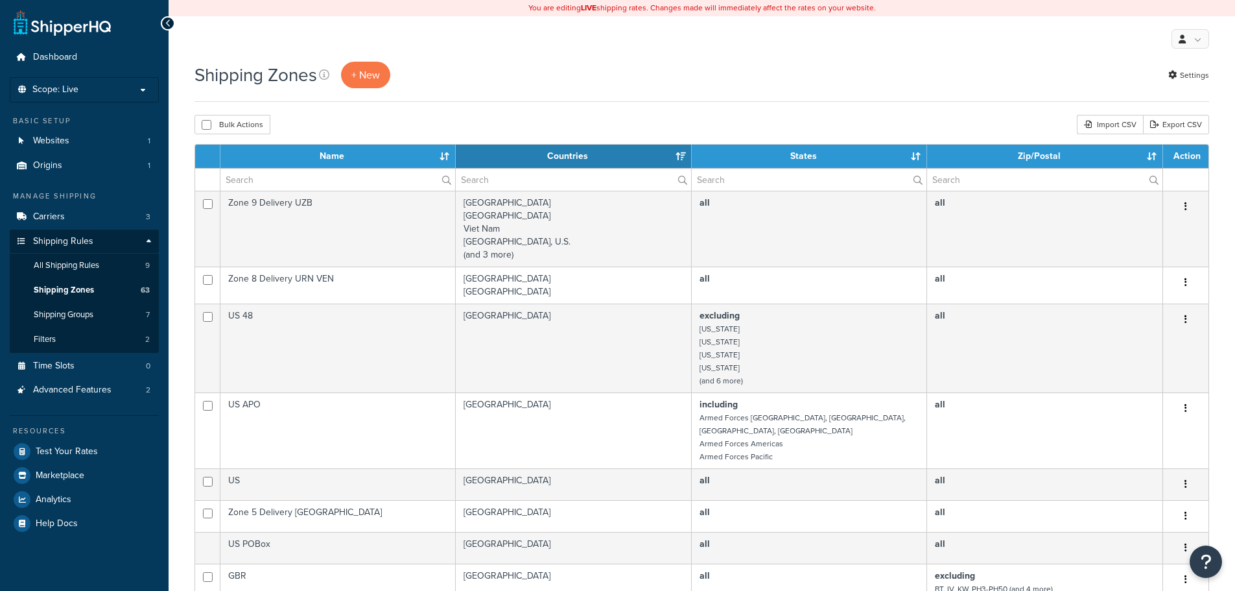
select select "15"
click at [65, 447] on span "Test Your Rates" at bounding box center [67, 451] width 62 height 11
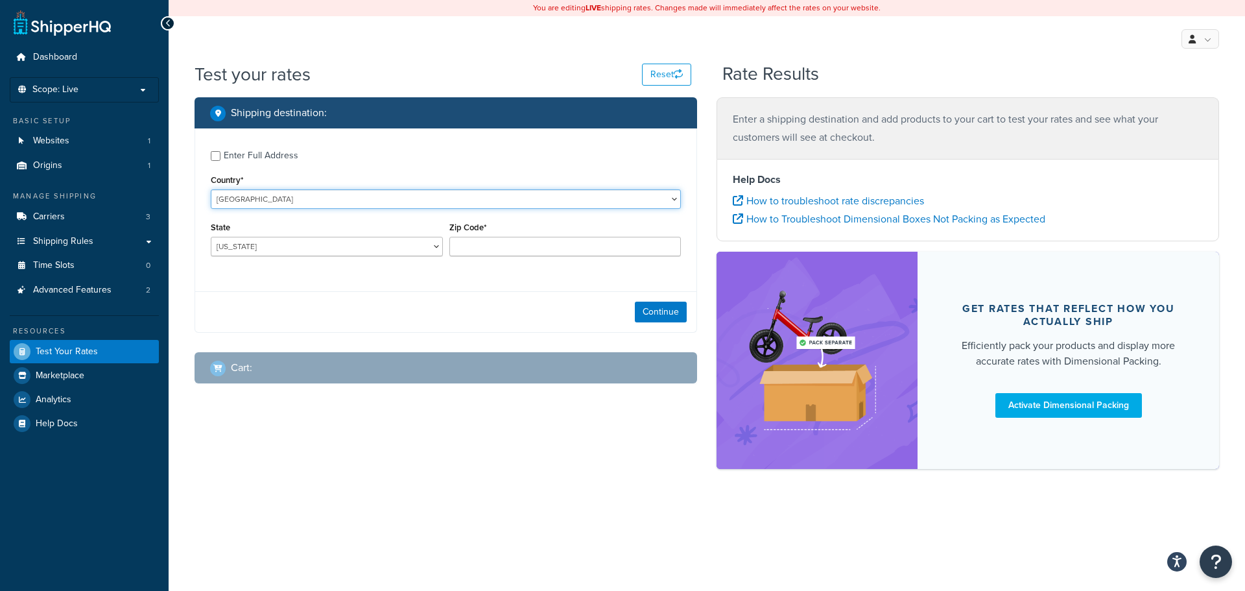
click at [324, 200] on select "United States United Kingdom Afghanistan Åland Islands Albania Algeria American…" at bounding box center [446, 198] width 470 height 19
select select "GB"
click at [211, 189] on select "United States United Kingdom Afghanistan Åland Islands Albania Algeria American…" at bounding box center [446, 198] width 470 height 19
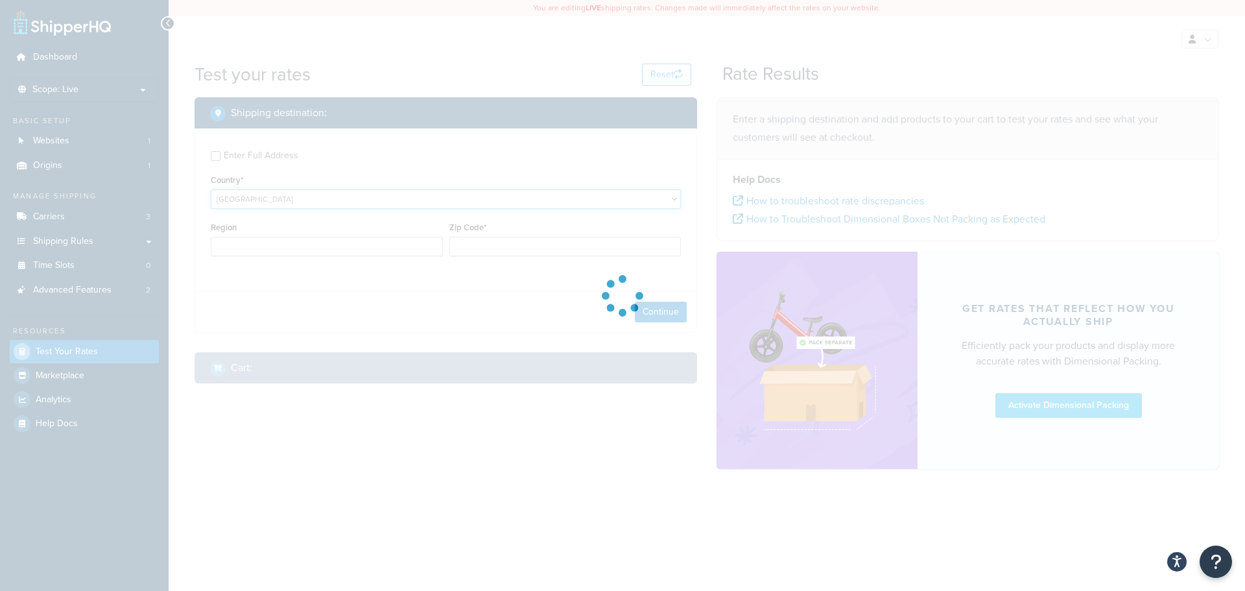
type input "AL"
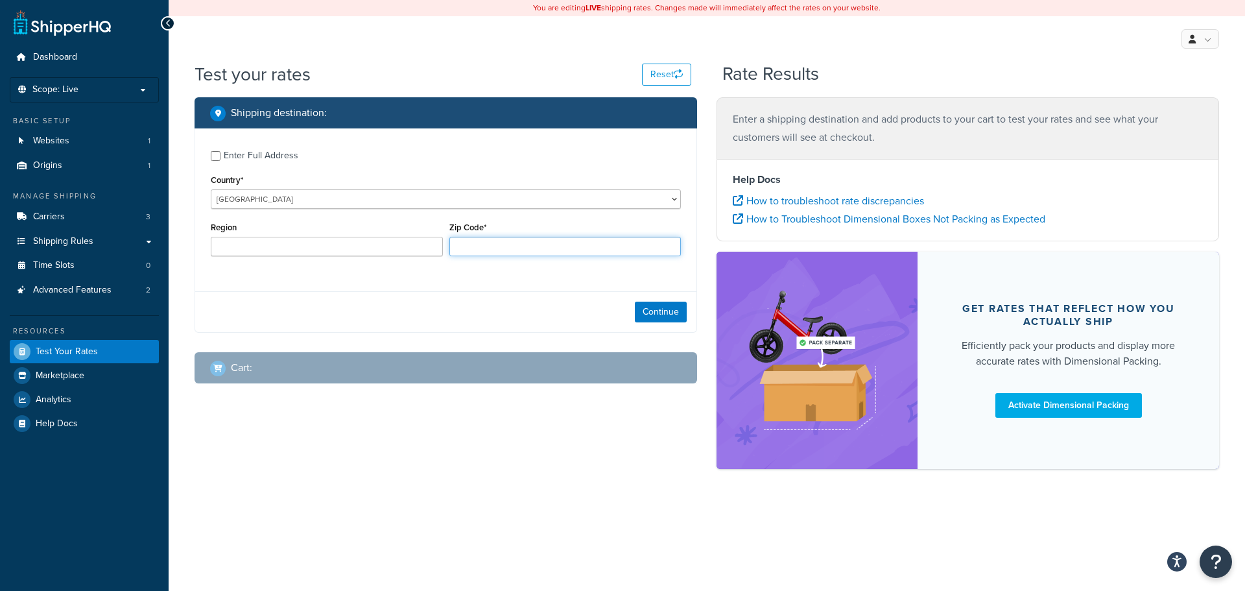
click at [481, 246] on input "Zip Code*" at bounding box center [565, 246] width 232 height 19
paste input "Ka278fd"
click at [472, 250] on input "Ka278fd" at bounding box center [565, 246] width 232 height 19
type input "Ka27 8fd"
click at [642, 307] on button "Continue" at bounding box center [661, 312] width 52 height 21
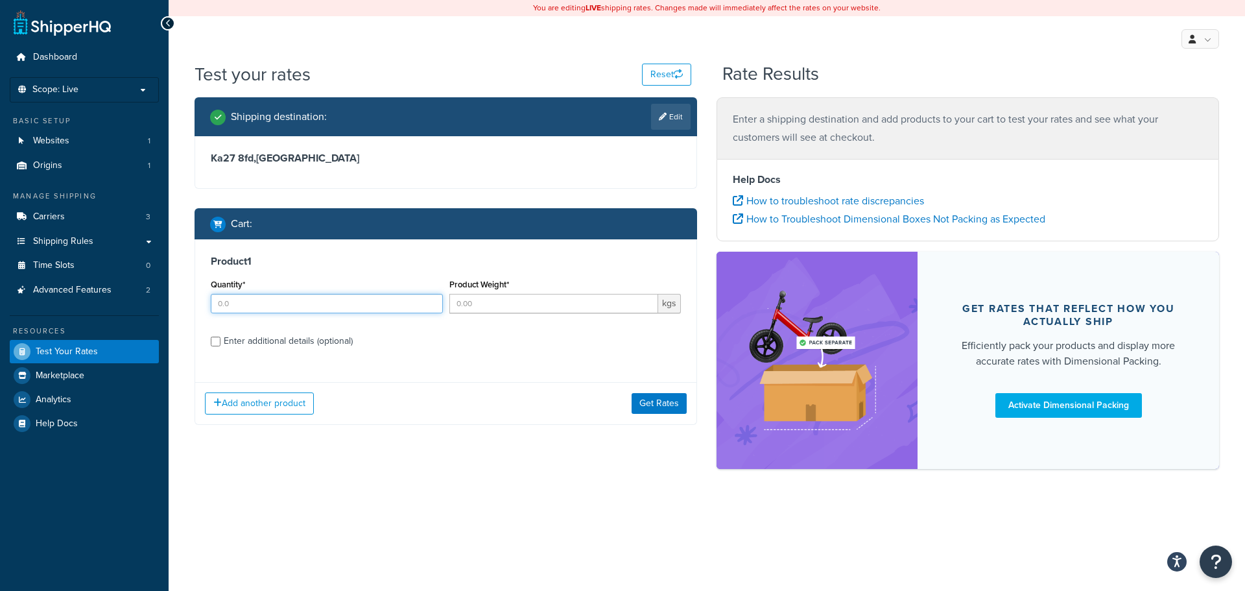
click at [325, 311] on input "Quantity*" at bounding box center [327, 303] width 232 height 19
type input "1"
click at [492, 296] on input "Product Weight*" at bounding box center [553, 303] width 209 height 19
type input "1"
click at [300, 335] on div "Enter additional details (optional)" at bounding box center [288, 341] width 129 height 18
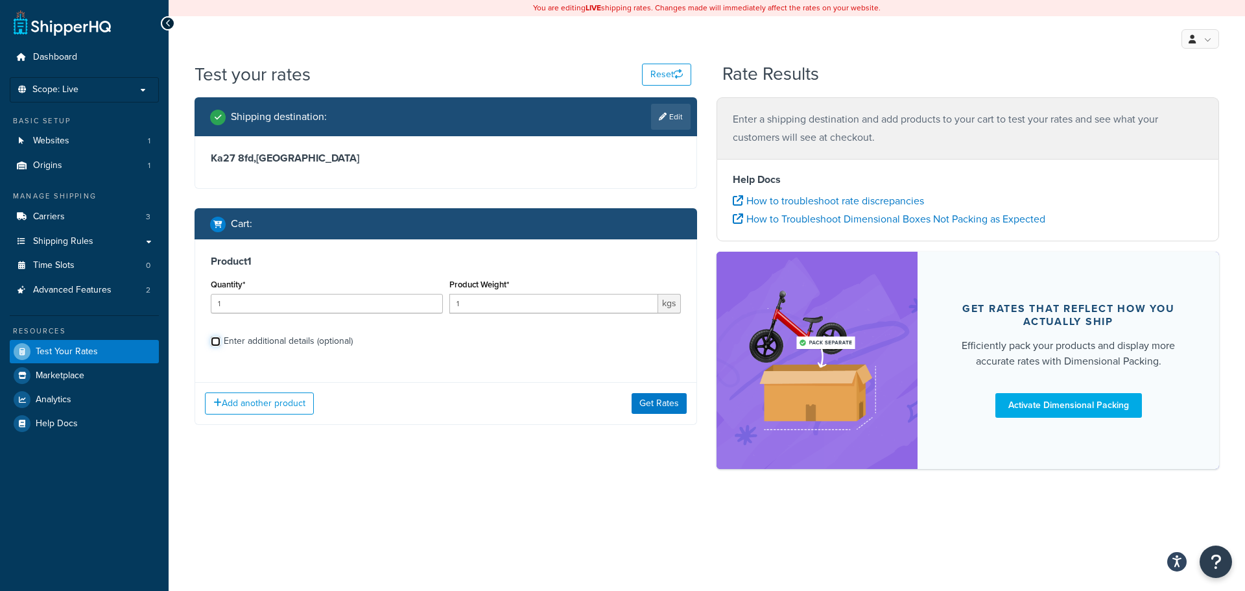
click at [220, 337] on input "Enter additional details (optional)" at bounding box center [216, 342] width 10 height 10
checkbox input "true"
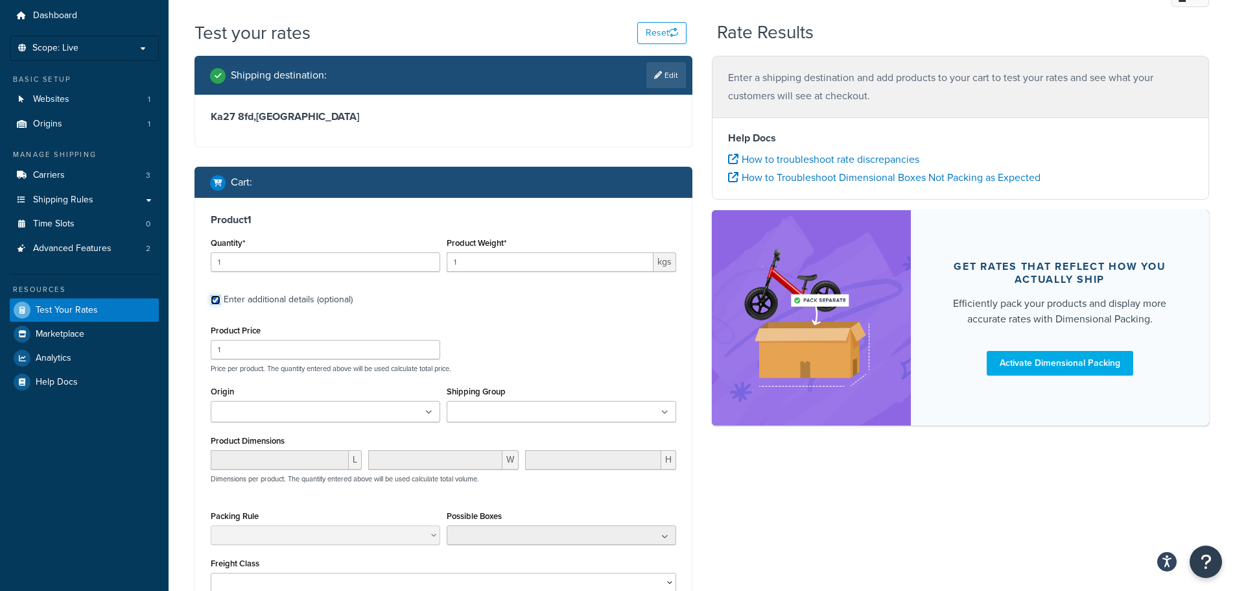
scroll to position [65, 0]
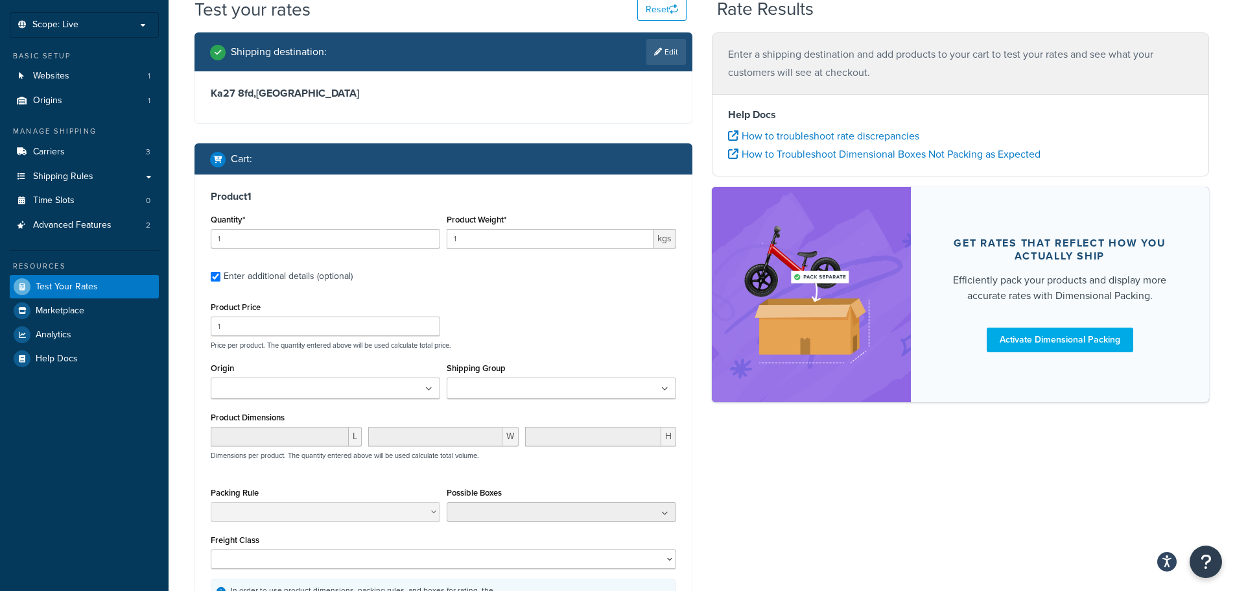
click at [538, 381] on ul at bounding box center [562, 387] width 230 height 21
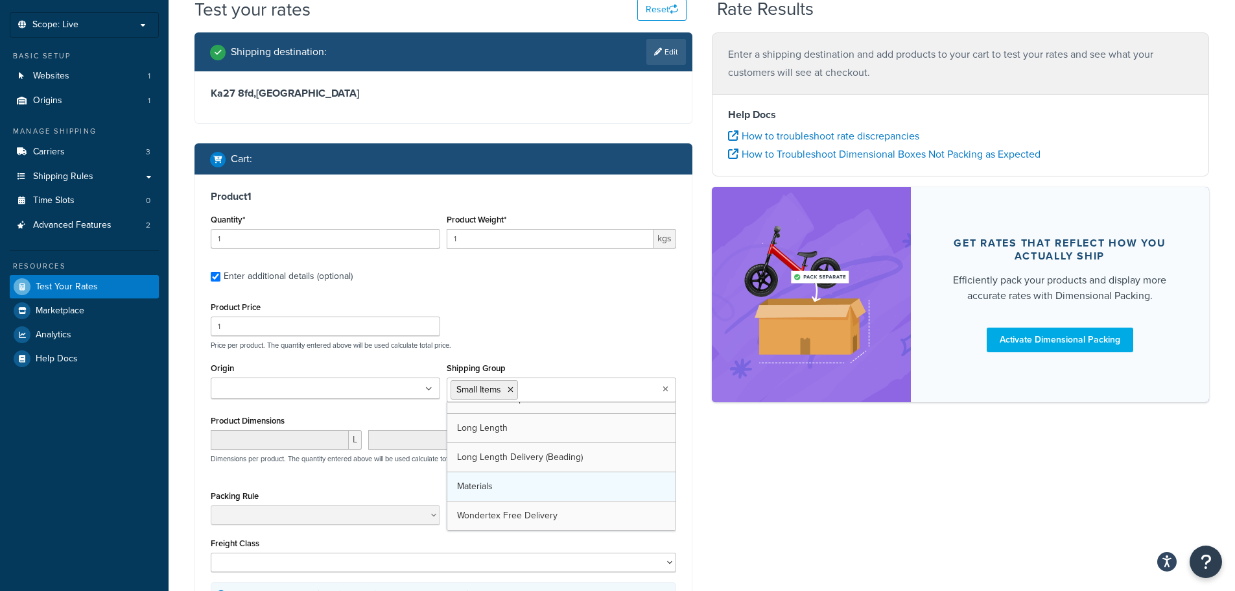
scroll to position [17, 0]
click at [569, 328] on div "Product Price 1 Price per product. The quantity entered above will be used calc…" at bounding box center [444, 323] width 472 height 51
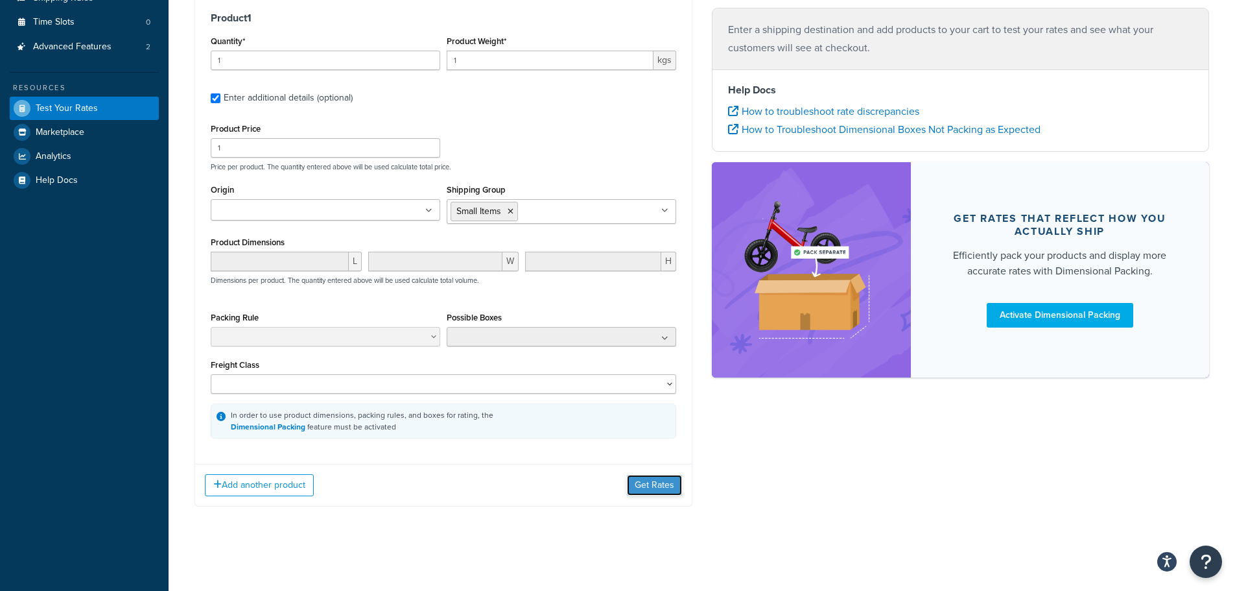
click at [637, 485] on button "Get Rates" at bounding box center [654, 485] width 55 height 21
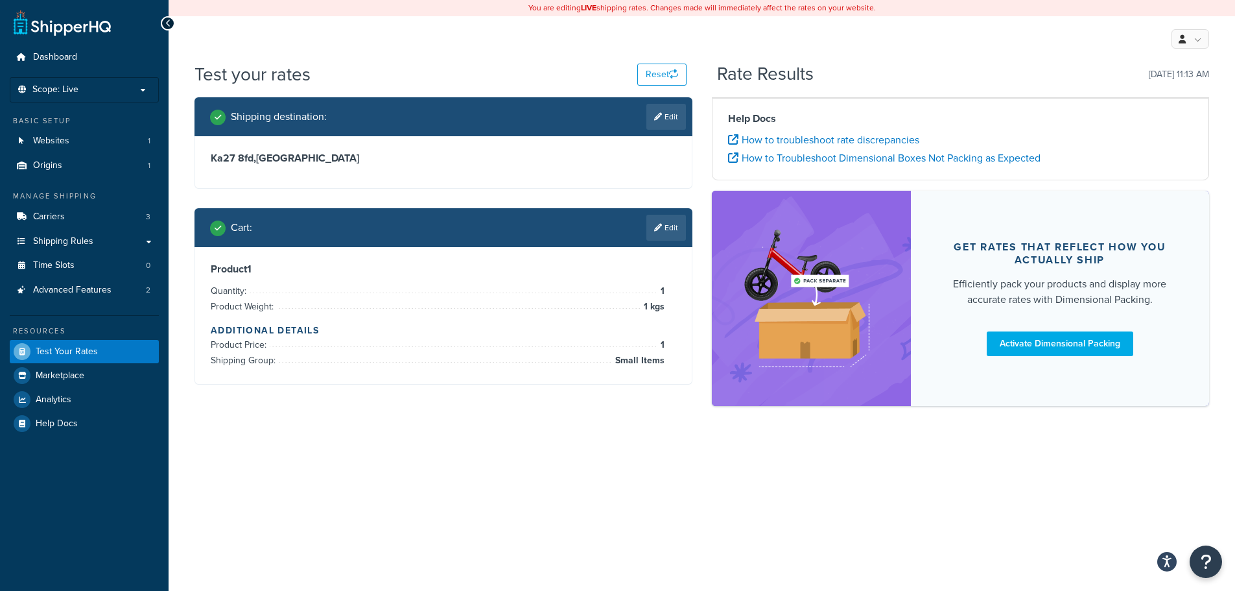
scroll to position [0, 0]
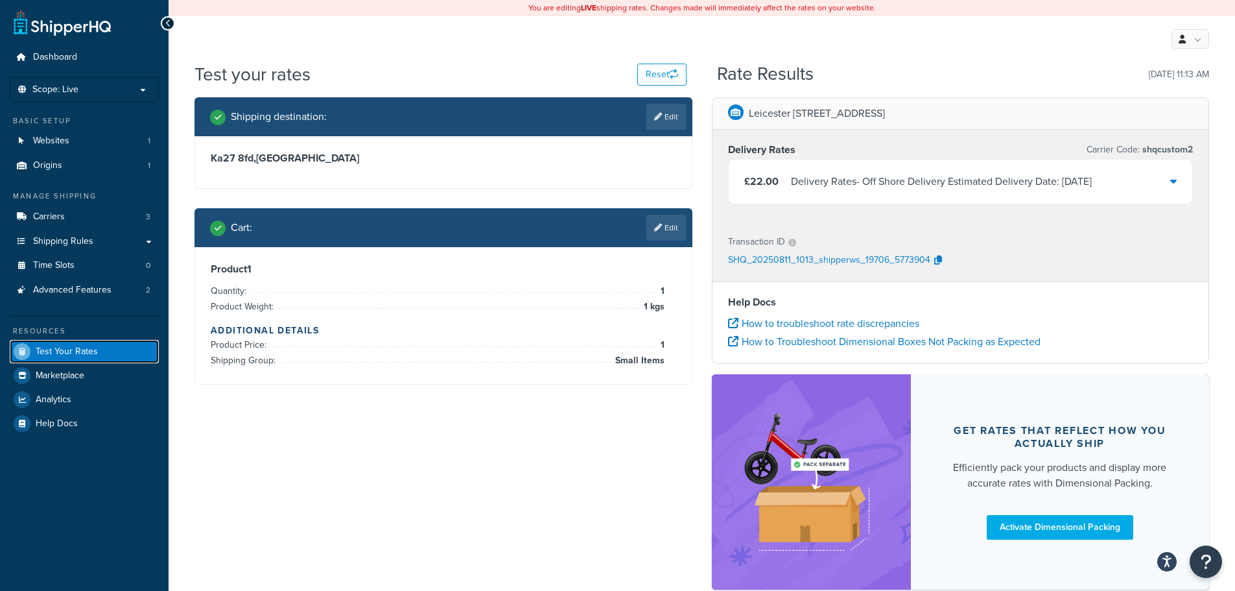
click at [68, 355] on span "Test Your Rates" at bounding box center [67, 351] width 62 height 11
click at [79, 212] on link "Carriers 3" at bounding box center [84, 217] width 149 height 24
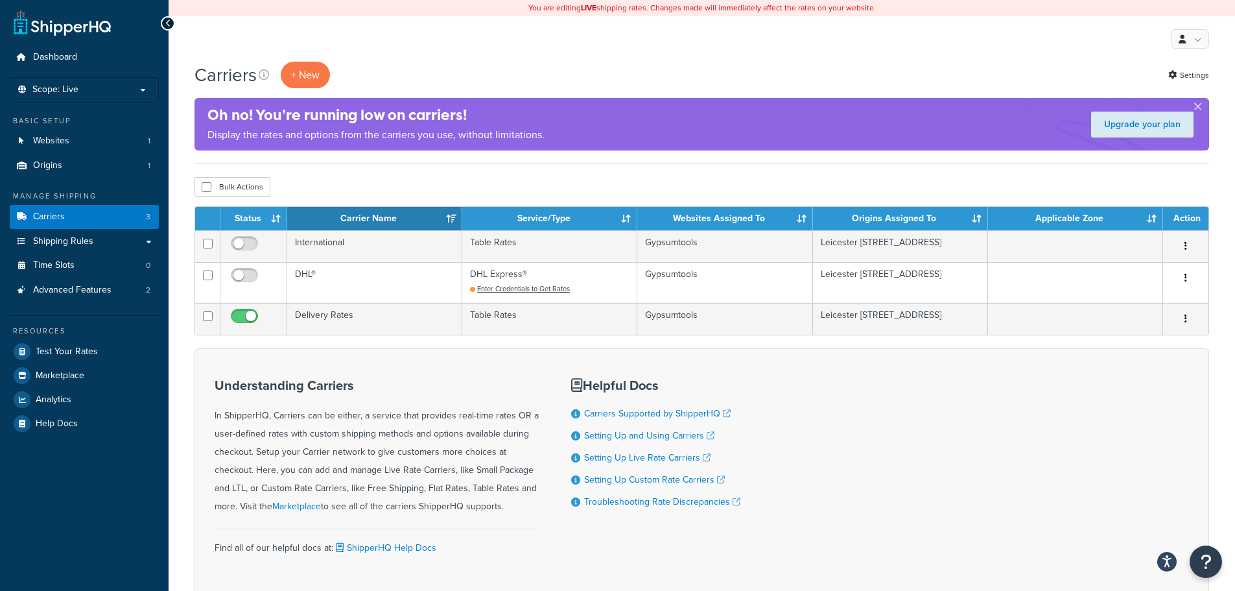
drag, startPoint x: 690, startPoint y: 538, endPoint x: 637, endPoint y: 467, distance: 88.6
